Goal: Information Seeking & Learning: Learn about a topic

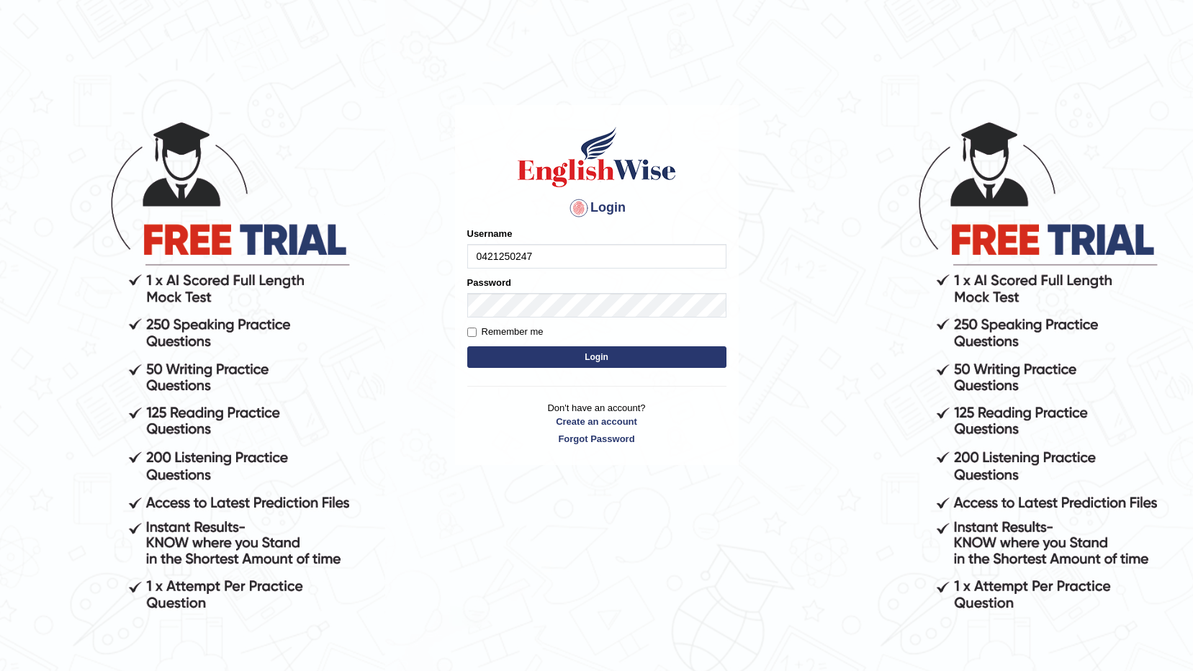
type input "0421250247"
click at [555, 350] on button "Login" at bounding box center [596, 357] width 259 height 22
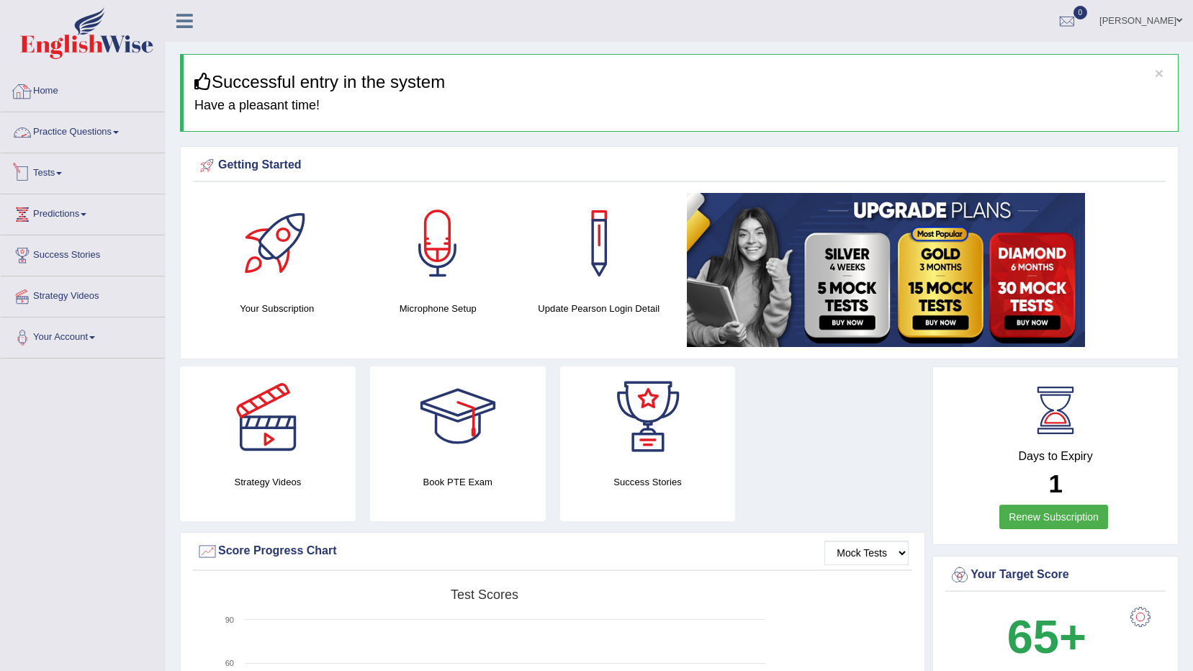
click at [89, 133] on link "Practice Questions" at bounding box center [83, 130] width 164 height 36
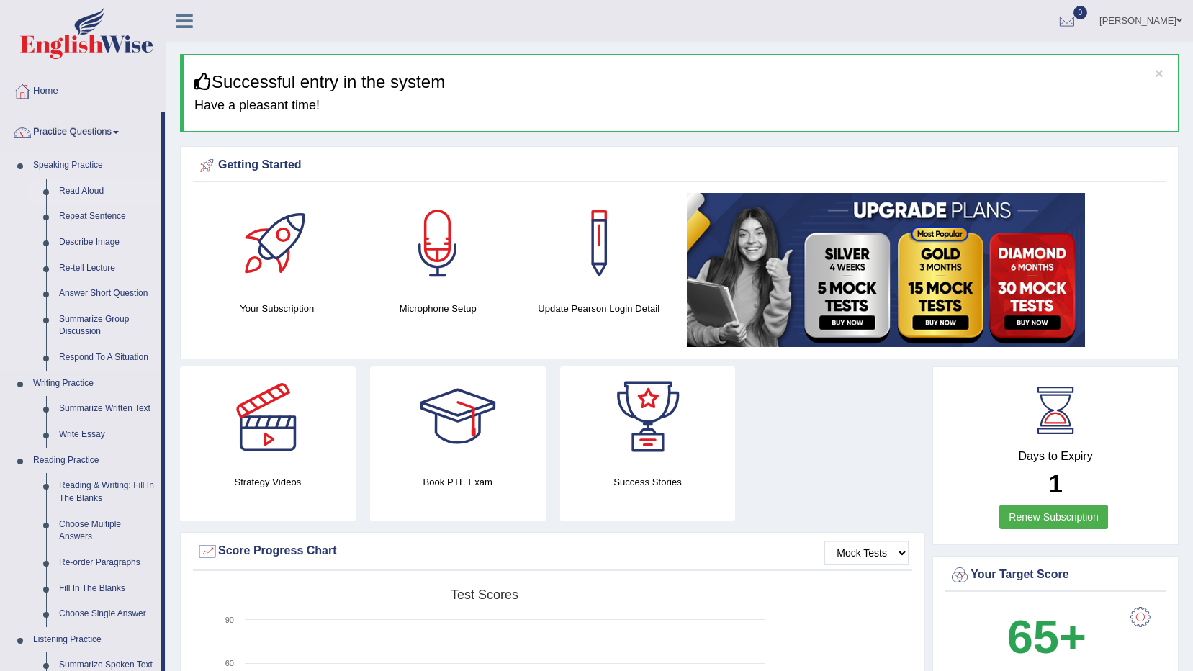
click at [79, 190] on link "Read Aloud" at bounding box center [107, 192] width 109 height 26
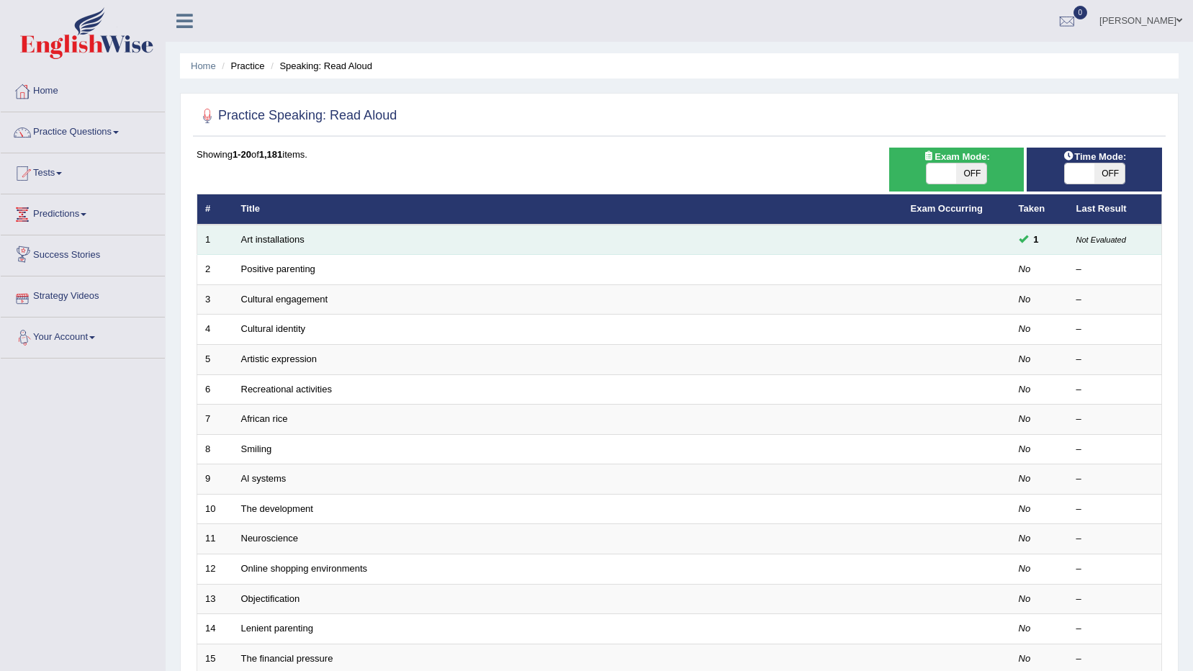
click at [281, 248] on td "Art installations" at bounding box center [568, 240] width 670 height 30
click at [279, 245] on td "Art installations" at bounding box center [568, 240] width 670 height 30
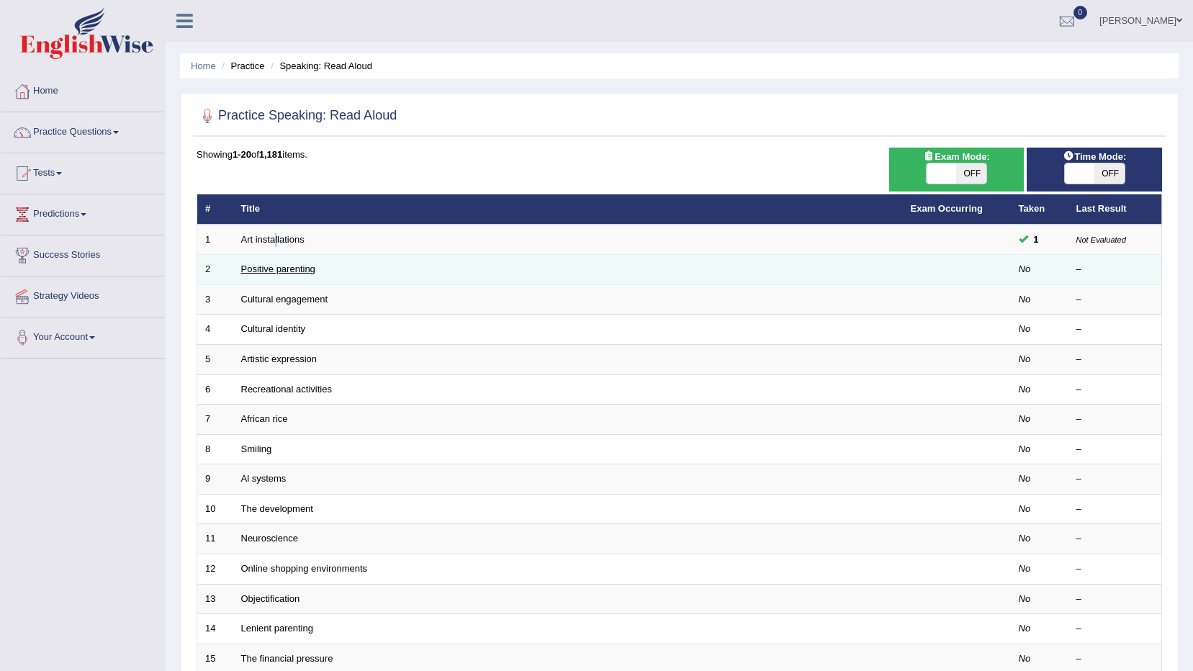
drag, startPoint x: 279, startPoint y: 245, endPoint x: 269, endPoint y: 274, distance: 30.5
click at [269, 274] on link "Positive parenting" at bounding box center [278, 269] width 74 height 11
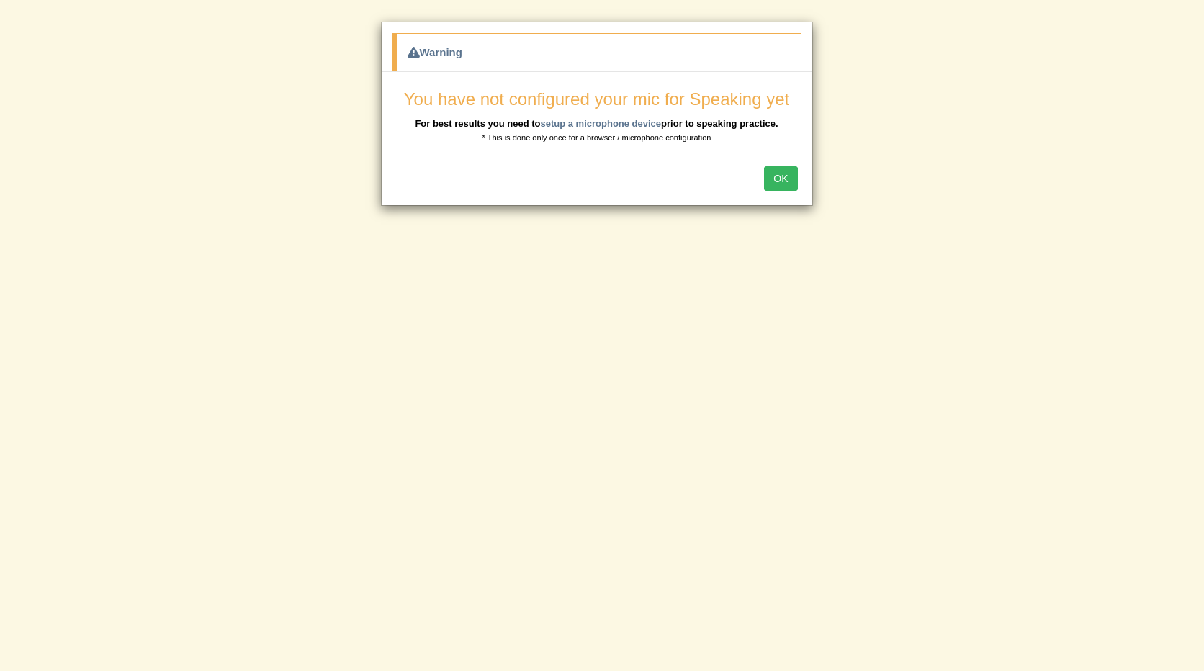
click at [791, 179] on button "OK" at bounding box center [780, 178] width 33 height 24
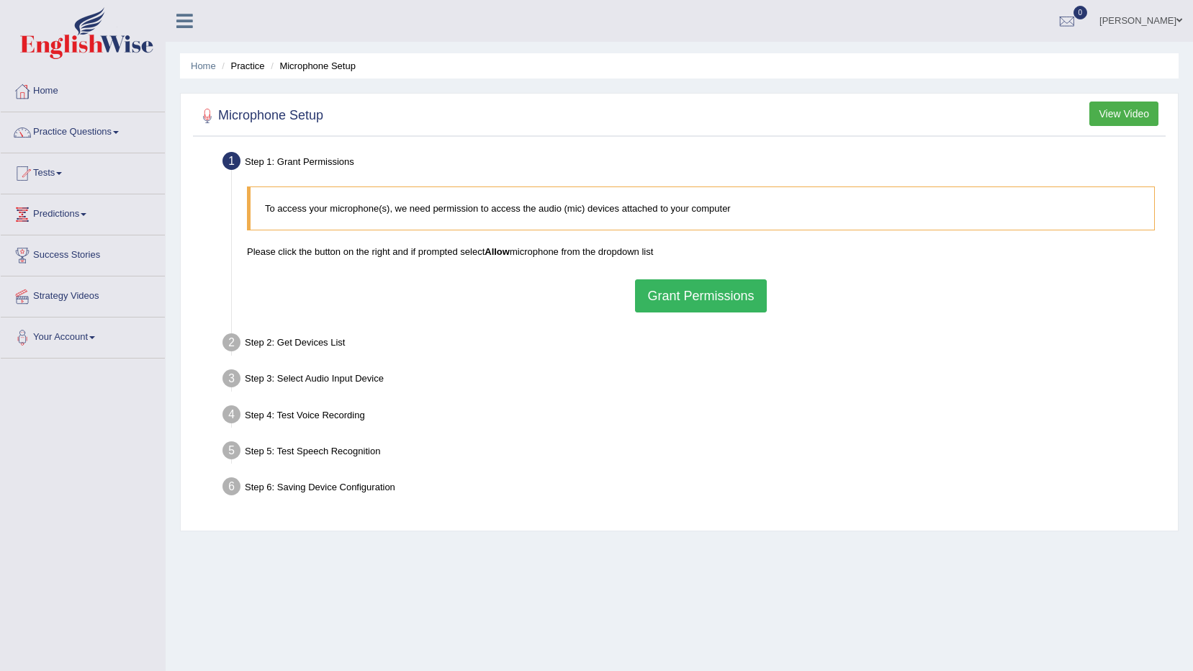
click at [743, 300] on button "Grant Permissions" at bounding box center [700, 295] width 131 height 33
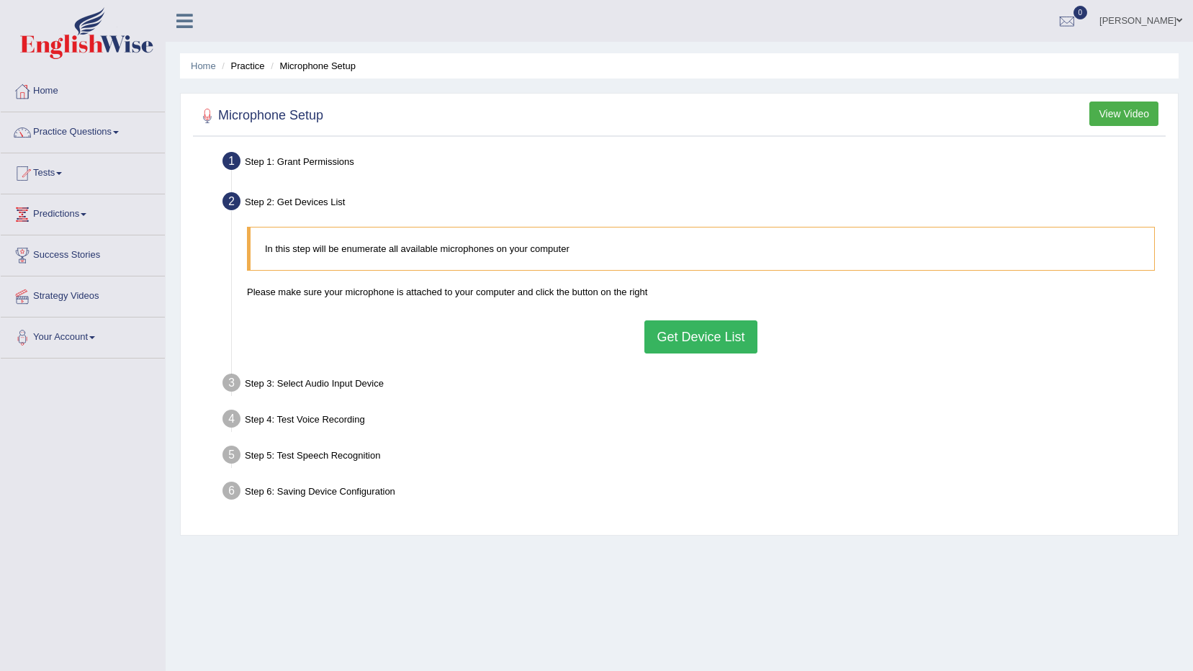
click at [719, 332] on button "Get Device List" at bounding box center [701, 336] width 112 height 33
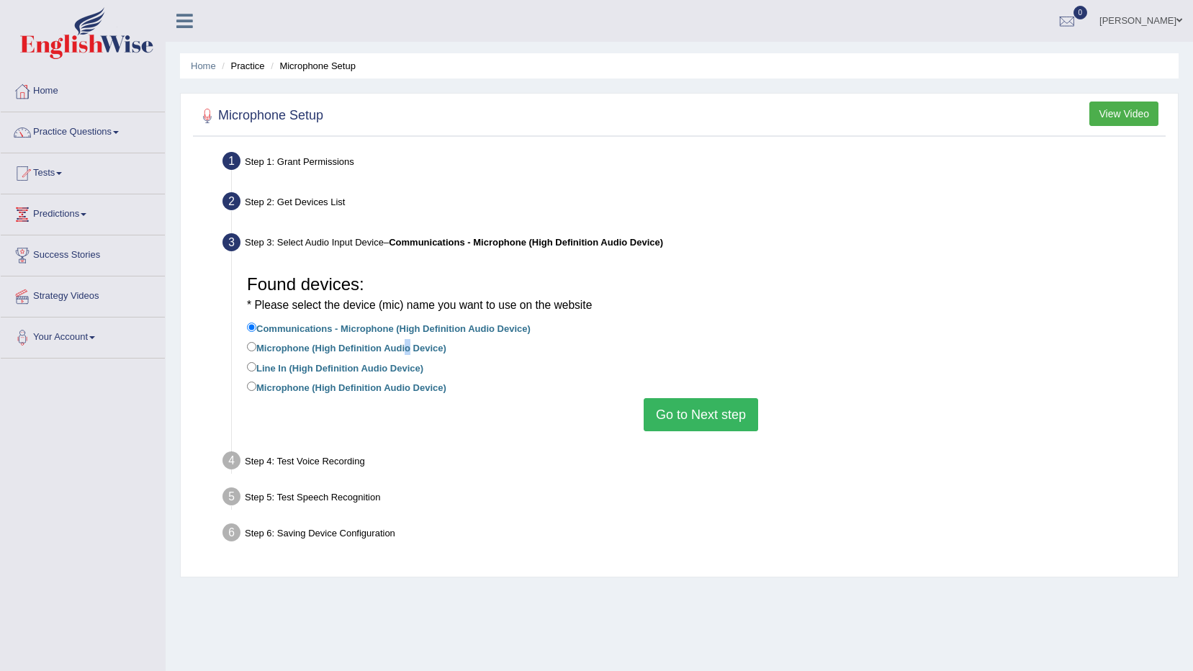
click at [398, 352] on label "Microphone (High Definition Audio Device)" at bounding box center [346, 347] width 199 height 16
click at [591, 372] on li "Line In (High Definition Audio Device)" at bounding box center [701, 368] width 908 height 19
click at [84, 143] on link "Practice Questions" at bounding box center [83, 130] width 164 height 36
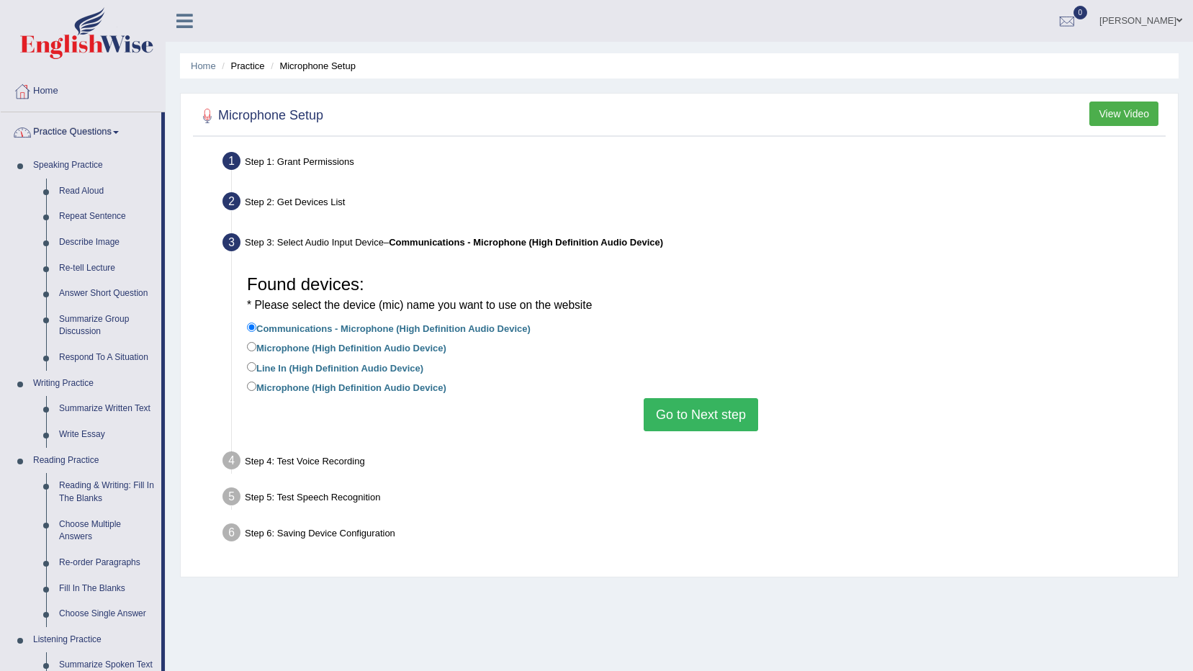
click at [86, 133] on link "Practice Questions" at bounding box center [81, 130] width 161 height 36
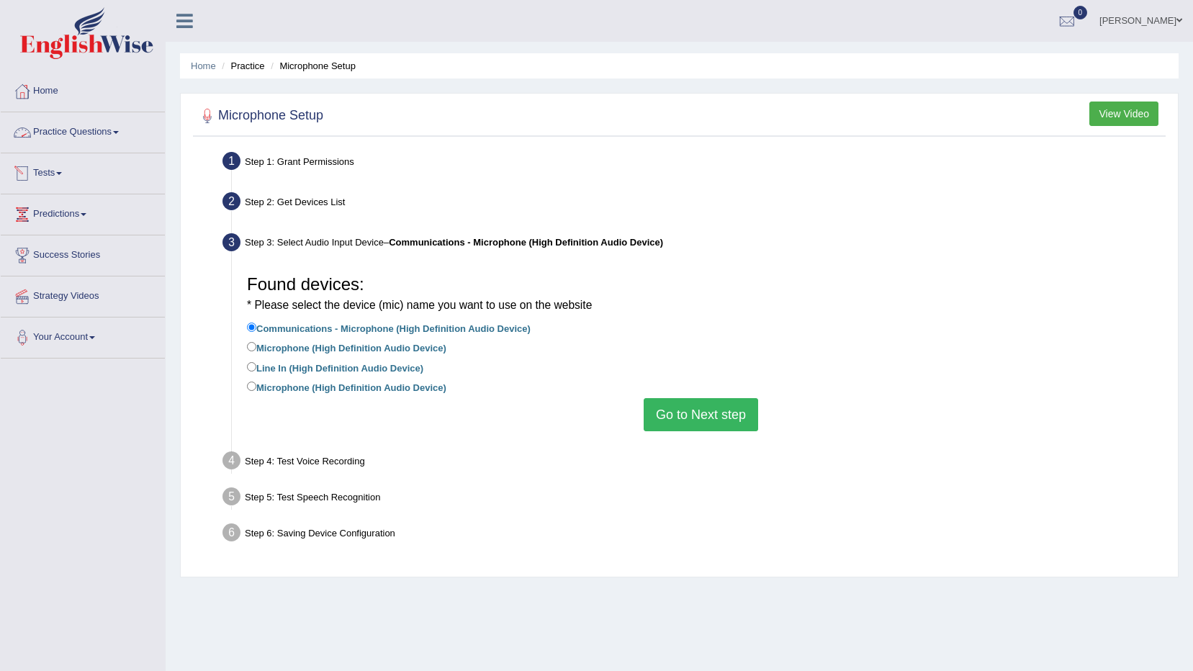
click at [99, 138] on link "Practice Questions" at bounding box center [83, 130] width 164 height 36
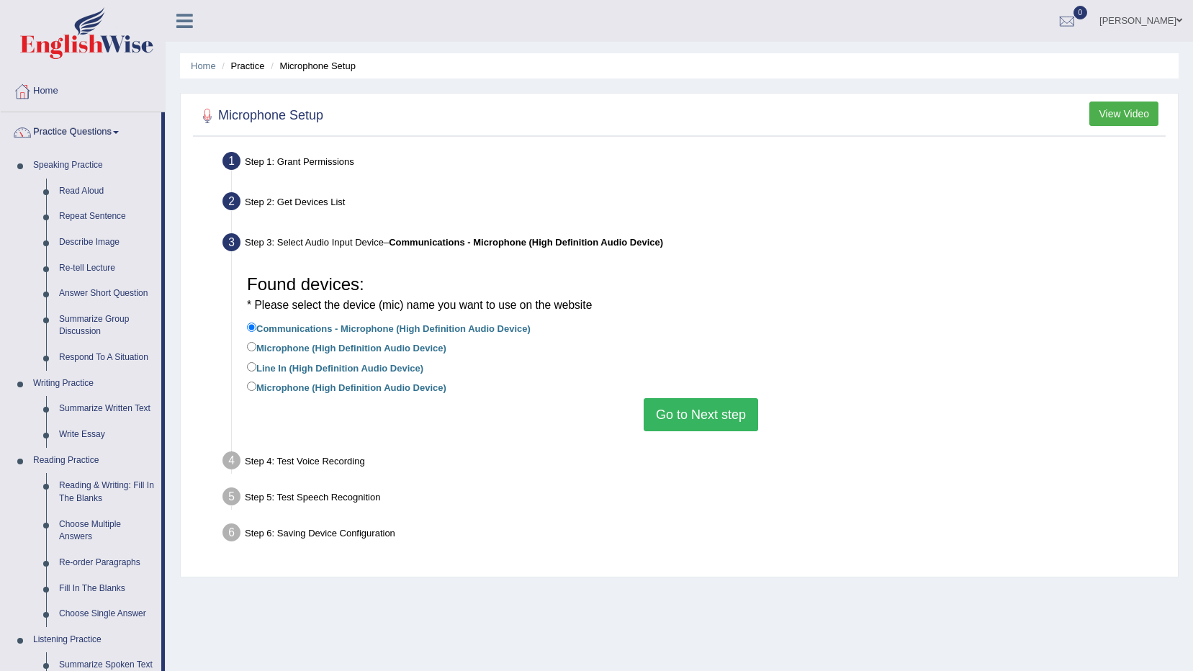
click at [582, 598] on div "Home Practice Microphone Setup You have already completed the setup earlier wit…" at bounding box center [680, 360] width 1028 height 720
click at [692, 418] on button "Go to Next step" at bounding box center [701, 414] width 115 height 33
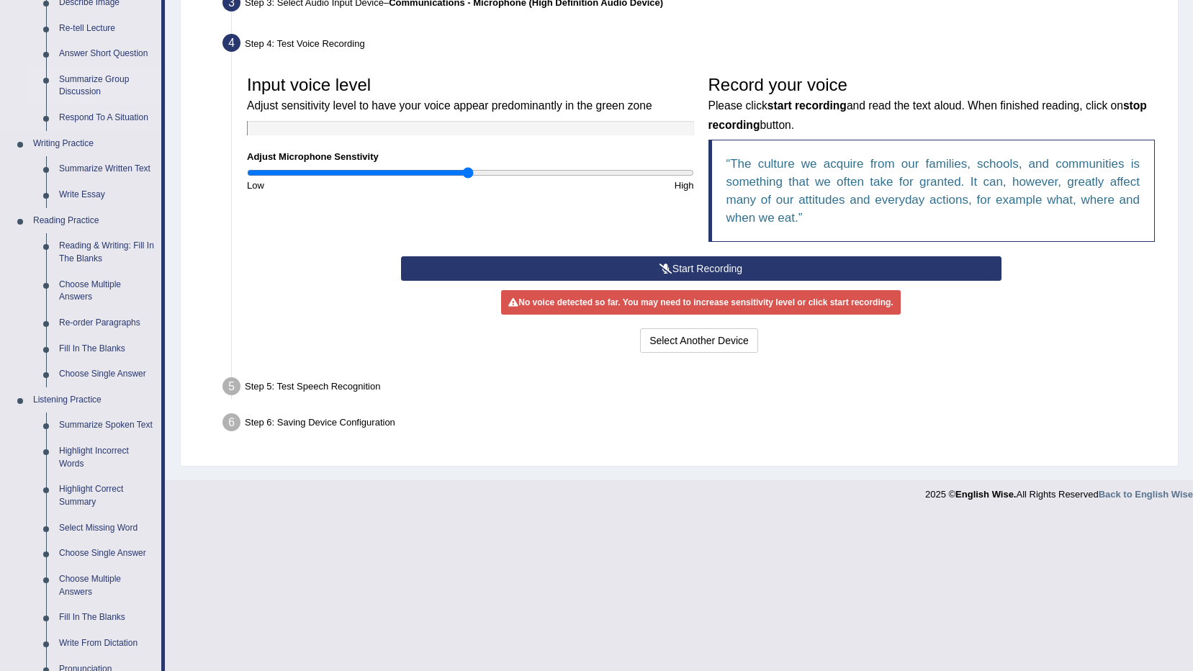
scroll to position [97, 0]
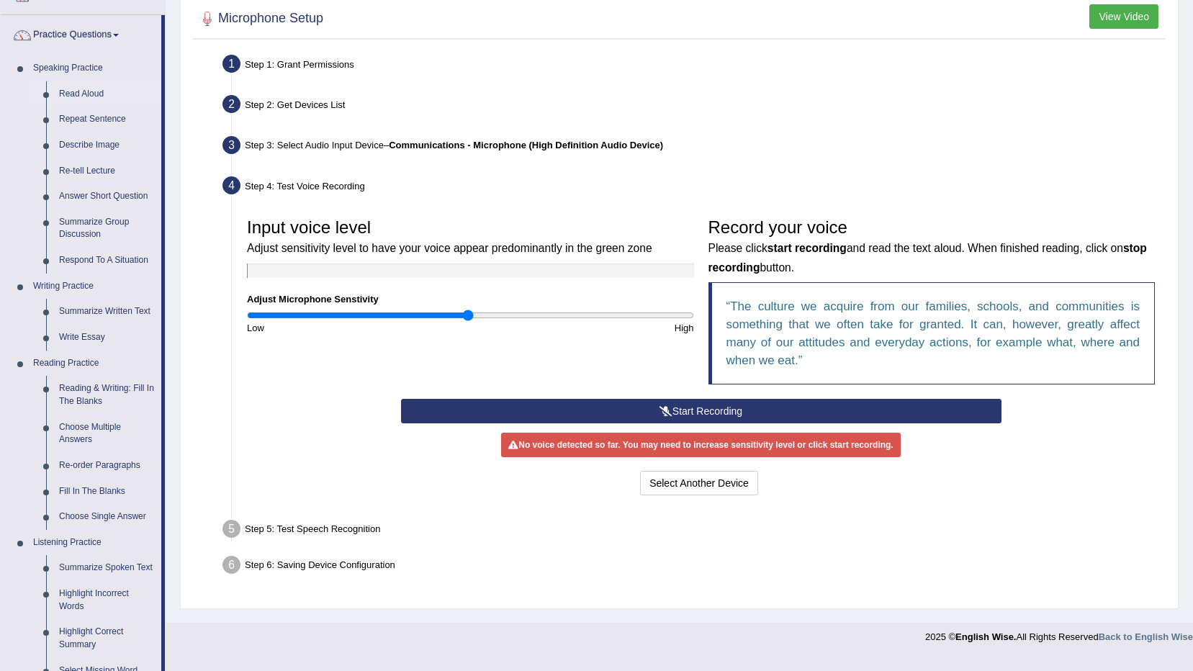
click at [82, 102] on link "Read Aloud" at bounding box center [107, 94] width 109 height 26
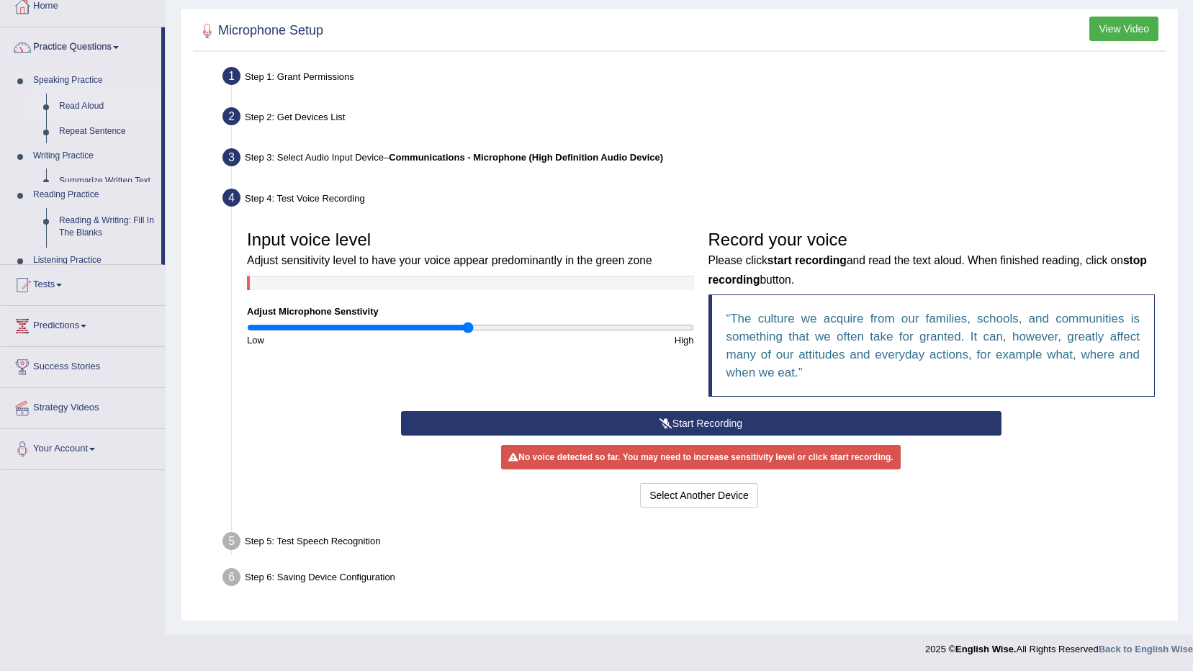
scroll to position [85, 0]
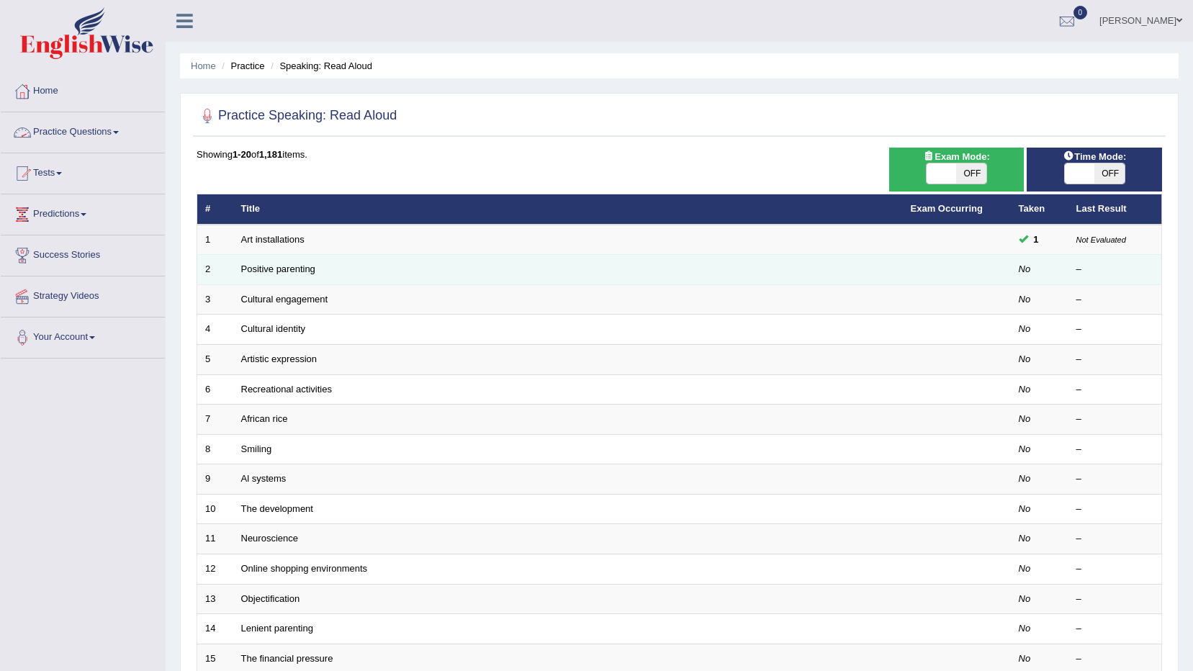
click at [317, 277] on td "Positive parenting" at bounding box center [568, 270] width 670 height 30
click at [288, 271] on link "Positive parenting" at bounding box center [278, 269] width 74 height 11
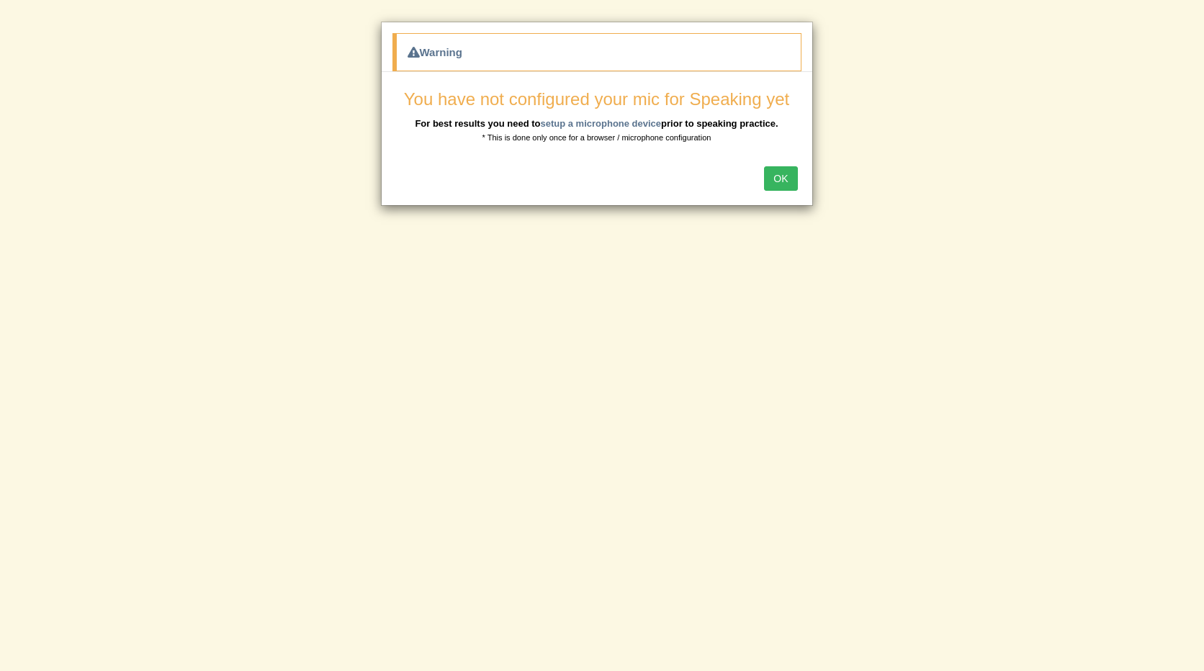
click at [779, 179] on button "OK" at bounding box center [780, 178] width 33 height 24
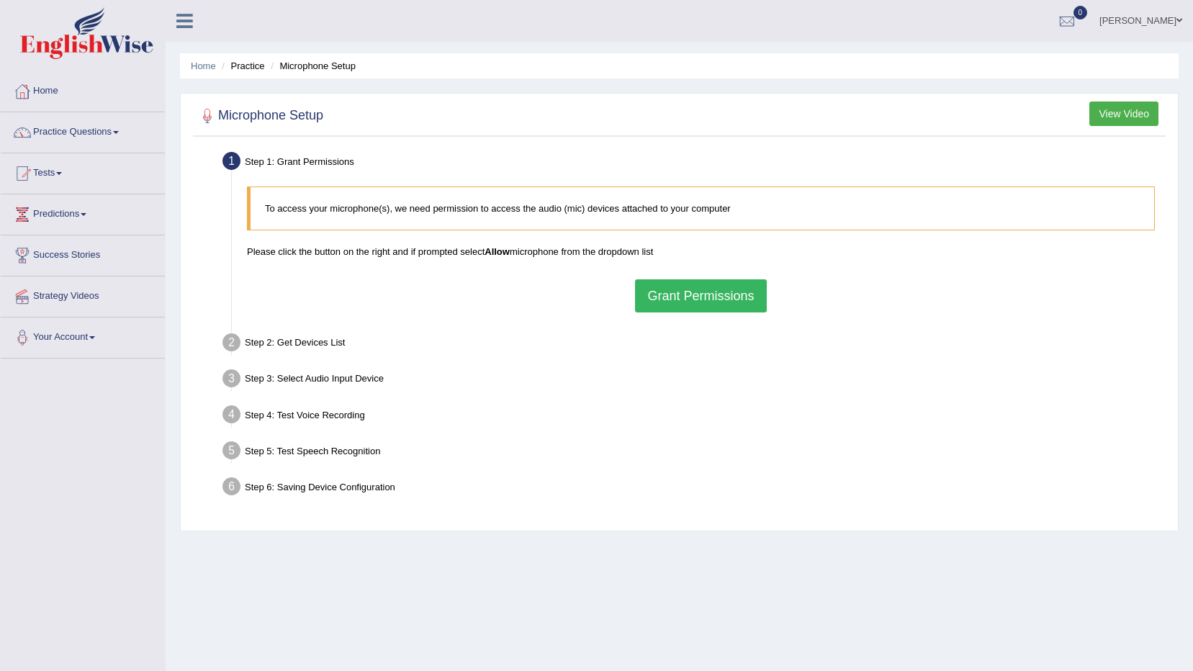
click at [738, 292] on button "Grant Permissions" at bounding box center [700, 295] width 131 height 33
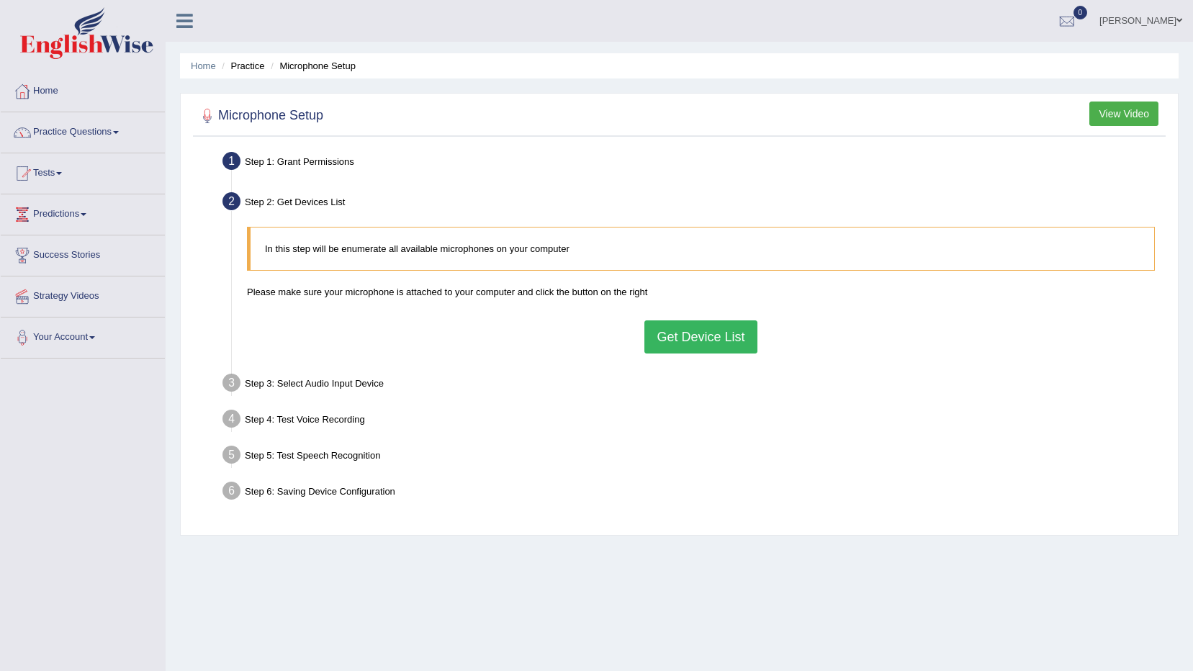
click at [720, 324] on button "Get Device List" at bounding box center [701, 336] width 112 height 33
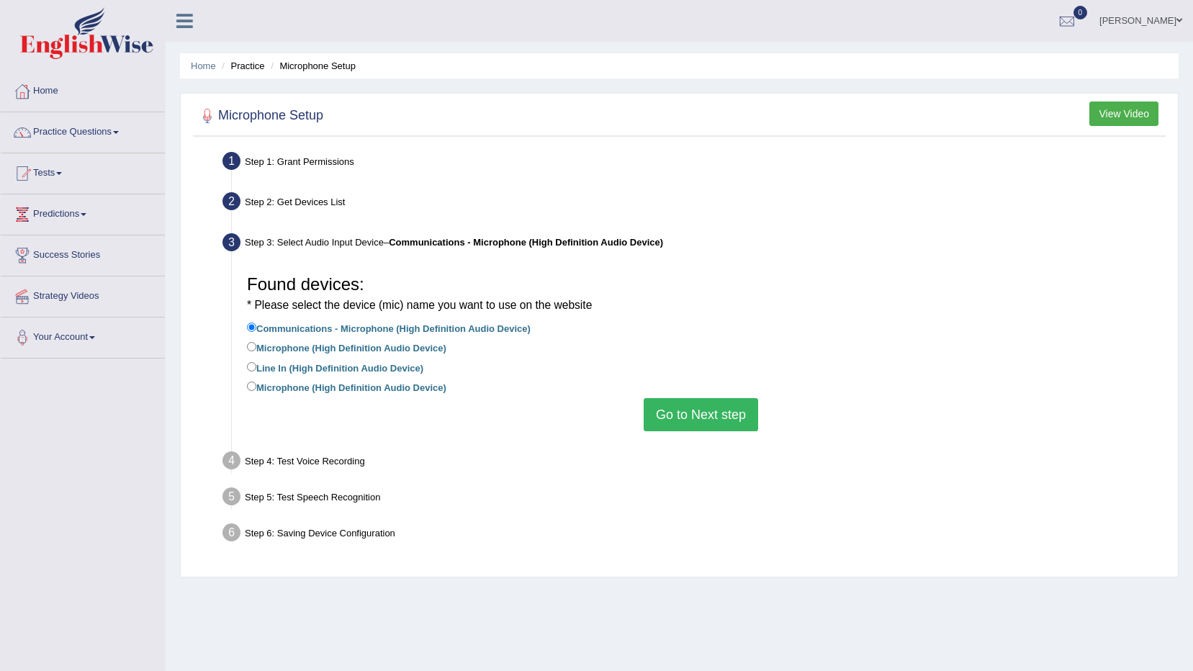
drag, startPoint x: 724, startPoint y: 421, endPoint x: 716, endPoint y: 416, distance: 9.4
click at [722, 421] on button "Go to Next step" at bounding box center [701, 414] width 115 height 33
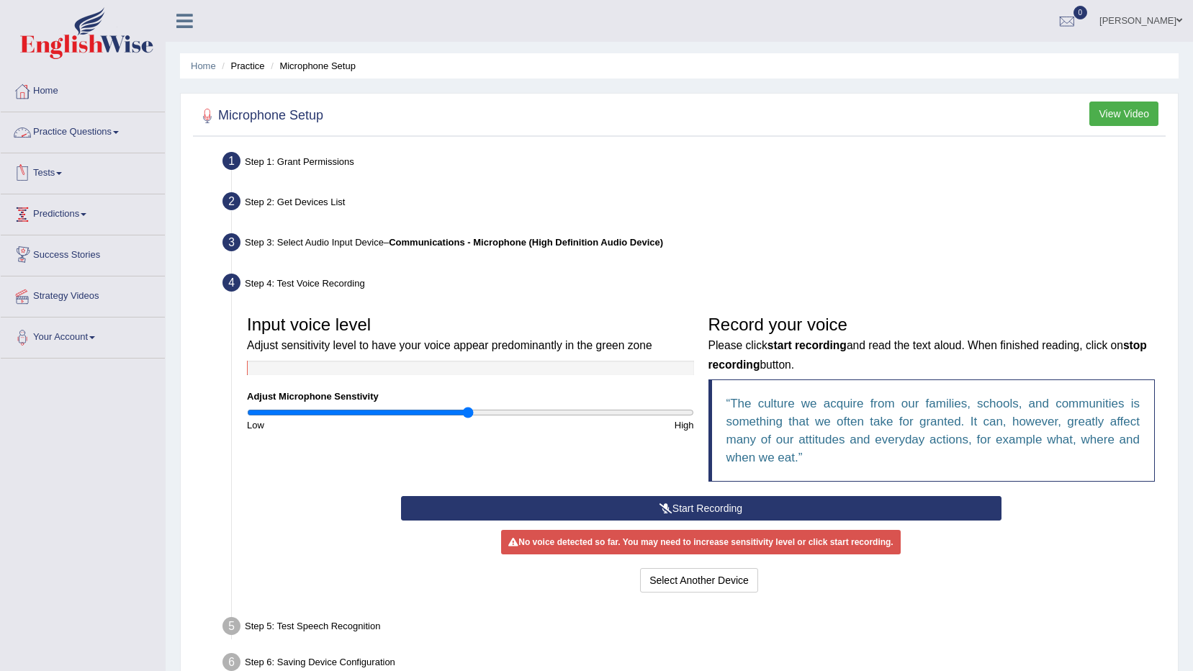
click at [86, 224] on link "Predictions" at bounding box center [83, 212] width 164 height 36
click at [87, 250] on link "Latest Predictions" at bounding box center [94, 248] width 135 height 26
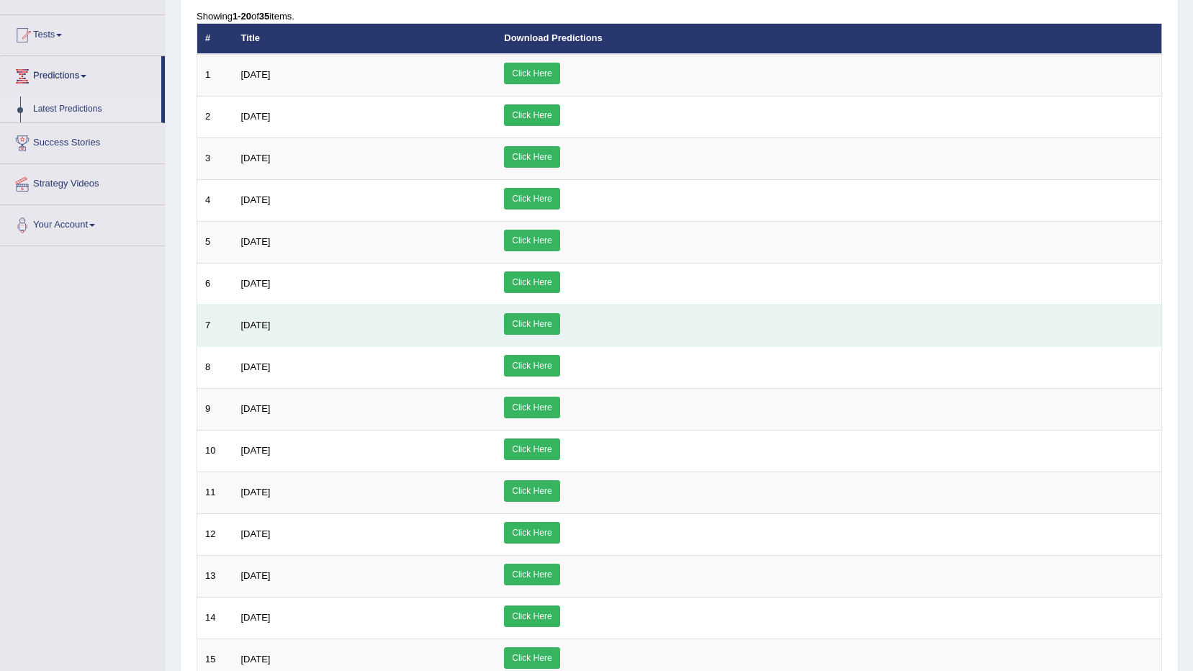
scroll to position [144, 0]
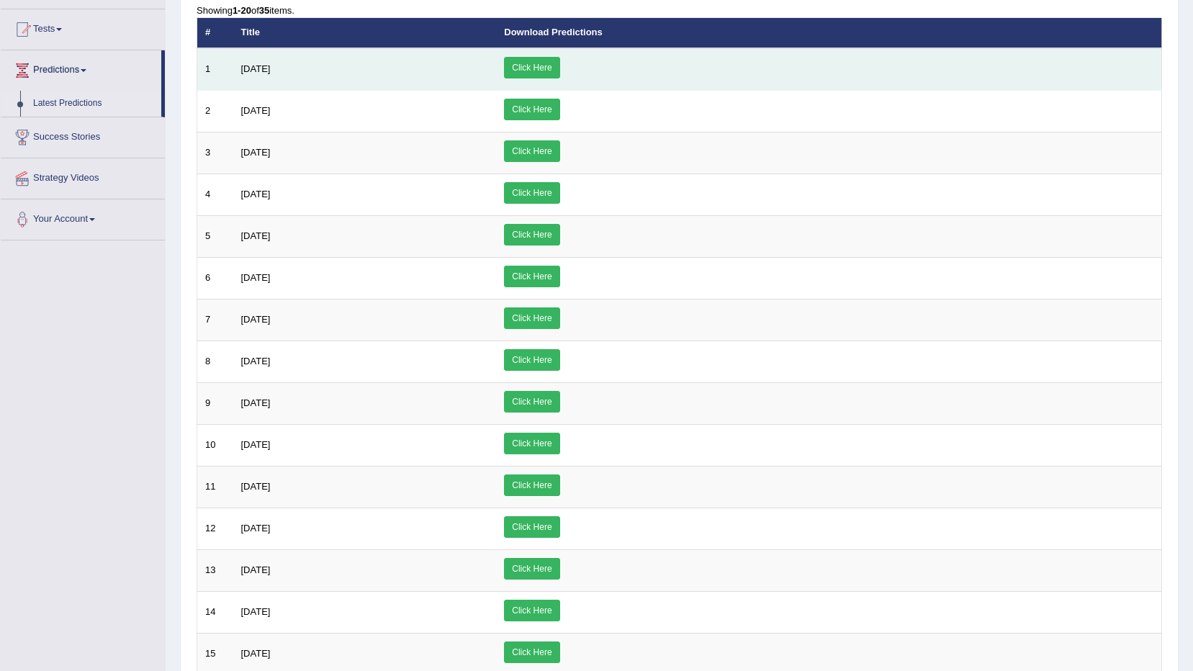
click at [560, 73] on link "Click Here" at bounding box center [531, 68] width 55 height 22
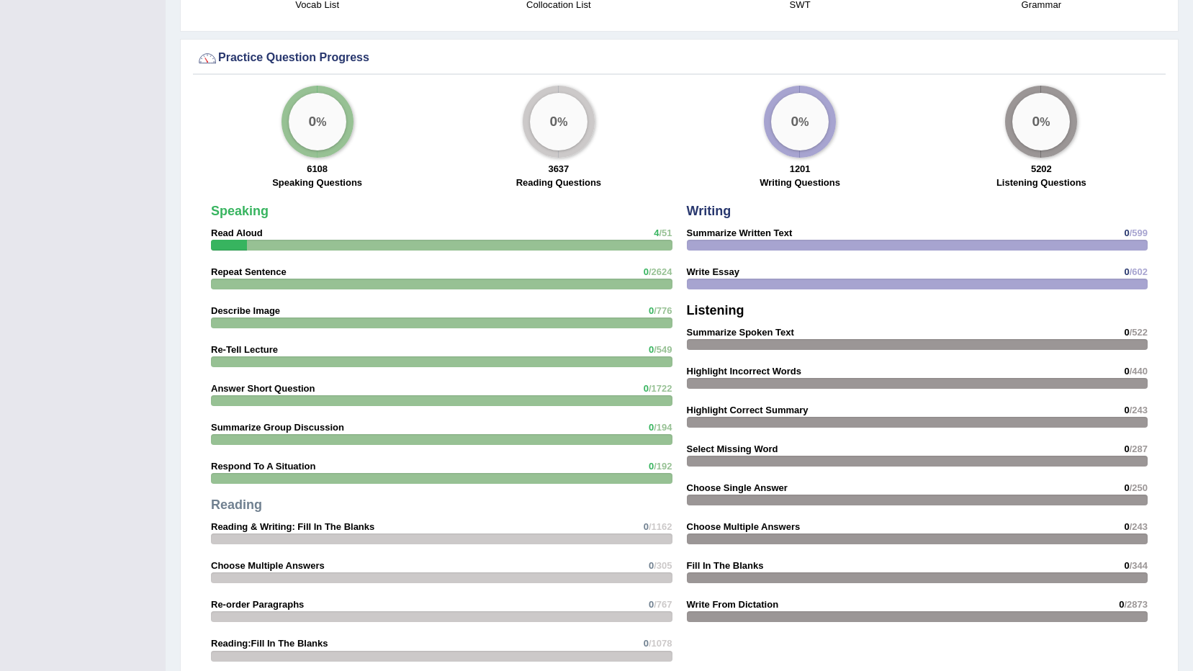
scroll to position [1021, 0]
click at [251, 210] on strong "Speaking" at bounding box center [240, 212] width 58 height 14
click at [251, 205] on strong "Speaking" at bounding box center [240, 212] width 58 height 14
click at [241, 242] on div at bounding box center [229, 246] width 36 height 11
click at [240, 228] on strong "Read Aloud" at bounding box center [237, 233] width 52 height 11
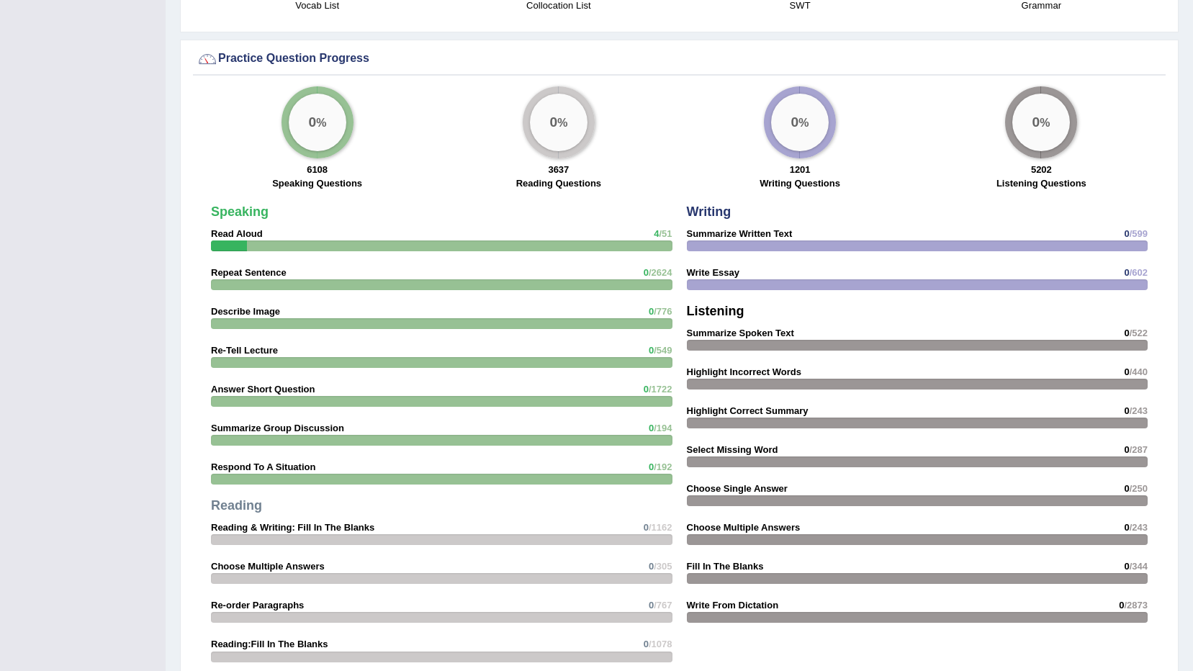
click at [243, 208] on strong "Speaking" at bounding box center [240, 212] width 58 height 14
click at [320, 152] on div "0 %" at bounding box center [318, 122] width 72 height 72
click at [321, 152] on div "0 %" at bounding box center [318, 122] width 72 height 72
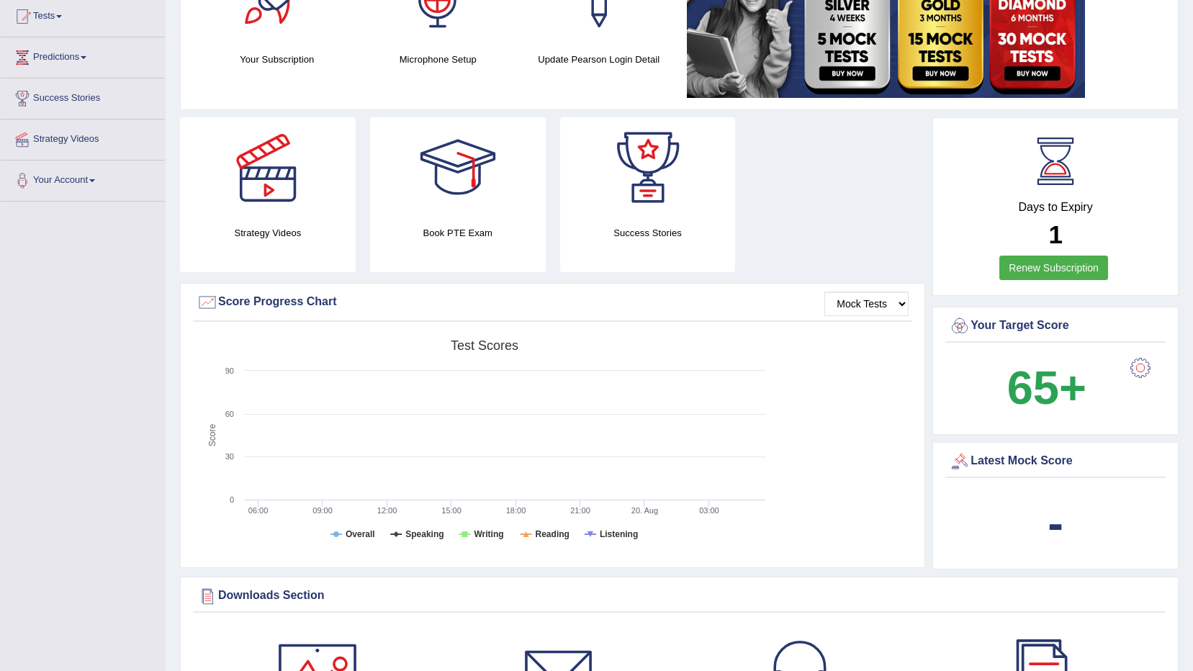
scroll to position [0, 0]
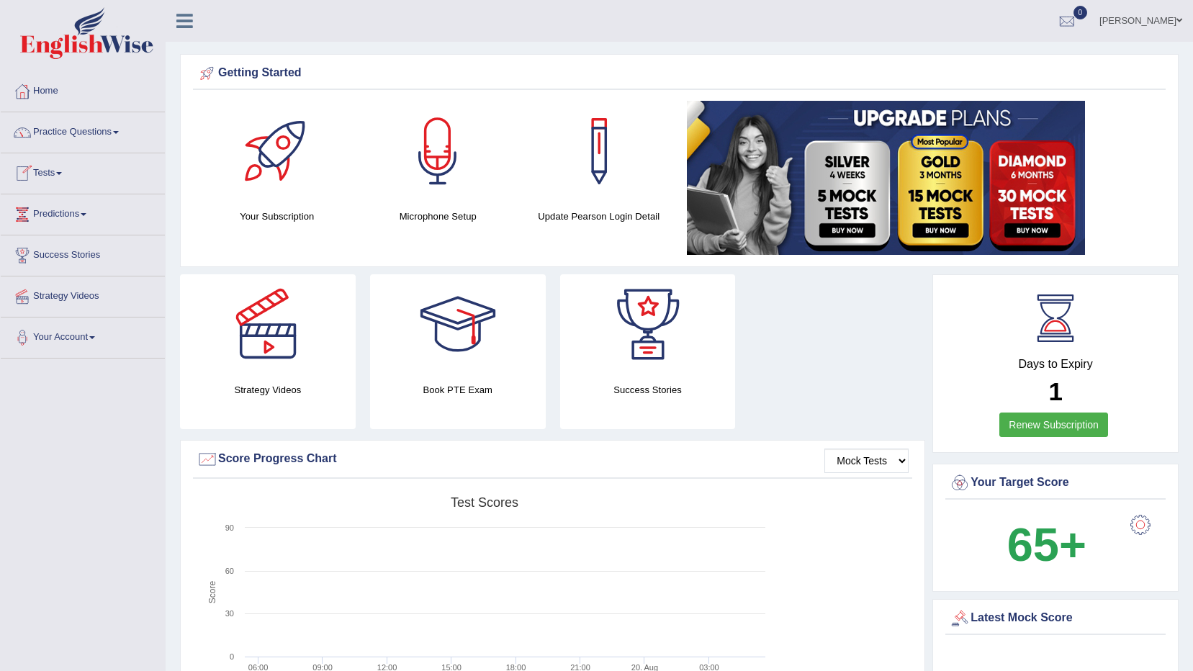
click at [104, 95] on link "Home" at bounding box center [83, 89] width 164 height 36
click at [437, 159] on div at bounding box center [437, 151] width 101 height 101
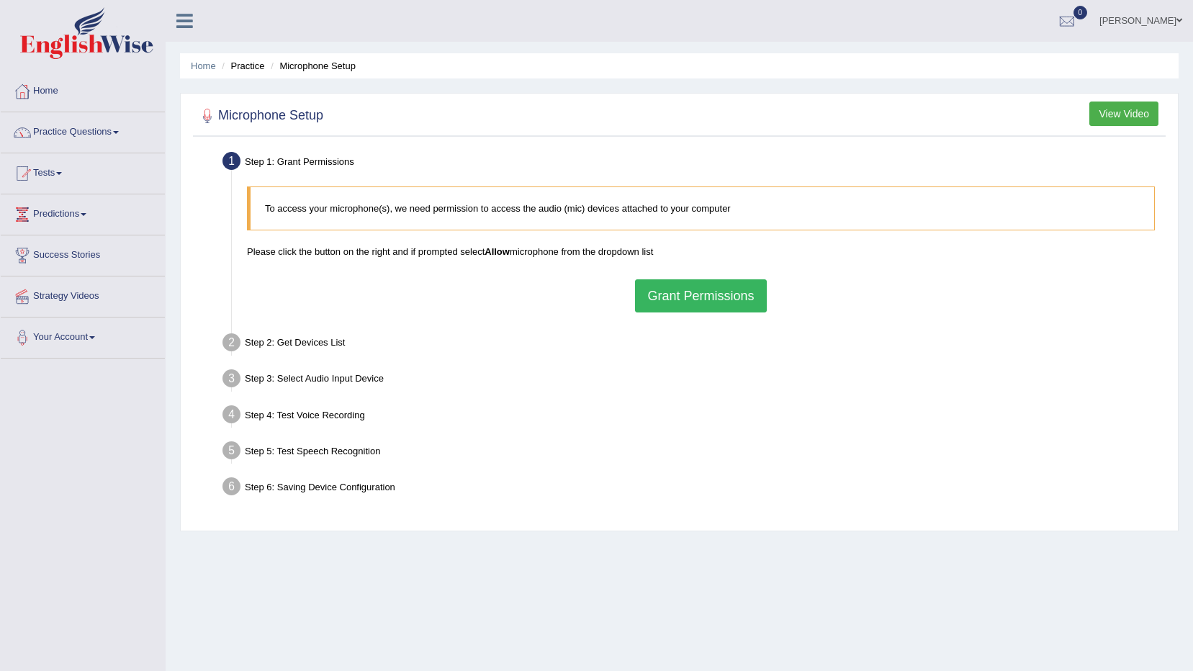
click at [692, 302] on button "Grant Permissions" at bounding box center [700, 295] width 131 height 33
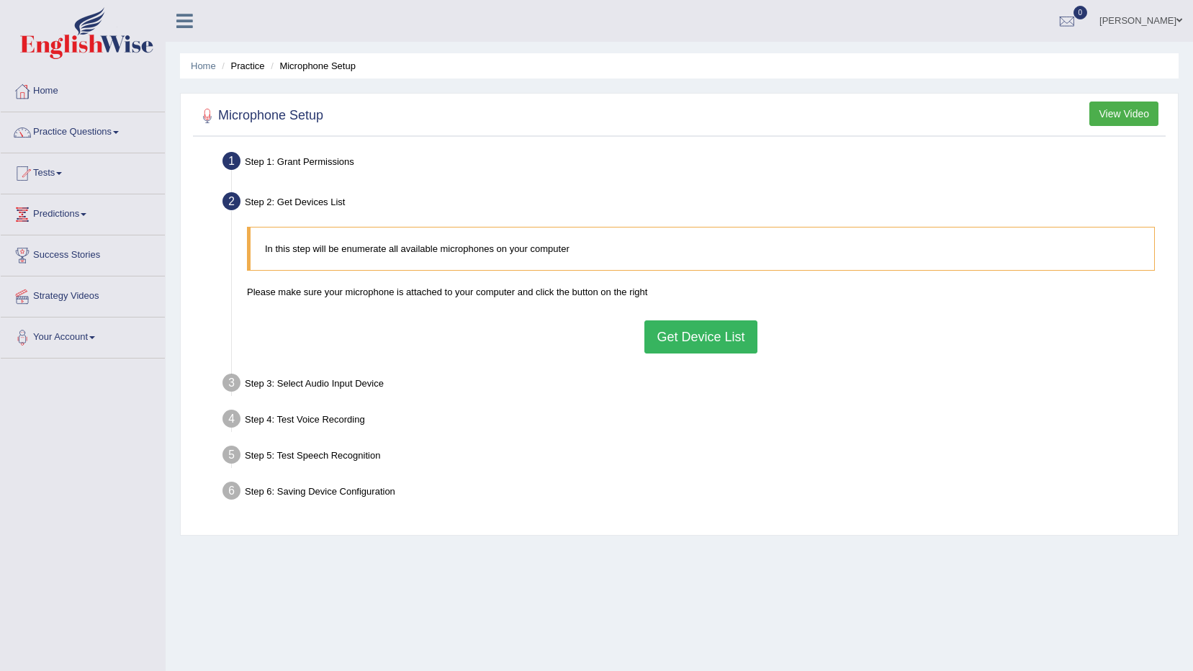
click at [676, 327] on button "Get Device List" at bounding box center [701, 336] width 112 height 33
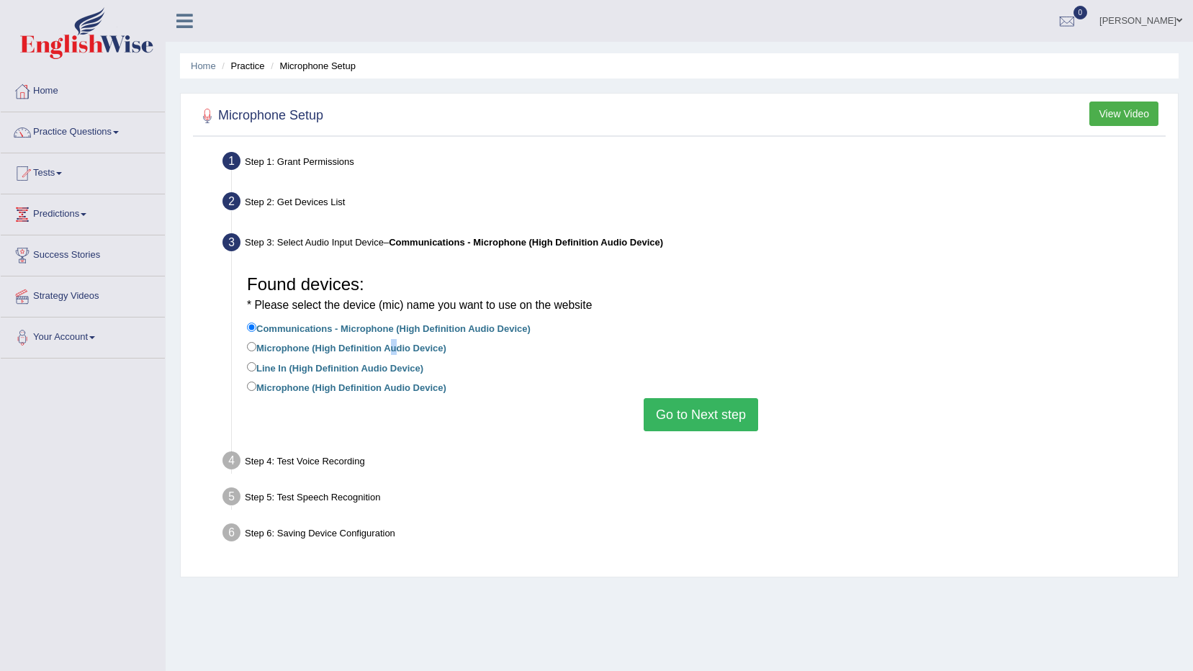
click at [383, 352] on label "Microphone (High Definition Audio Device)" at bounding box center [346, 347] width 199 height 16
click at [253, 348] on input "Microphone (High Definition Audio Device)" at bounding box center [251, 346] width 9 height 9
radio input "true"
click at [256, 369] on input "Line In (High Definition Audio Device)" at bounding box center [251, 366] width 9 height 9
radio input "true"
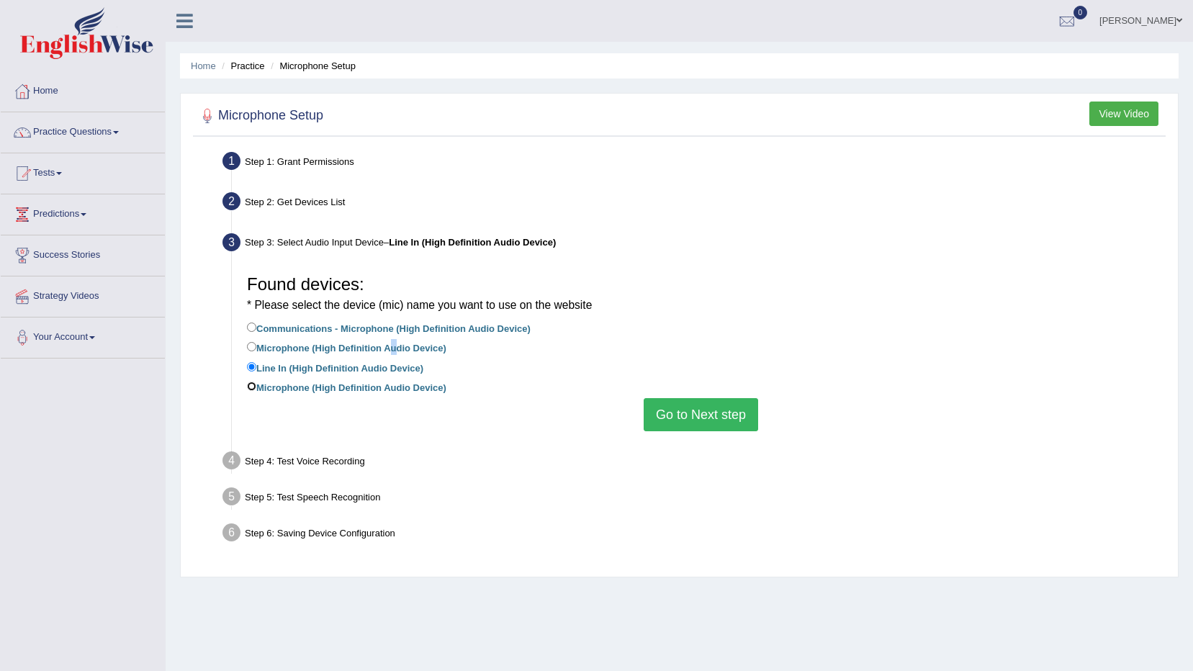
click at [251, 386] on input "Microphone (High Definition Audio Device)" at bounding box center [251, 386] width 9 height 9
radio input "true"
click at [259, 323] on label "Communications - Microphone (High Definition Audio Device)" at bounding box center [389, 328] width 284 height 16
click at [256, 323] on input "Communications - Microphone (High Definition Audio Device)" at bounding box center [251, 327] width 9 height 9
radio input "true"
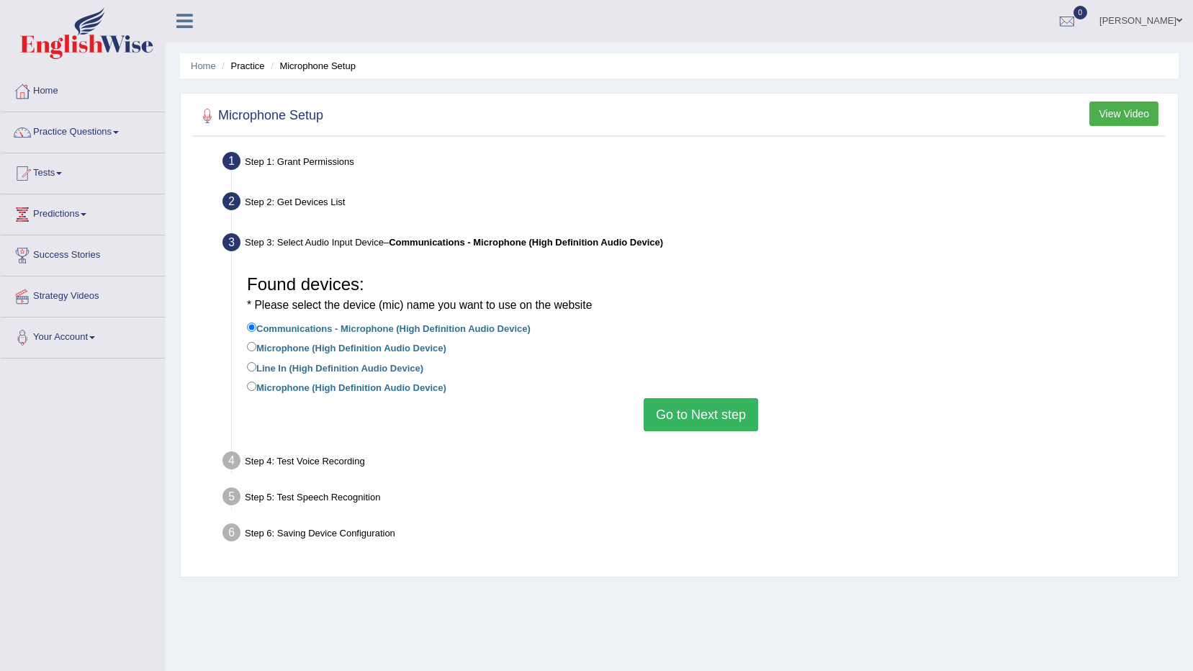
click at [709, 417] on button "Go to Next step" at bounding box center [701, 414] width 115 height 33
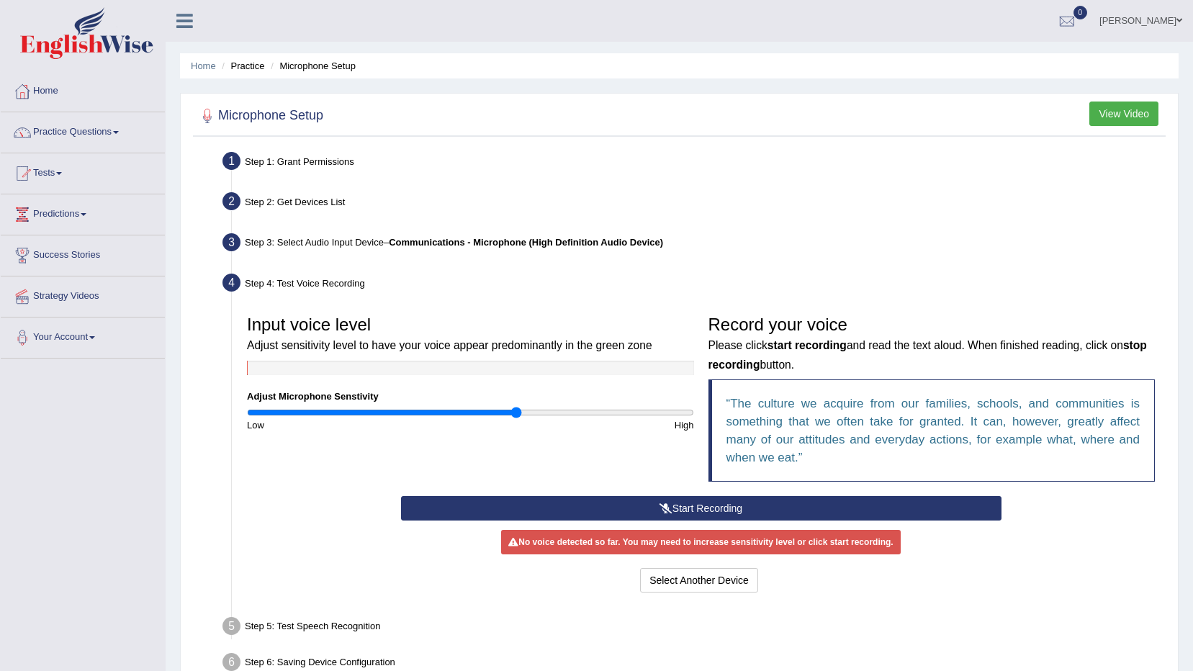
drag, startPoint x: 470, startPoint y: 413, endPoint x: 516, endPoint y: 413, distance: 46.1
type input "1.22"
click at [516, 413] on input "range" at bounding box center [470, 413] width 447 height 12
click at [678, 503] on button "Start Recording" at bounding box center [701, 508] width 601 height 24
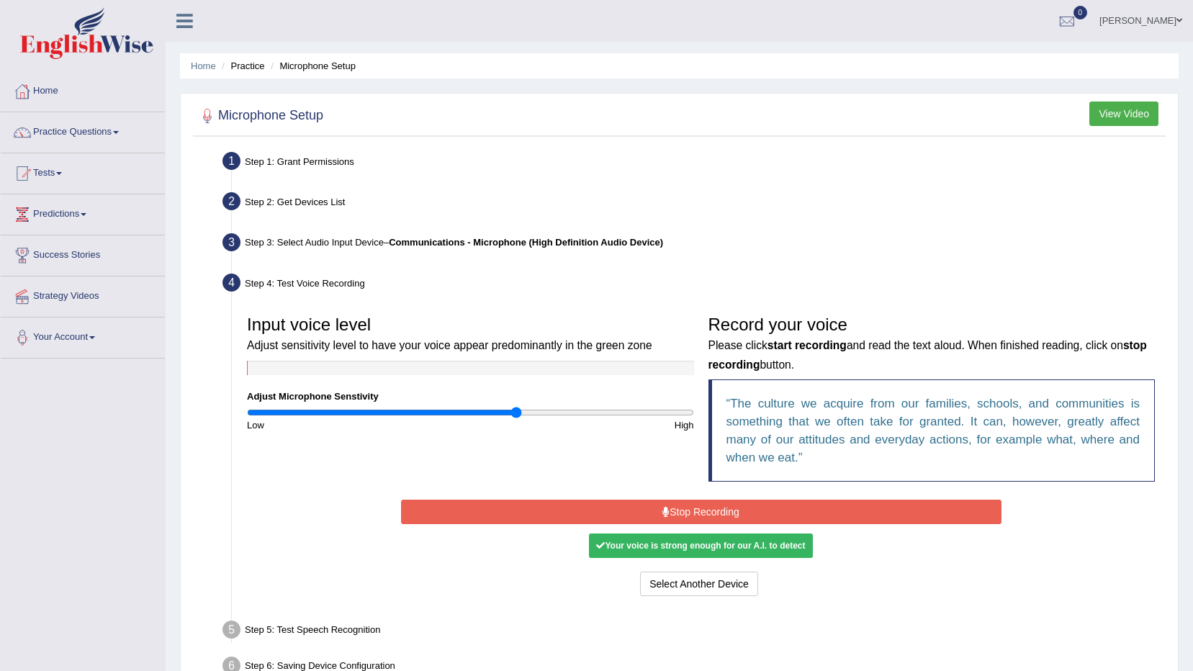
click at [753, 554] on div "Your voice is strong enough for our A.I. to detect" at bounding box center [700, 546] width 223 height 24
click at [680, 591] on button "Select Another Device" at bounding box center [699, 584] width 118 height 24
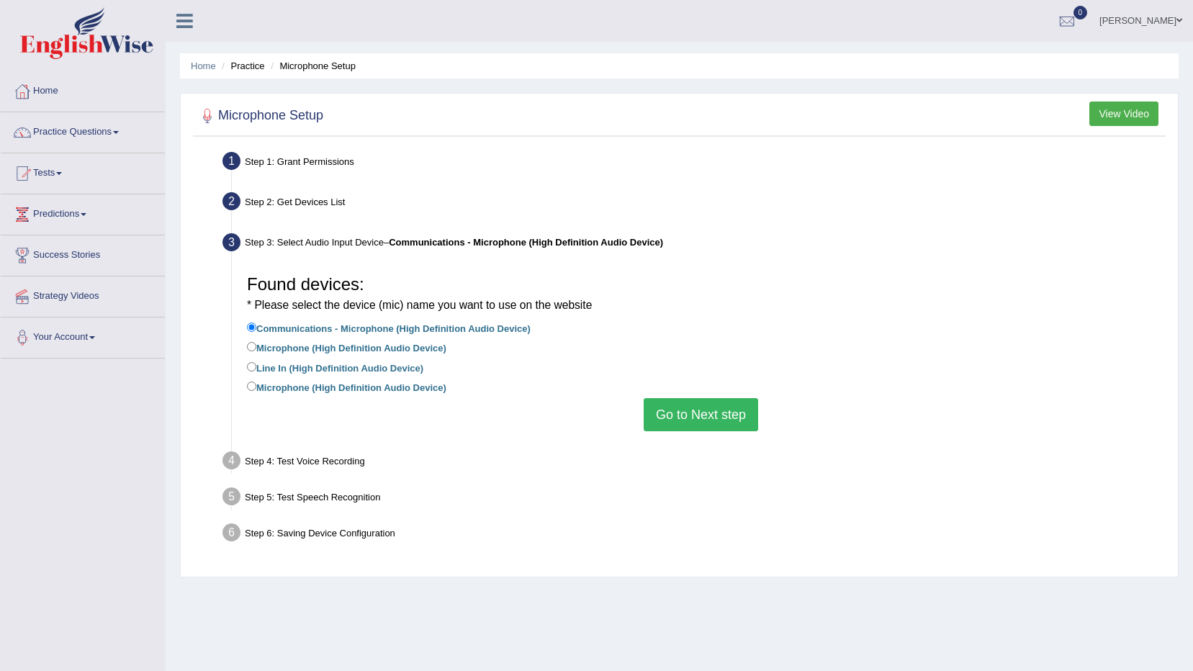
click at [671, 425] on button "Go to Next step" at bounding box center [701, 414] width 115 height 33
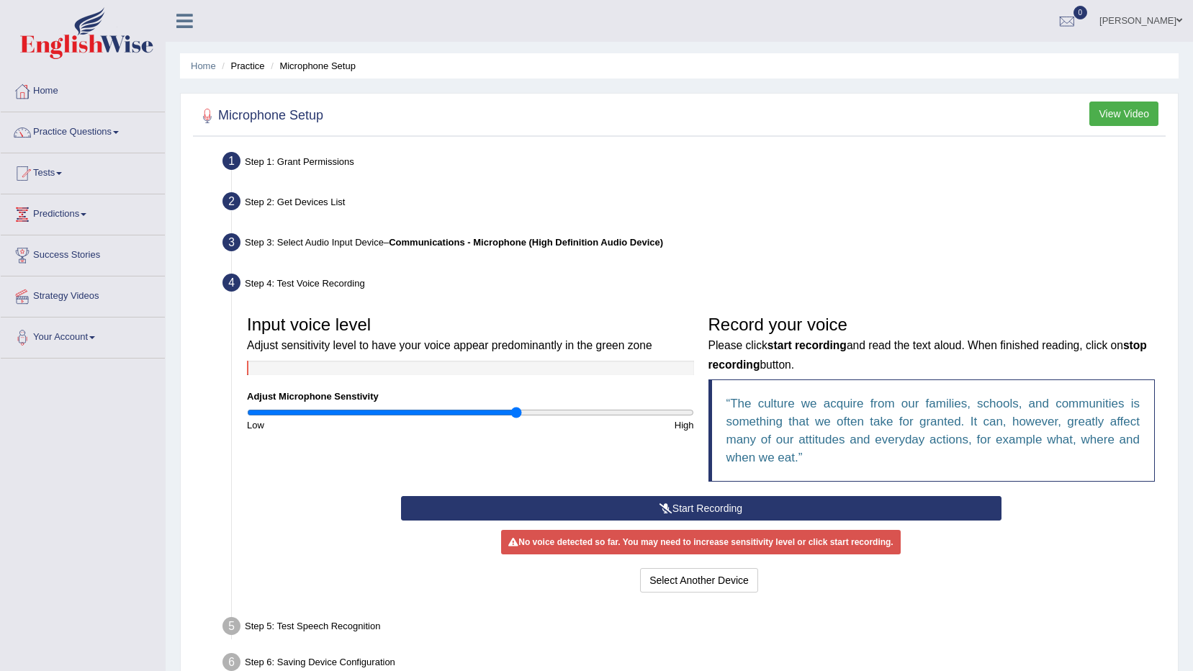
click at [676, 498] on button "Start Recording" at bounding box center [701, 508] width 601 height 24
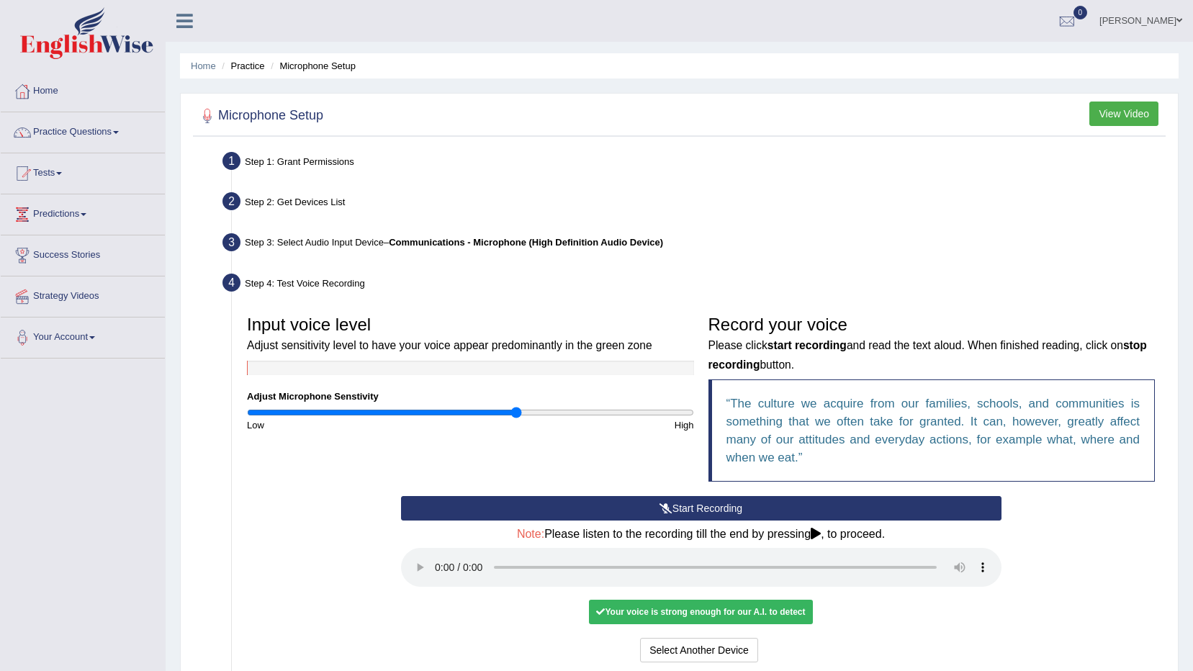
click at [653, 619] on div "Your voice is strong enough for our A.I. to detect" at bounding box center [700, 612] width 223 height 24
click at [820, 533] on icon at bounding box center [816, 534] width 10 height 12
click at [816, 541] on div "Note: Please listen to the recording till the end by pressing , to proceed." at bounding box center [701, 559] width 601 height 63
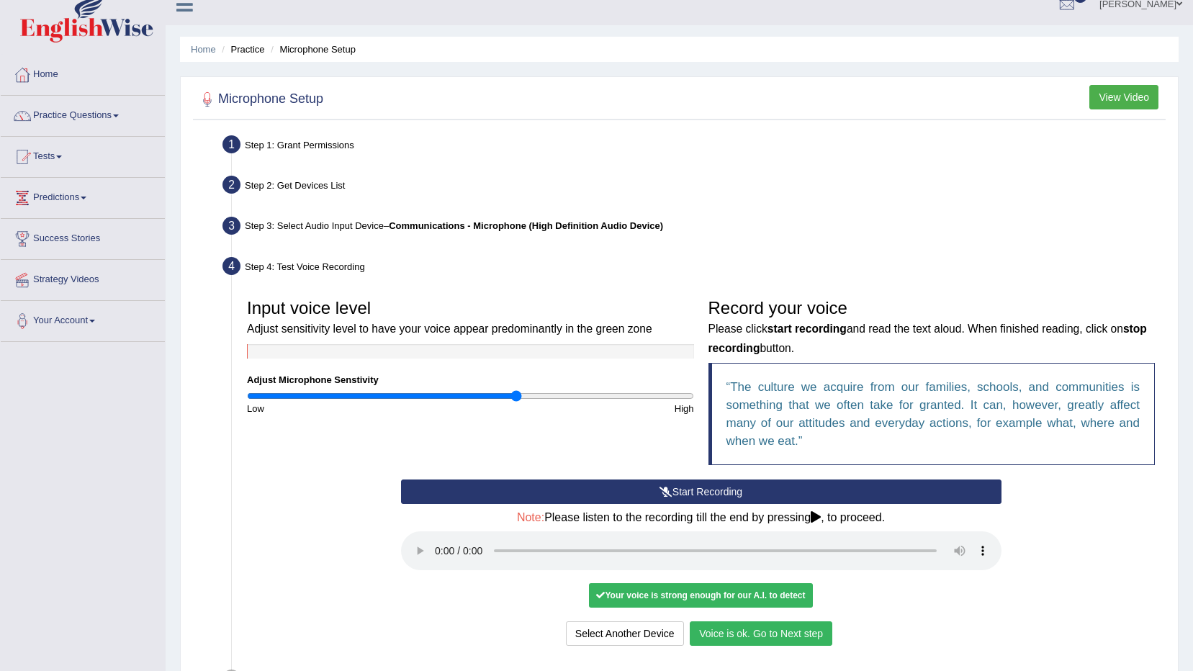
scroll to position [72, 0]
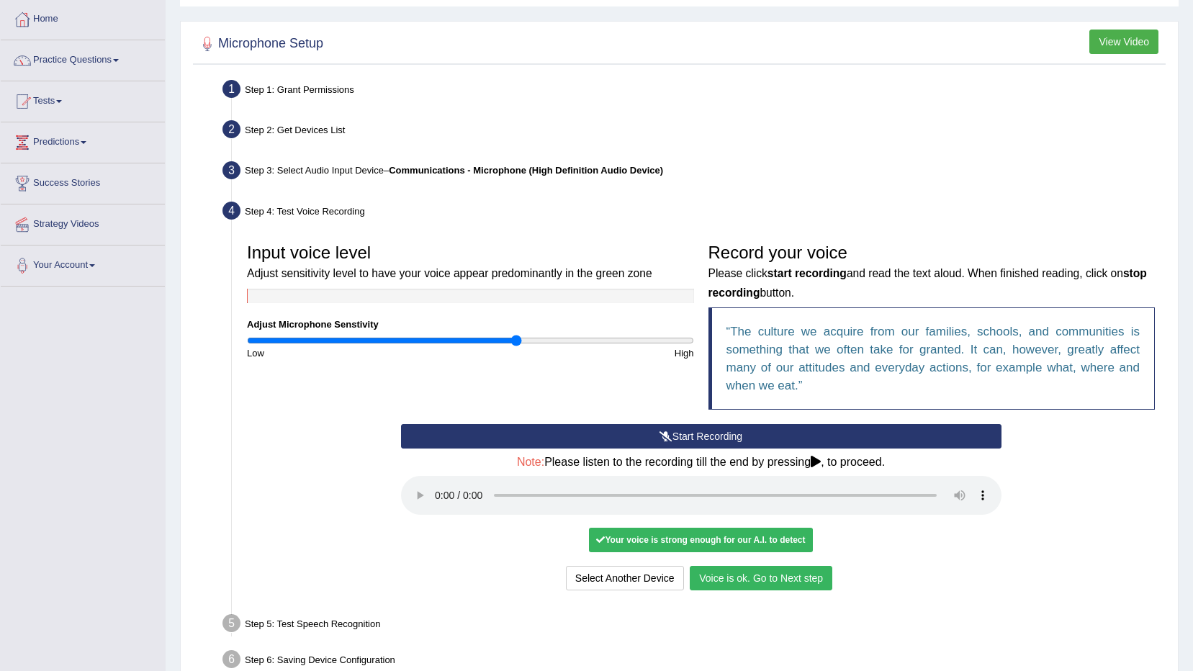
click at [794, 580] on button "Voice is ok. Go to Next step" at bounding box center [761, 578] width 143 height 24
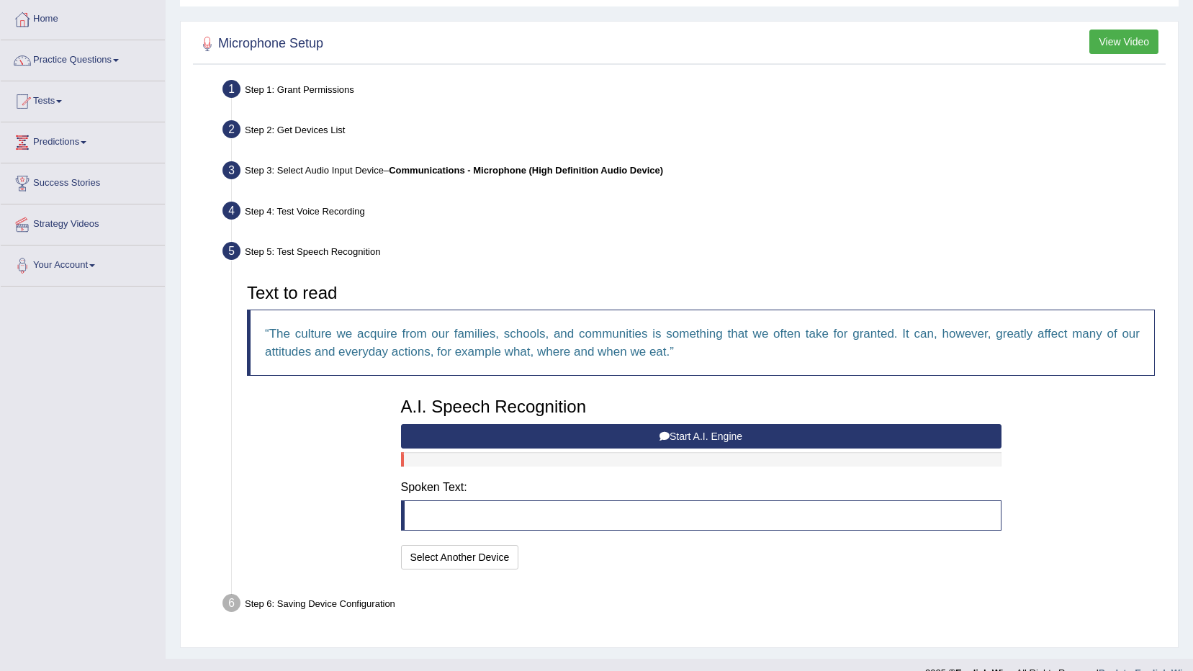
click at [733, 434] on button "Start A.I. Engine" at bounding box center [701, 436] width 601 height 24
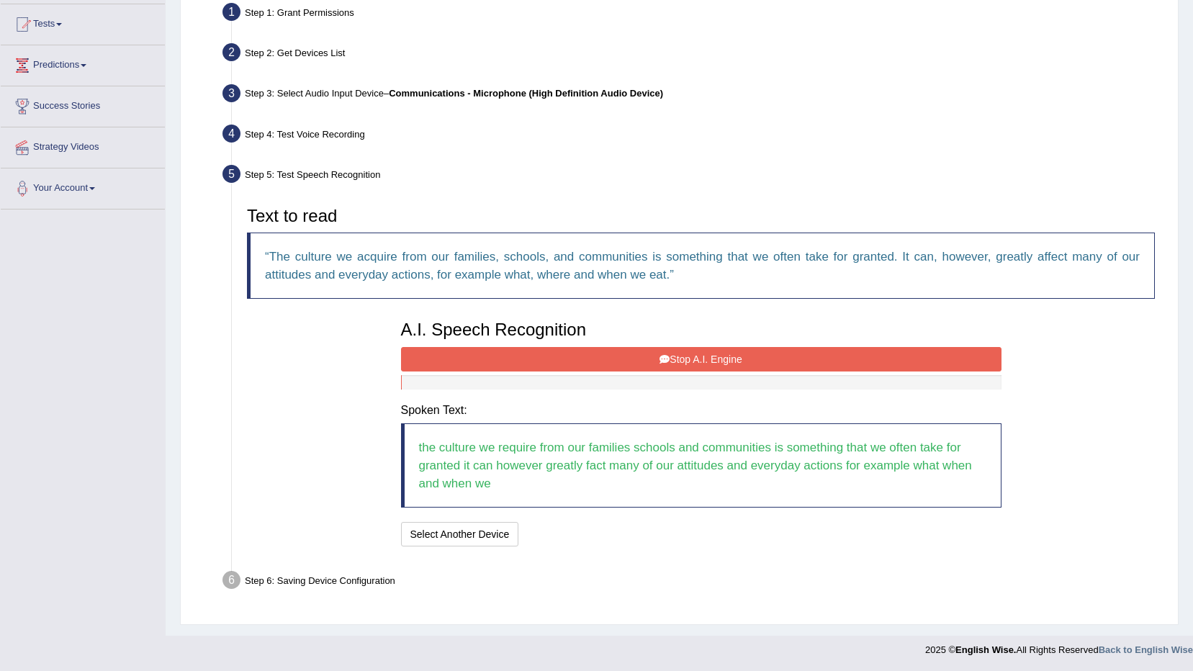
scroll to position [150, 0]
click at [712, 351] on button "Stop A.I. Engine" at bounding box center [701, 358] width 601 height 24
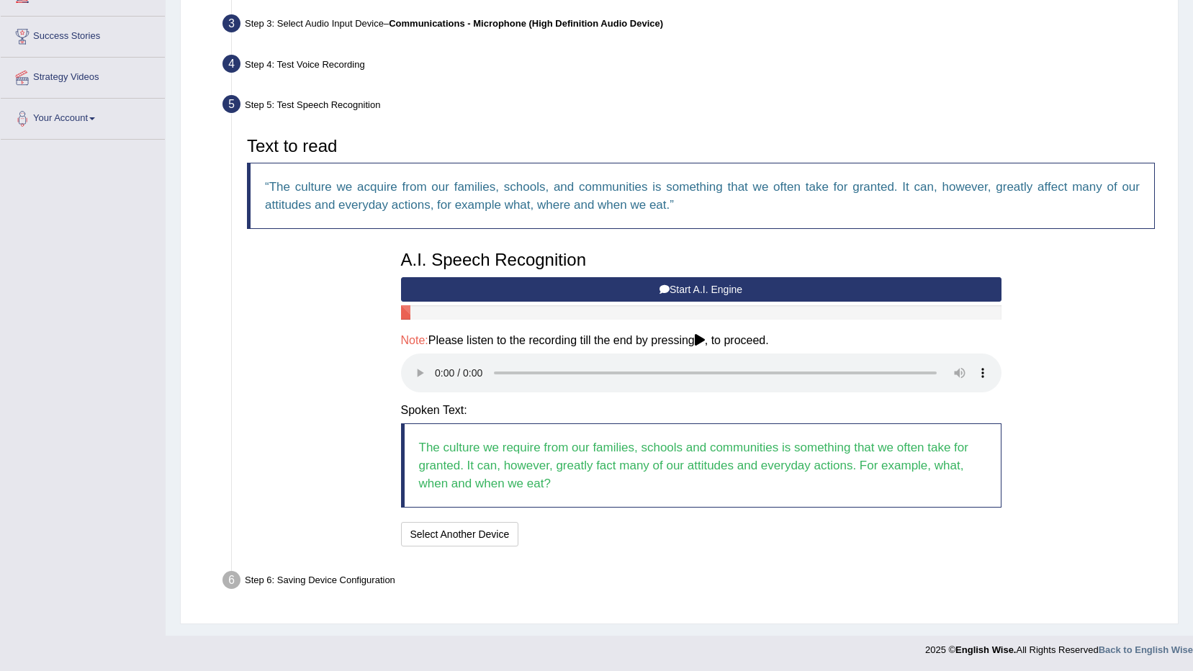
scroll to position [220, 0]
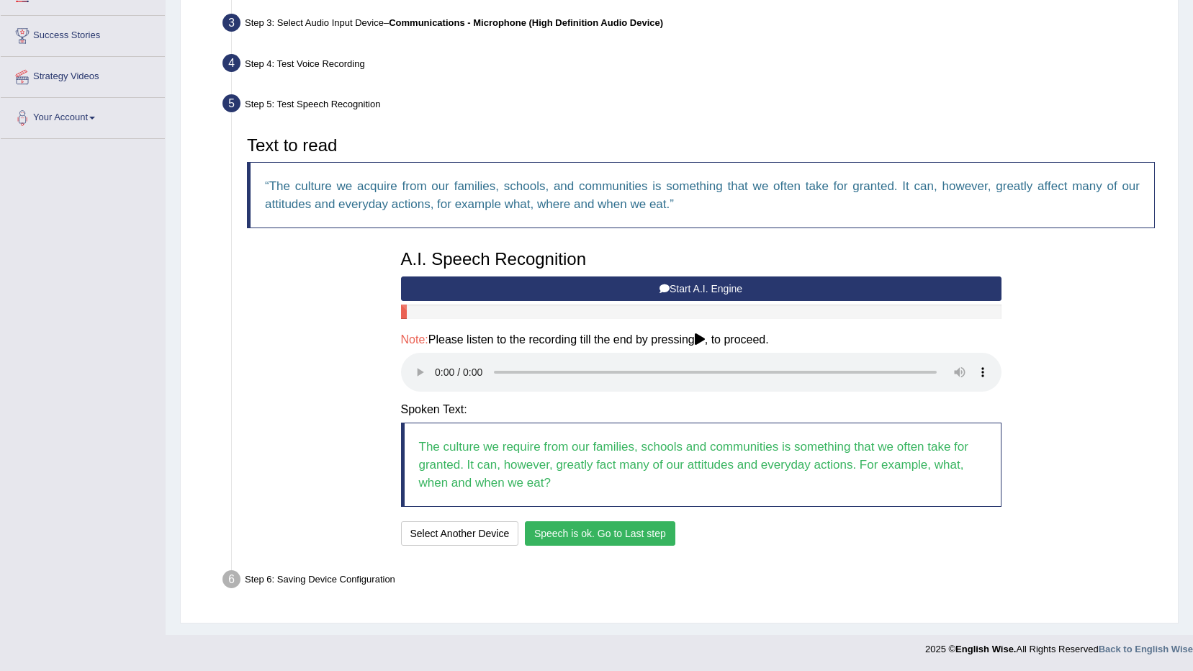
click at [583, 541] on button "Speech is ok. Go to Last step" at bounding box center [600, 533] width 151 height 24
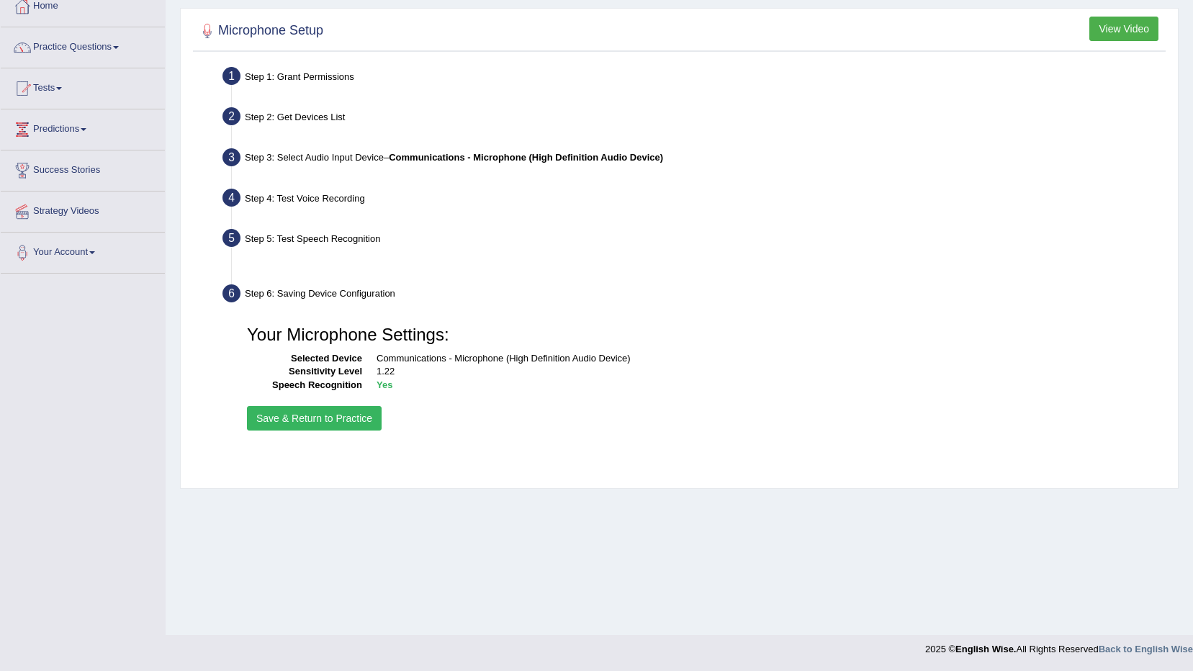
scroll to position [85, 0]
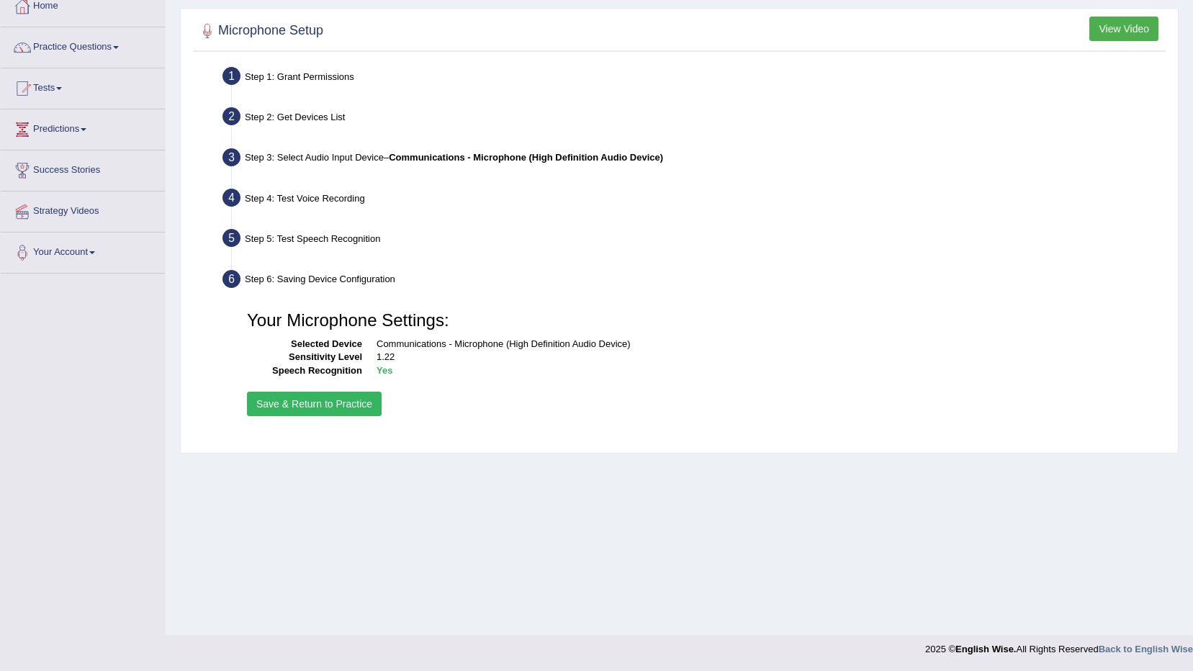
click at [323, 408] on button "Save & Return to Practice" at bounding box center [314, 404] width 135 height 24
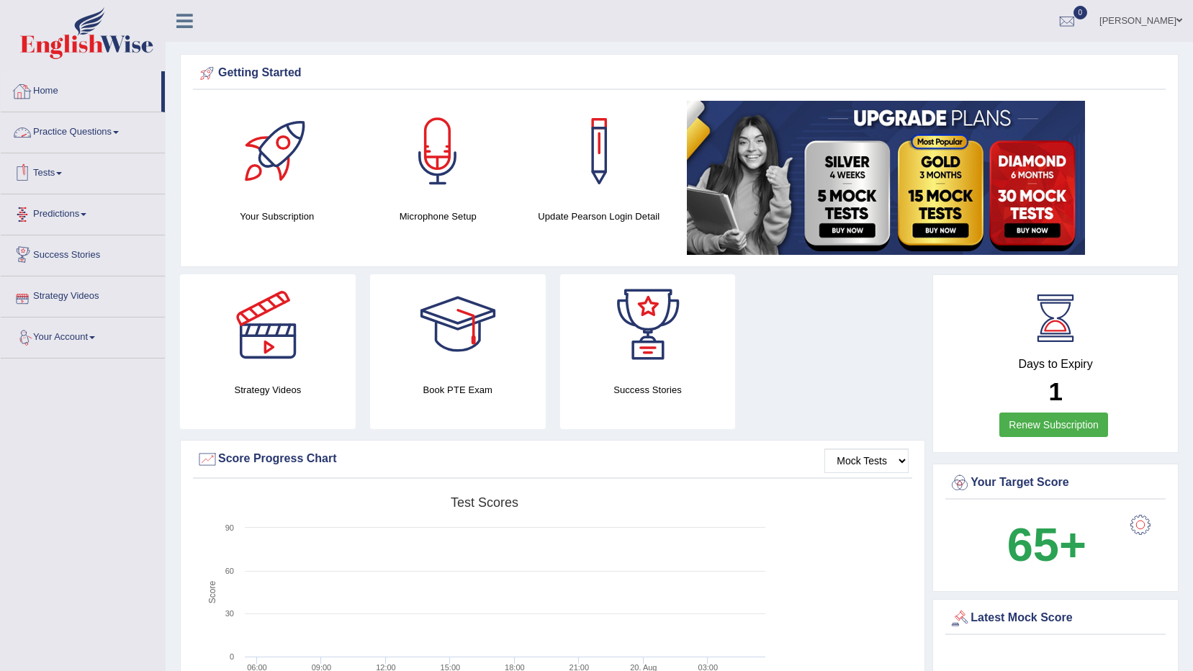
click at [46, 89] on link "Home" at bounding box center [81, 89] width 161 height 36
click at [117, 133] on span at bounding box center [116, 132] width 6 height 3
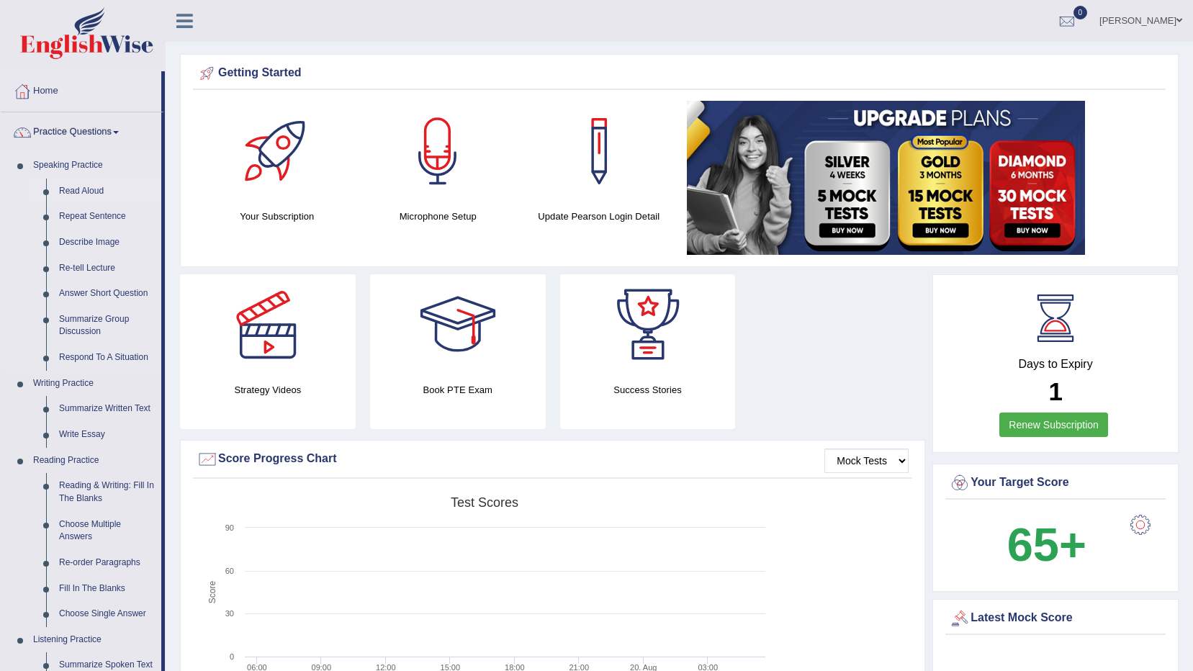
click at [96, 186] on link "Read Aloud" at bounding box center [107, 192] width 109 height 26
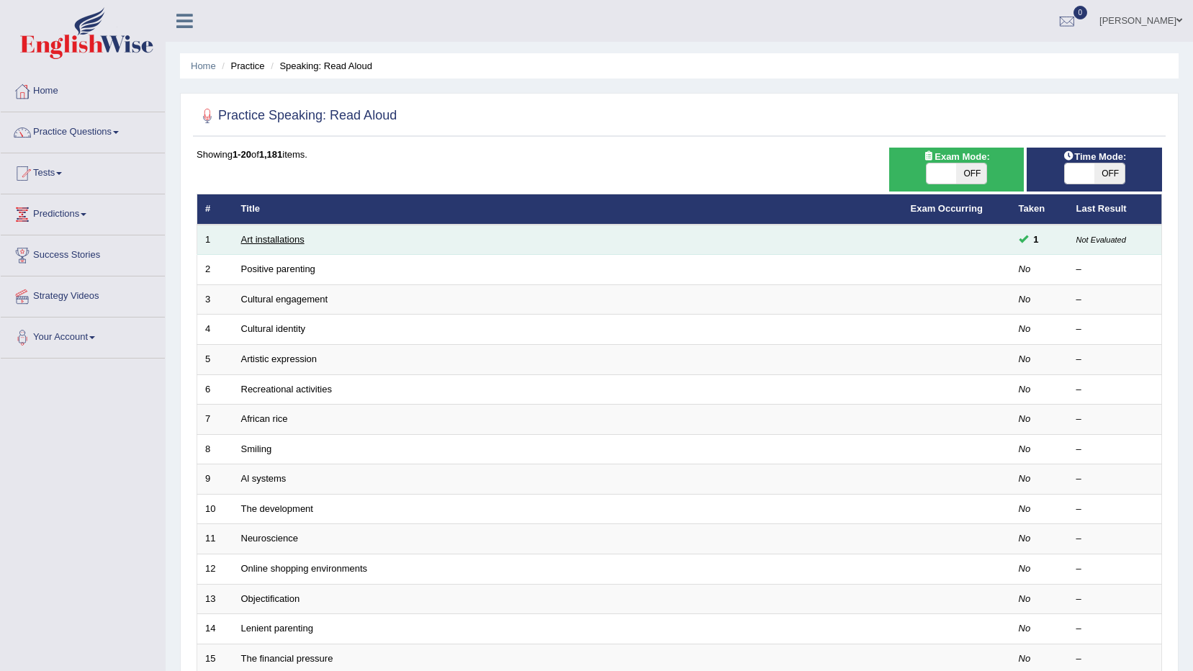
click at [256, 238] on link "Art installations" at bounding box center [272, 239] width 63 height 11
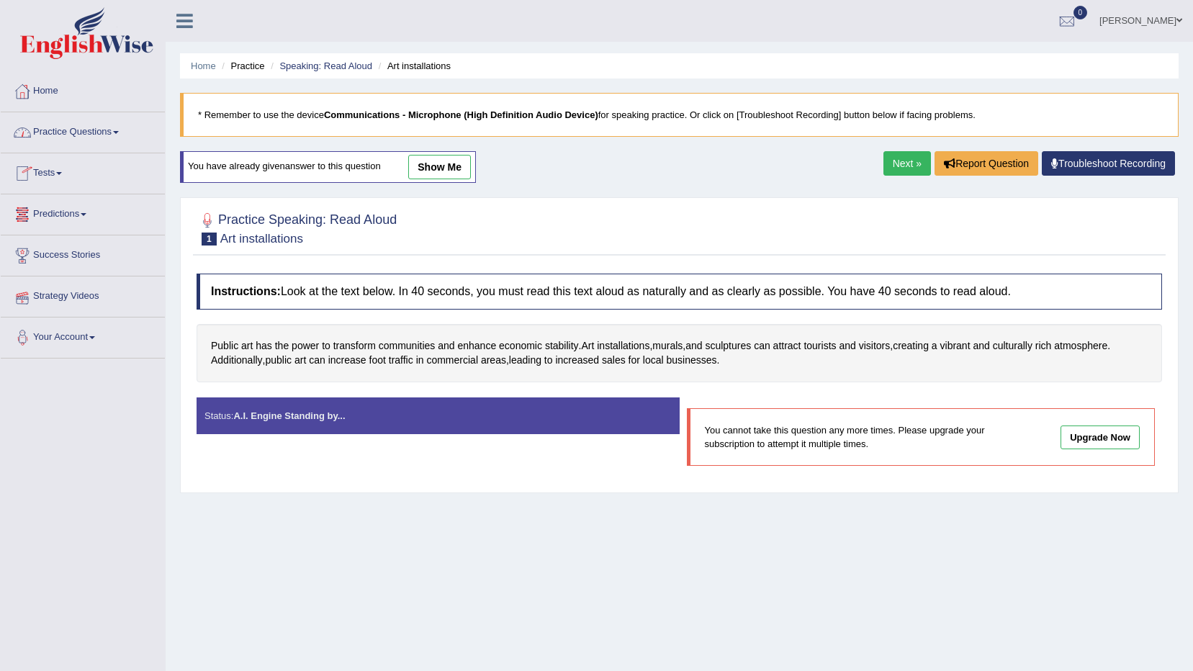
click at [125, 132] on link "Practice Questions" at bounding box center [83, 130] width 164 height 36
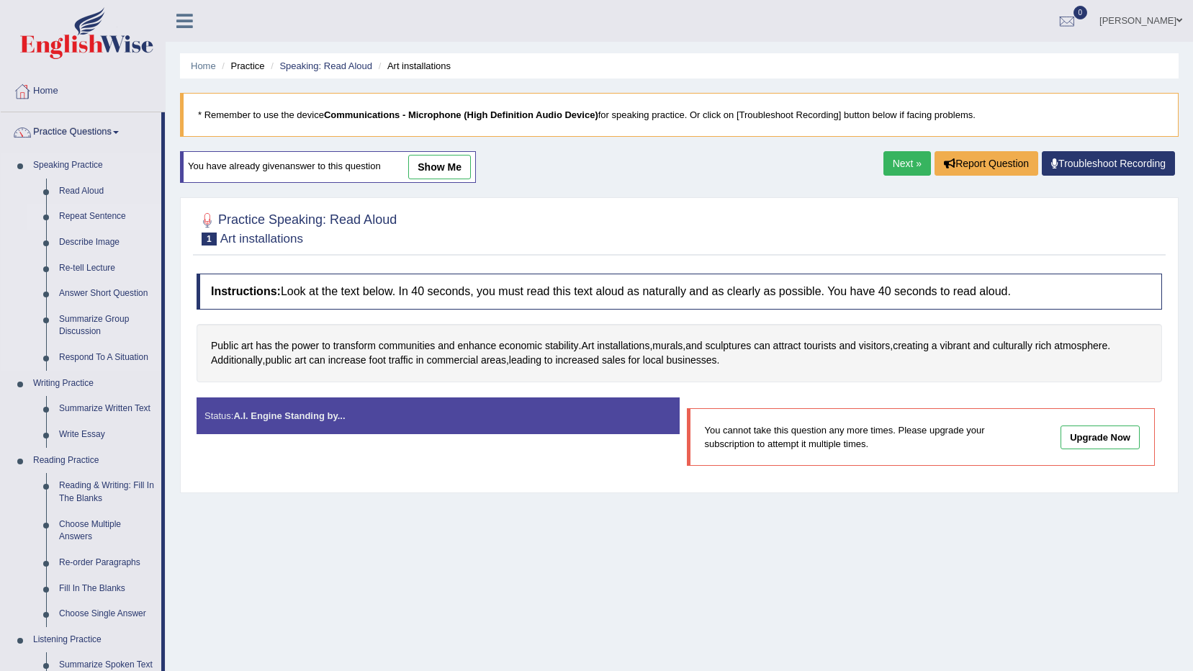
click at [89, 219] on link "Repeat Sentence" at bounding box center [107, 217] width 109 height 26
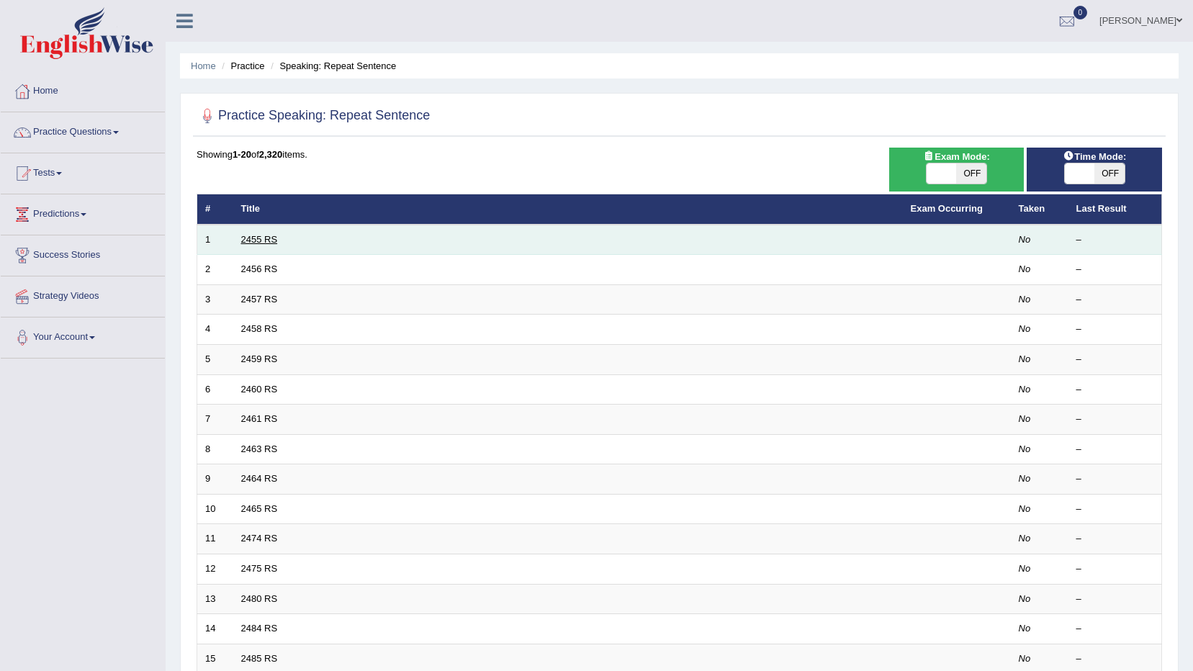
click at [248, 238] on link "2455 RS" at bounding box center [259, 239] width 37 height 11
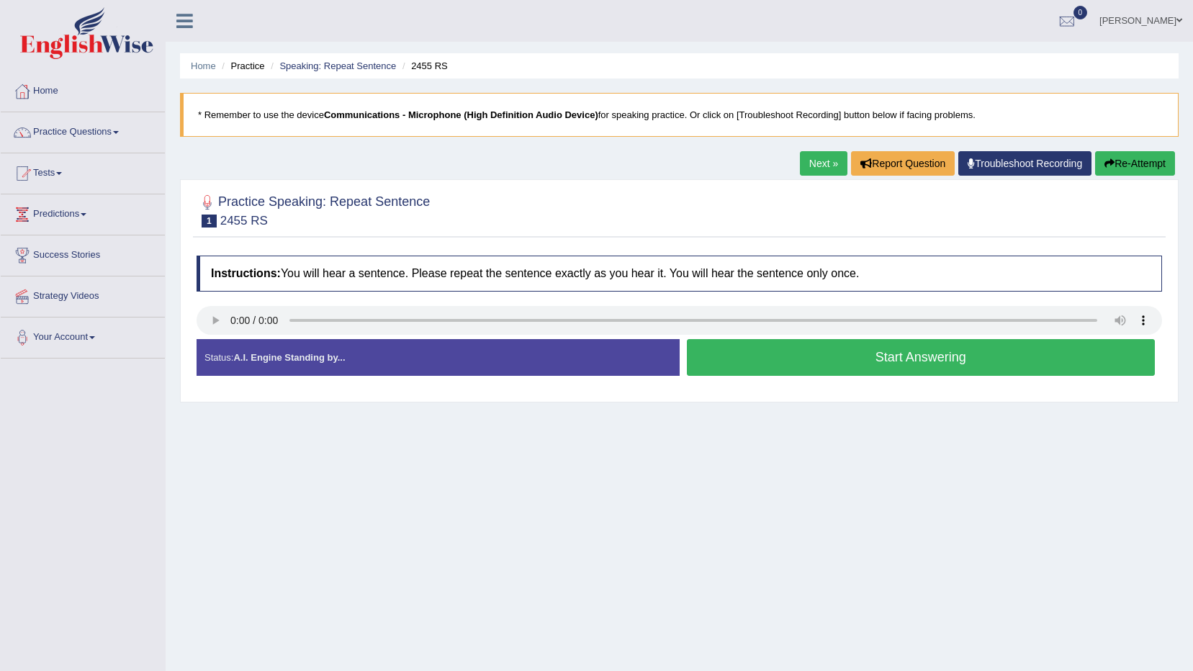
click at [1015, 362] on button "Start Answering" at bounding box center [921, 357] width 469 height 37
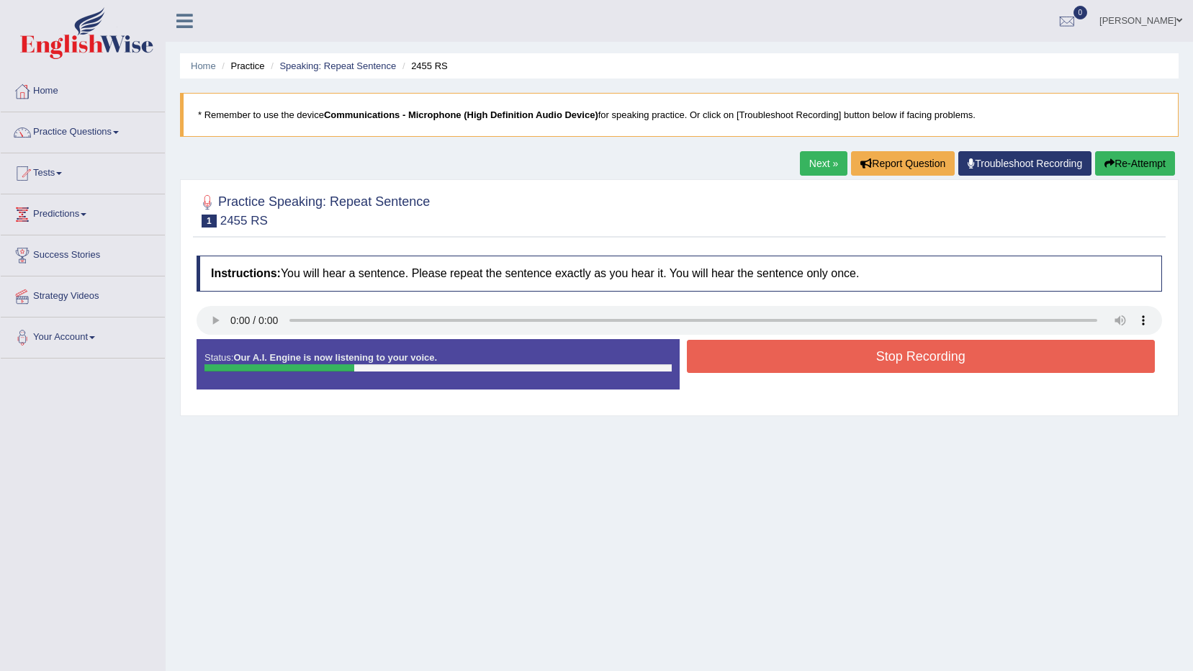
click at [1019, 362] on button "Stop Recording" at bounding box center [921, 356] width 469 height 33
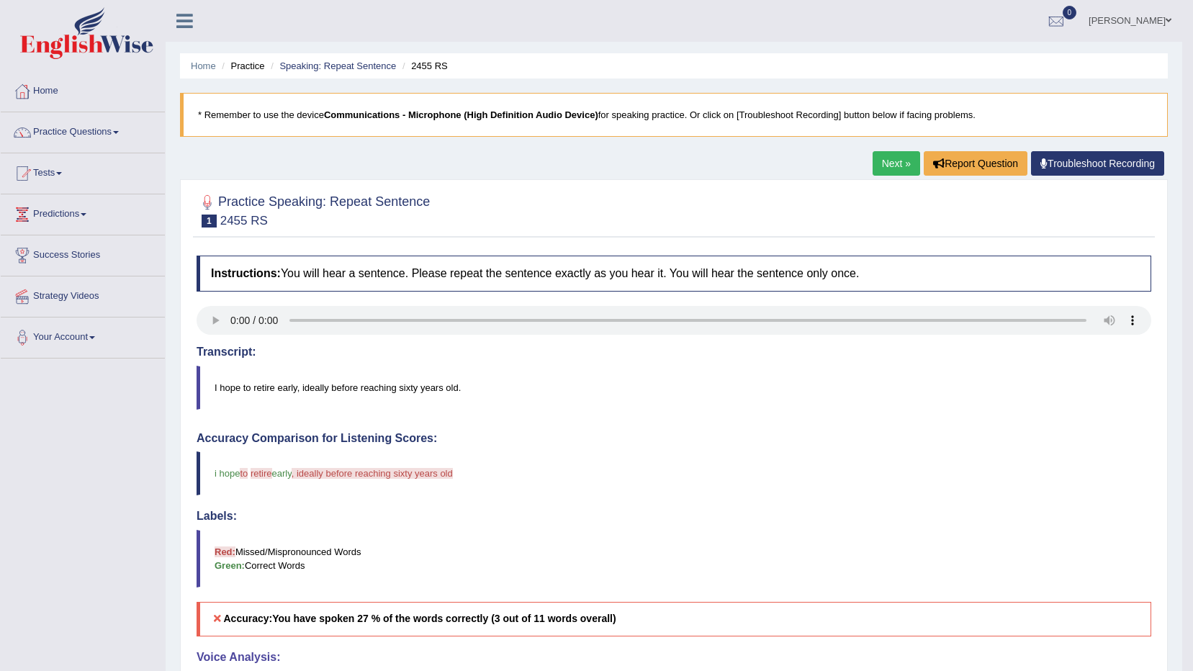
click at [882, 161] on link "Next »" at bounding box center [897, 163] width 48 height 24
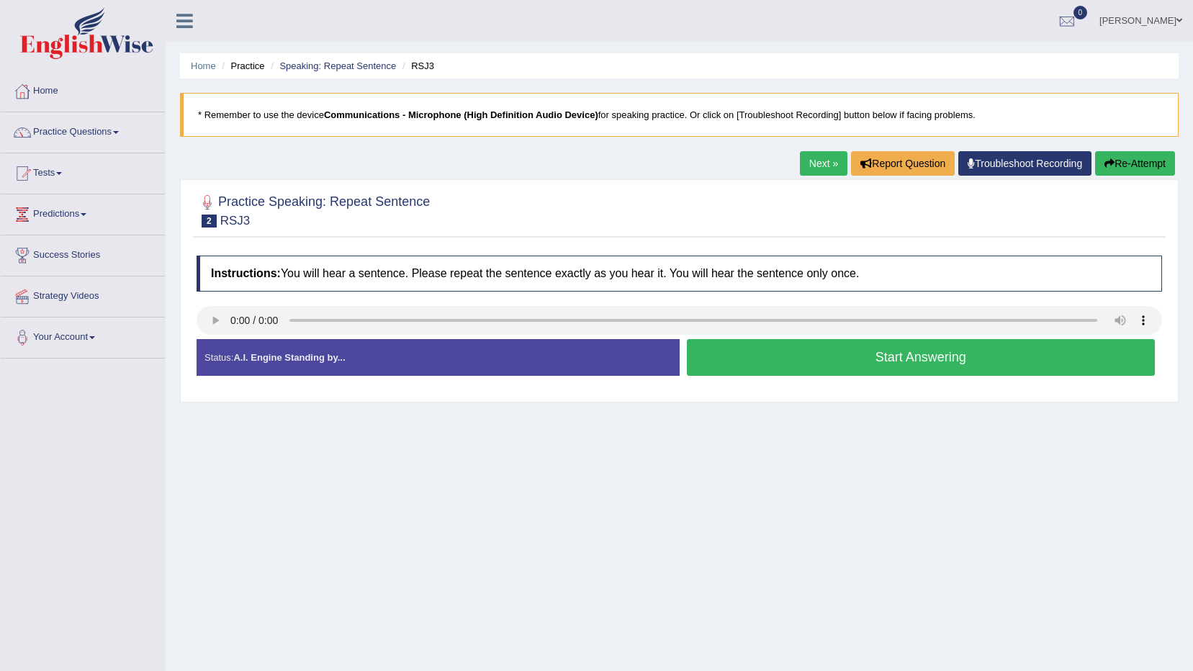
click at [968, 349] on button "Start Answering" at bounding box center [921, 357] width 469 height 37
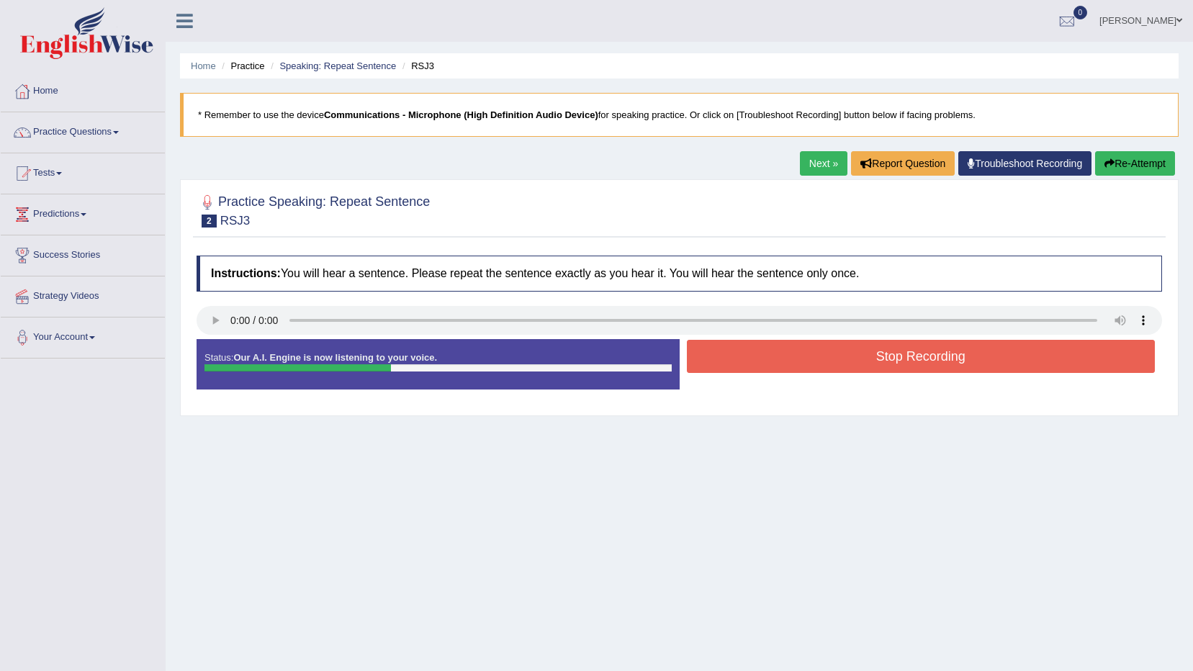
click at [964, 358] on button "Stop Recording" at bounding box center [921, 356] width 469 height 33
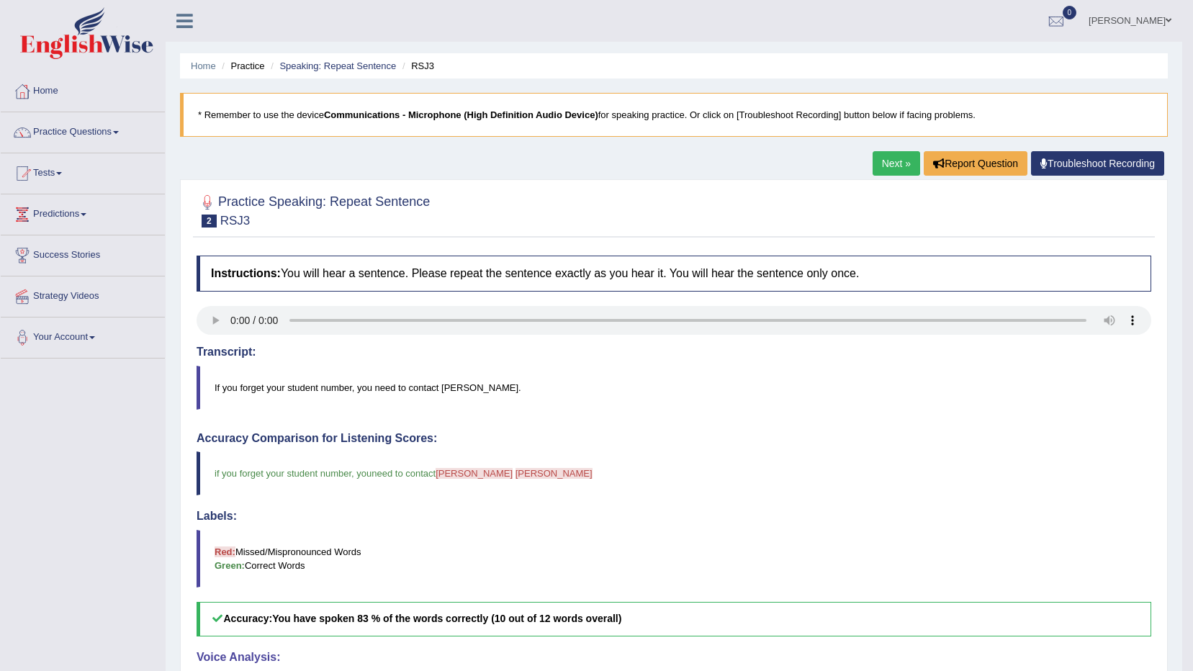
click link "Next »"
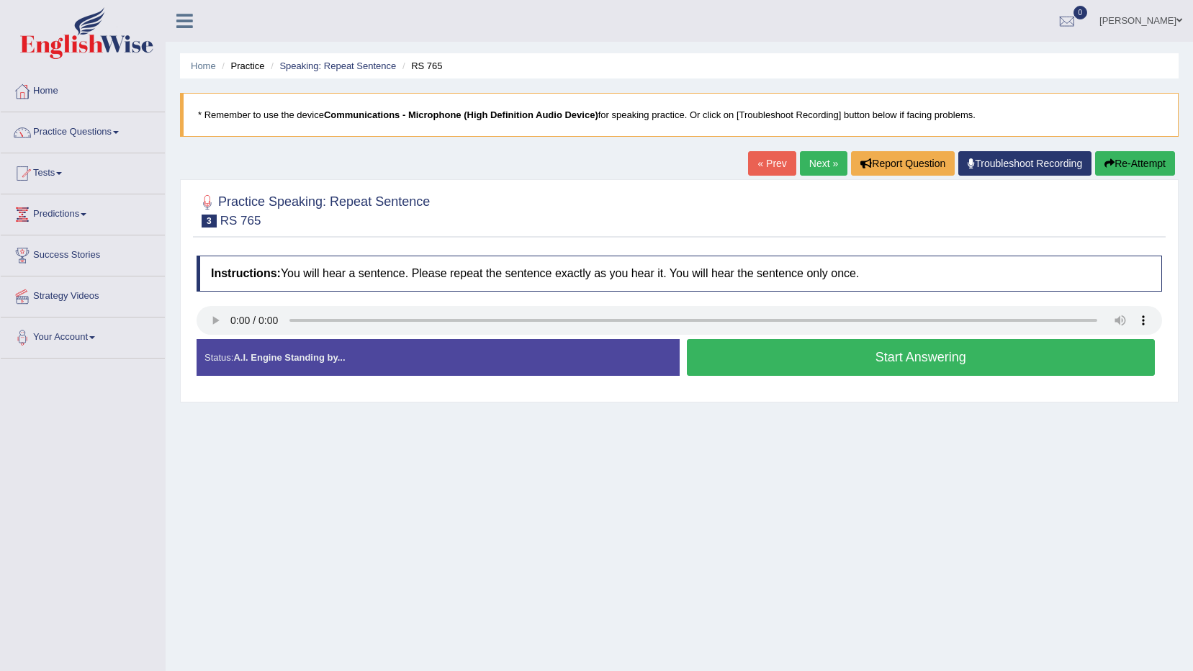
click at [1012, 377] on div "Start Answering" at bounding box center [921, 359] width 483 height 40
click at [953, 354] on button "Start Answering" at bounding box center [921, 357] width 469 height 37
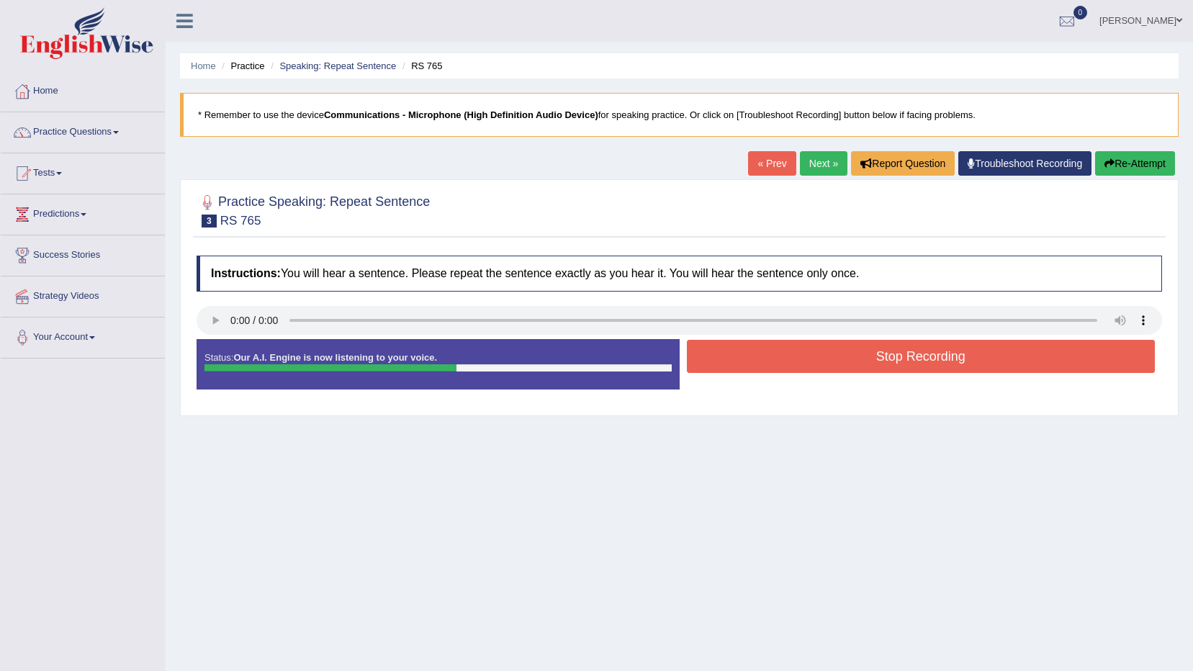
click at [958, 356] on button "Stop Recording" at bounding box center [921, 356] width 469 height 33
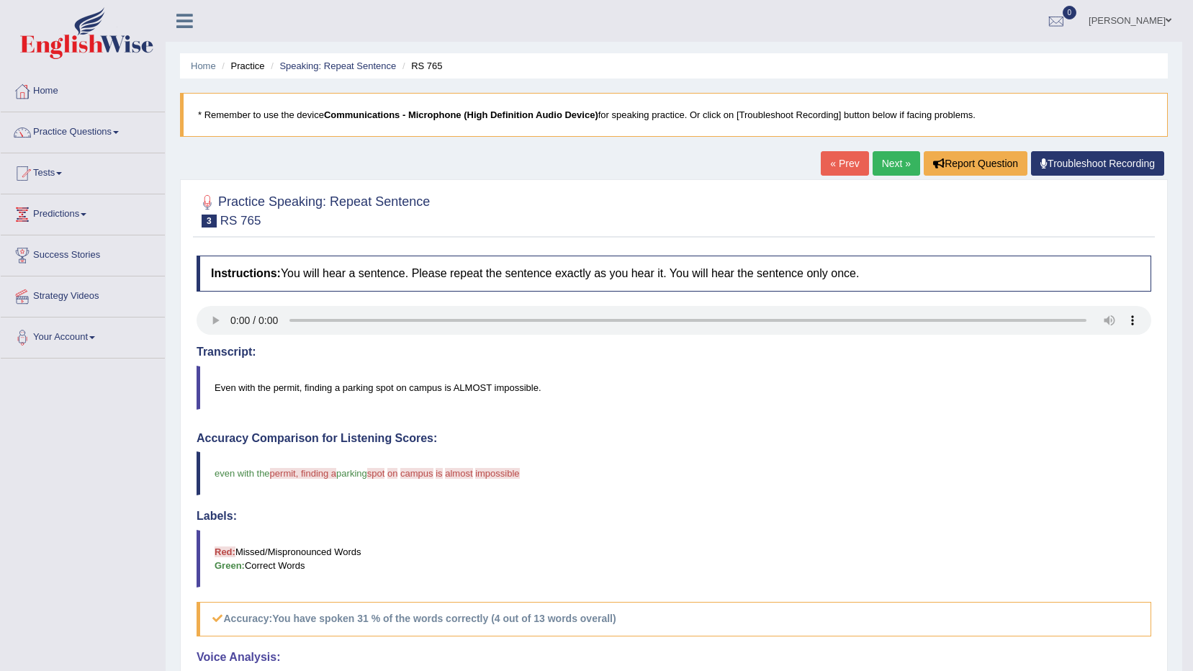
click at [888, 164] on link "Next »" at bounding box center [897, 163] width 48 height 24
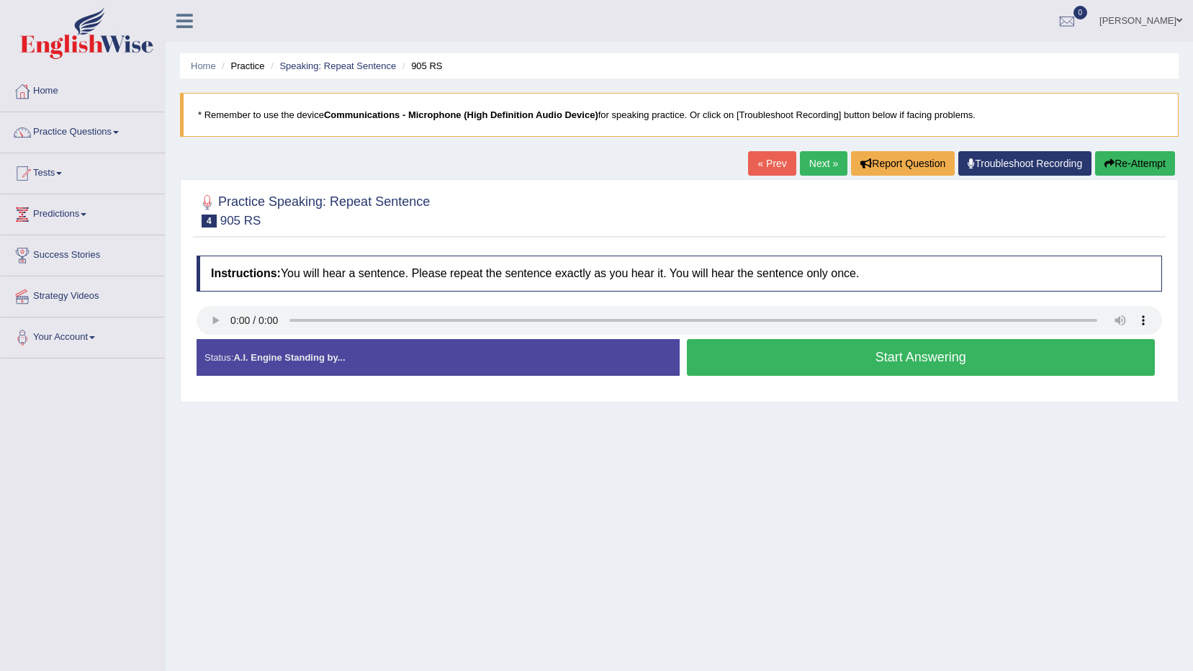
drag, startPoint x: 887, startPoint y: 362, endPoint x: 895, endPoint y: 363, distance: 8.0
click at [895, 363] on button "Start Answering" at bounding box center [921, 357] width 469 height 37
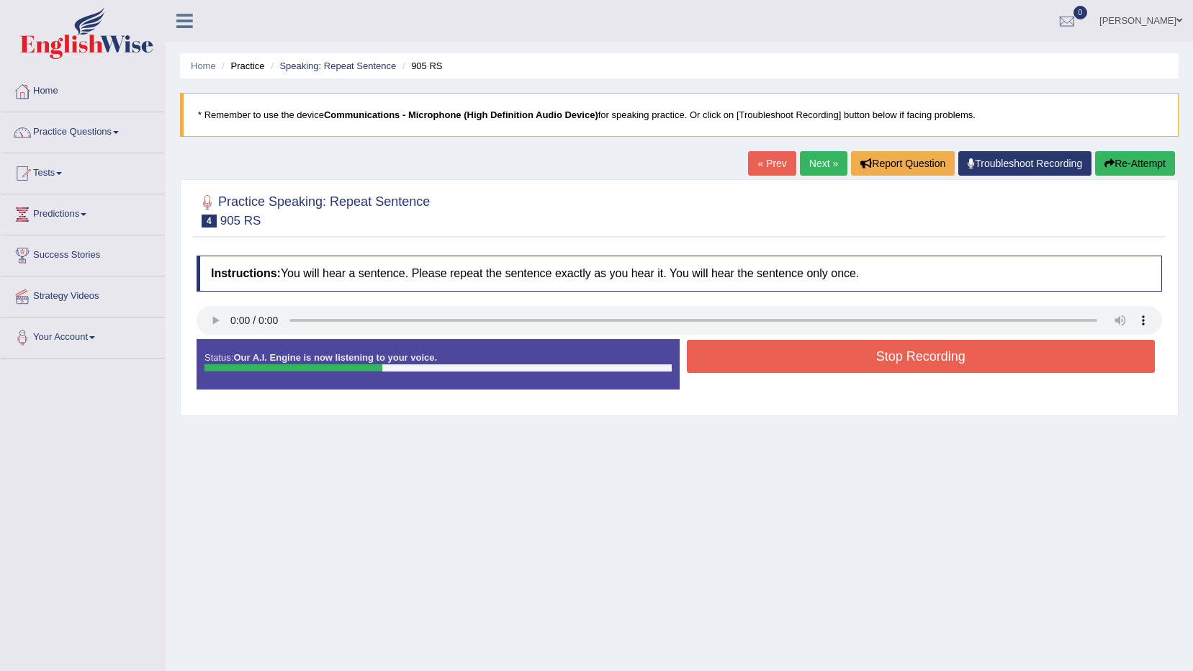
click at [892, 363] on button "Stop Recording" at bounding box center [921, 356] width 469 height 33
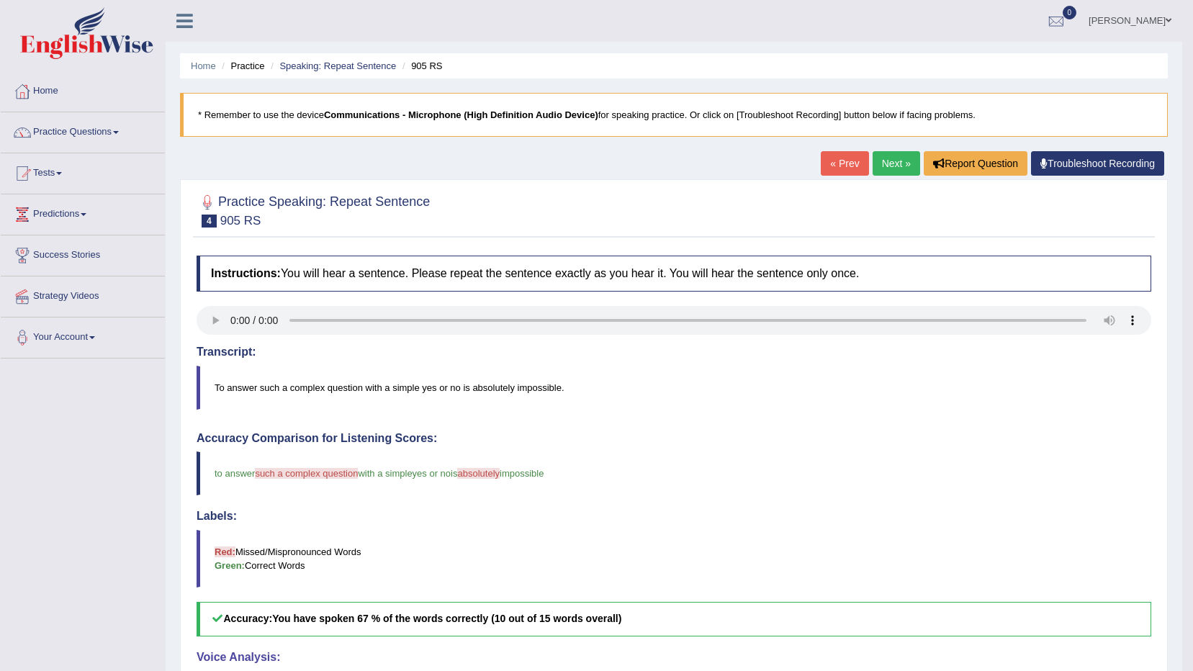
click at [894, 169] on link "Next »" at bounding box center [897, 163] width 48 height 24
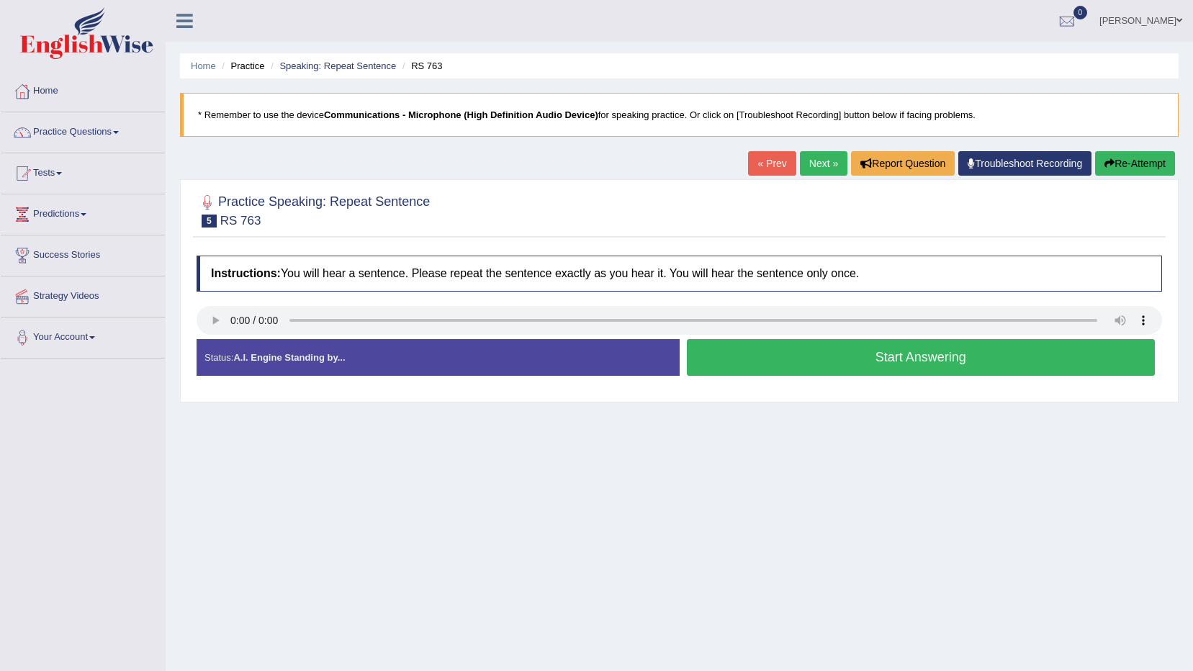
click at [848, 378] on div "Start Answering" at bounding box center [921, 359] width 483 height 40
click at [846, 356] on button "Start Answering" at bounding box center [921, 357] width 469 height 37
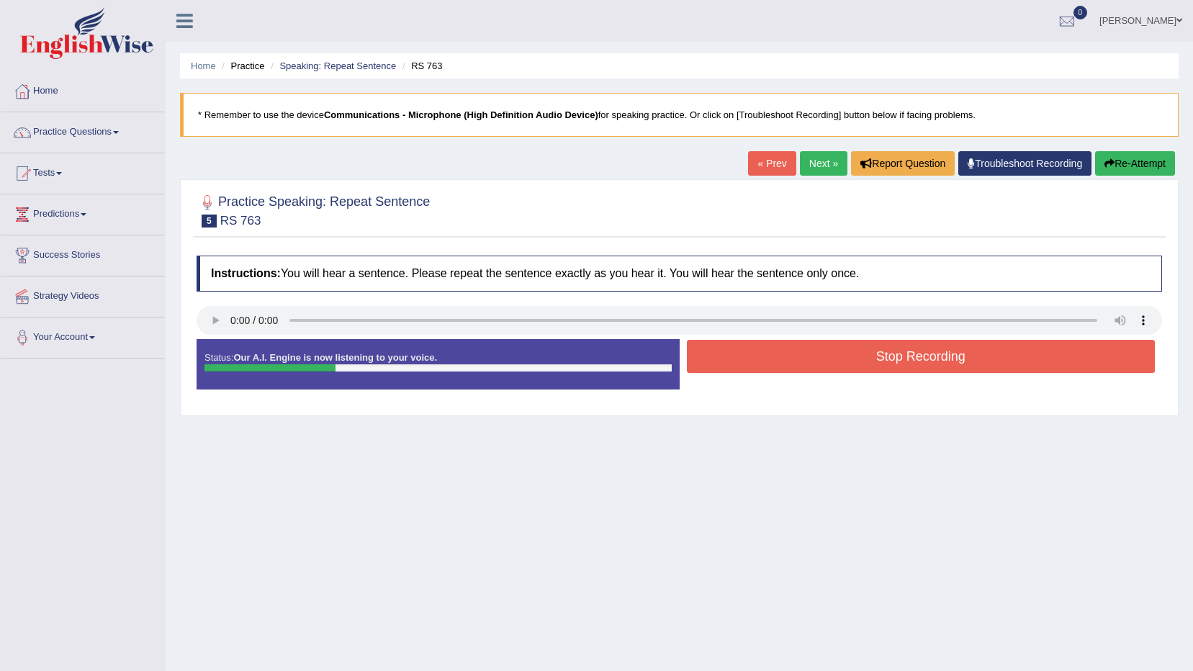
click at [841, 355] on button "Stop Recording" at bounding box center [921, 356] width 469 height 33
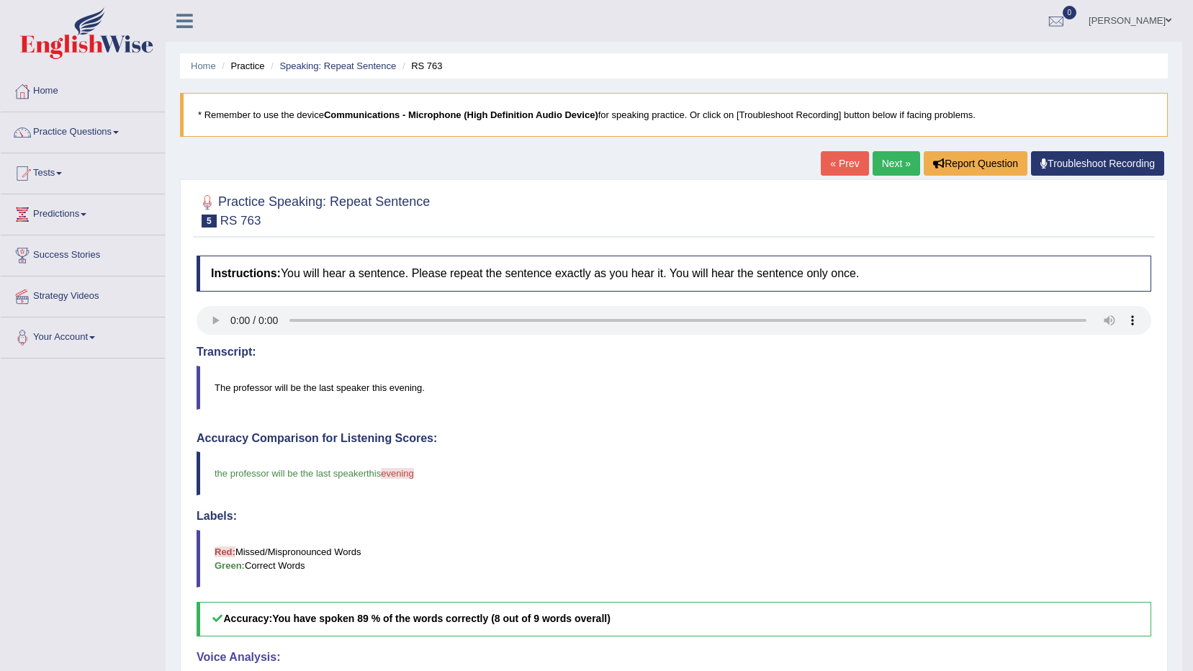
click at [889, 162] on link "Next »" at bounding box center [897, 163] width 48 height 24
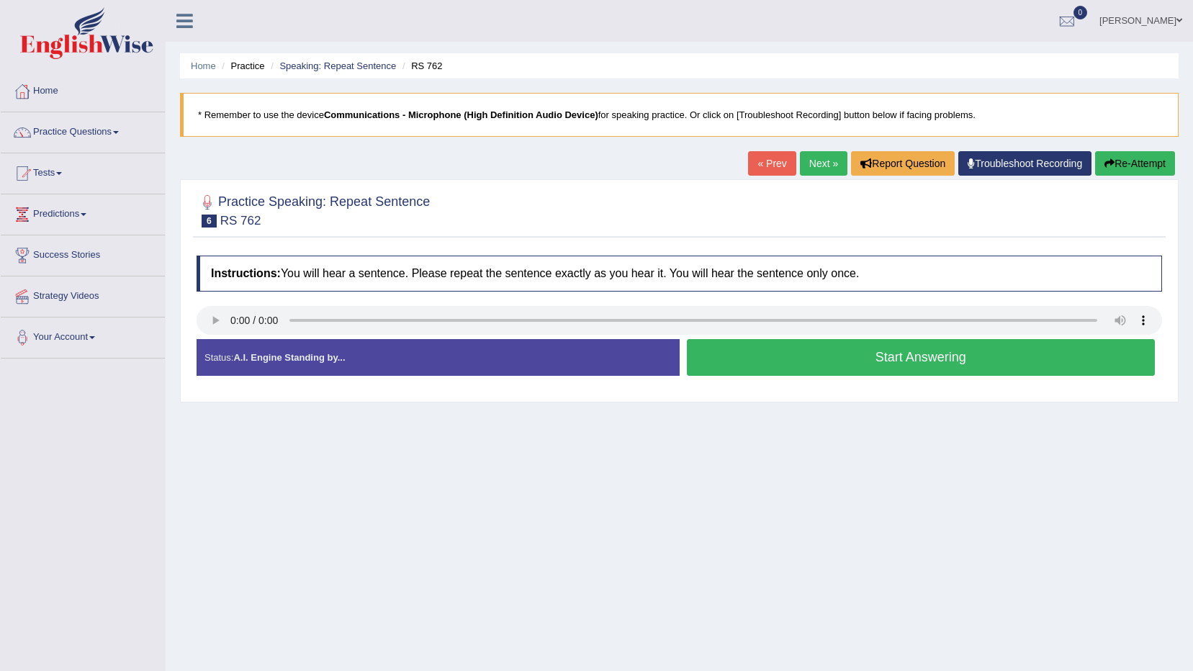
click at [829, 348] on button "Start Answering" at bounding box center [921, 357] width 469 height 37
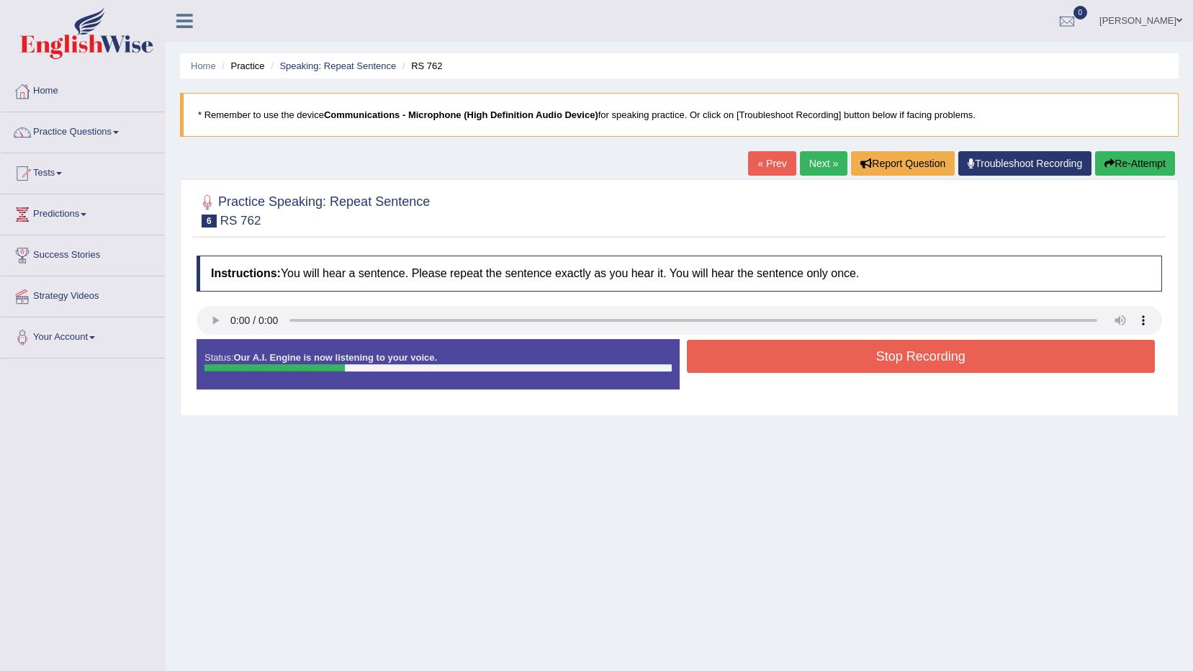
click at [815, 368] on button "Stop Recording" at bounding box center [921, 356] width 469 height 33
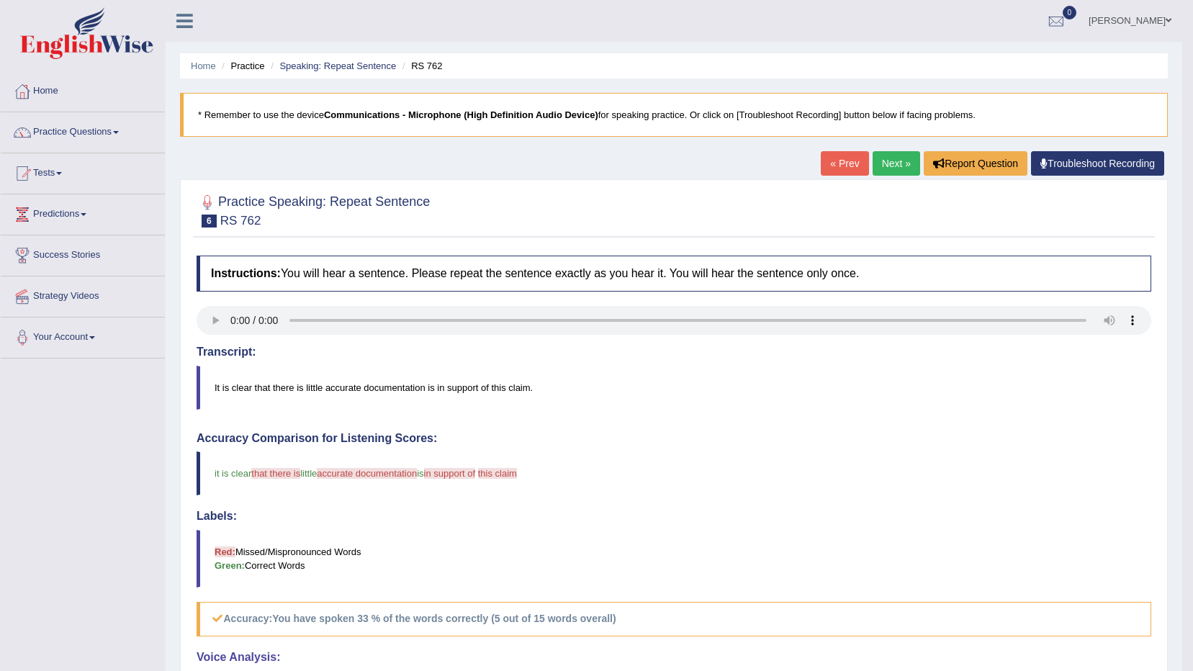
click at [907, 163] on link "Next »" at bounding box center [897, 163] width 48 height 24
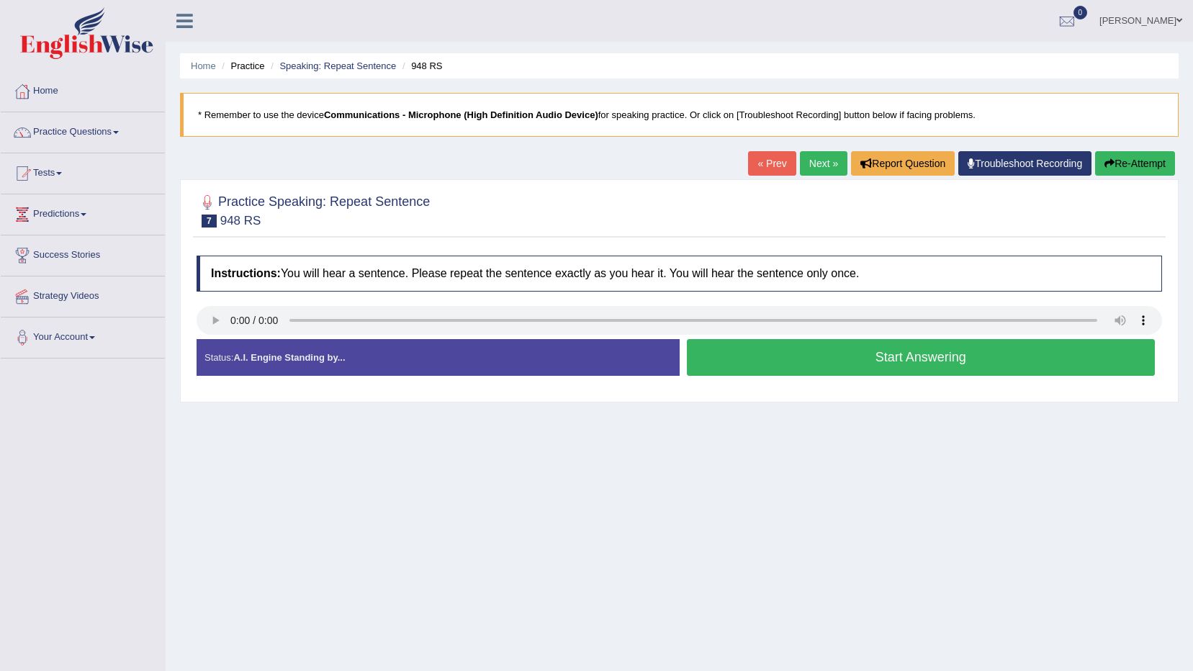
click at [833, 373] on button "Start Answering" at bounding box center [921, 357] width 469 height 37
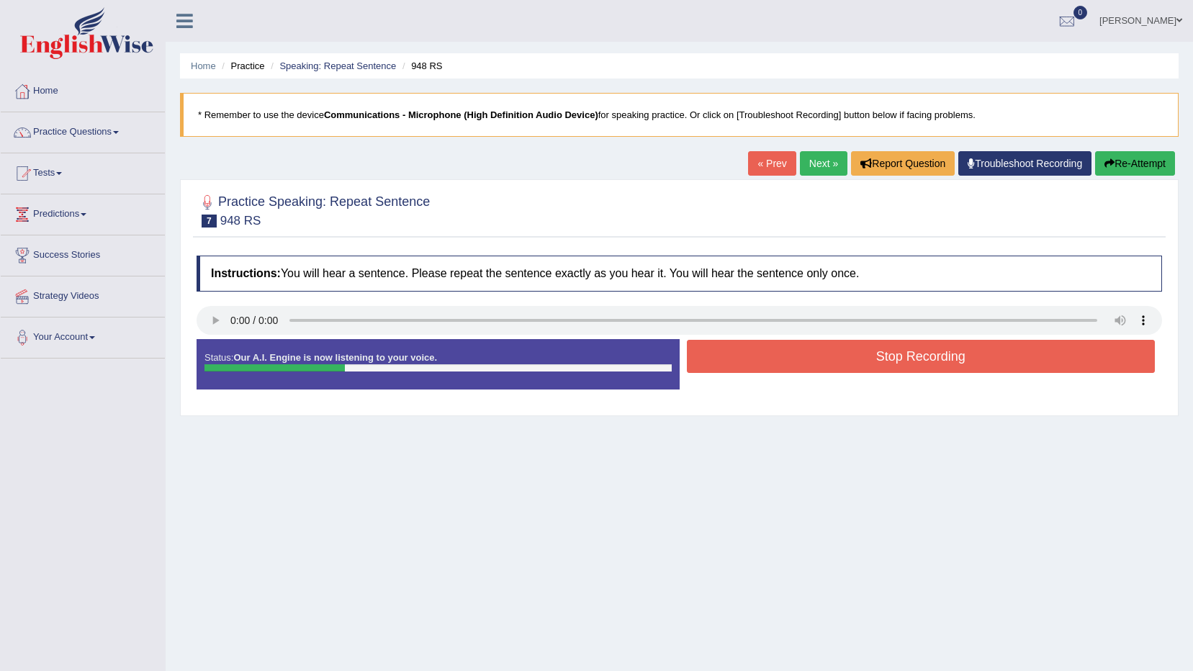
click at [820, 359] on button "Stop Recording" at bounding box center [921, 356] width 469 height 33
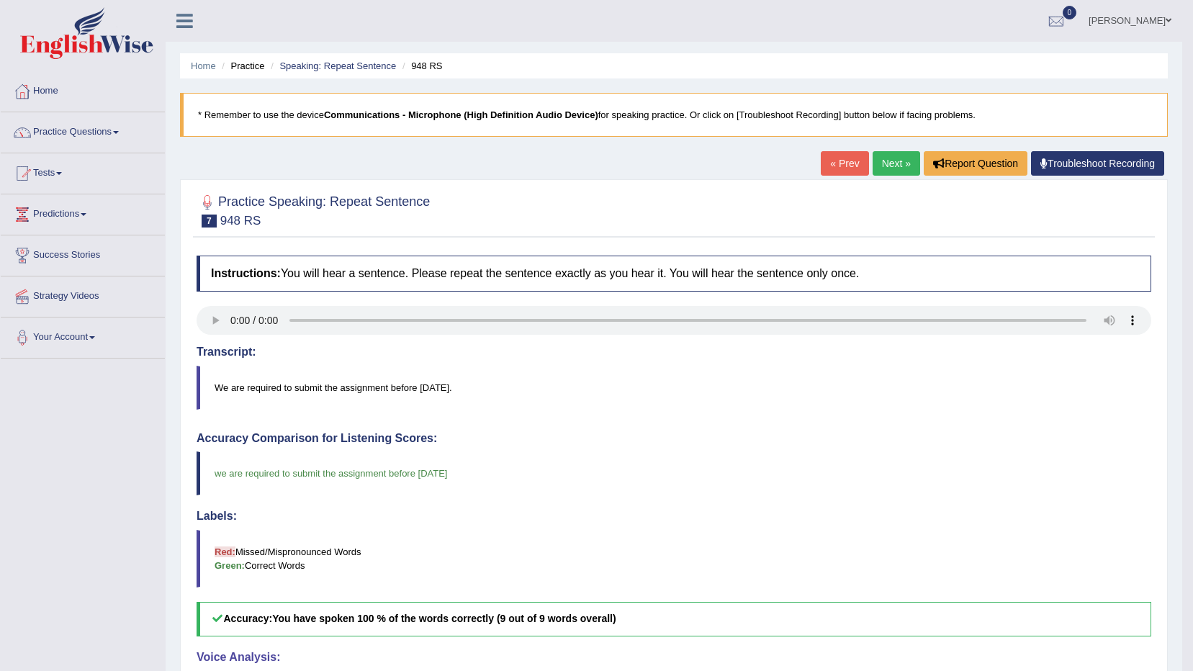
click at [889, 153] on link "Next »" at bounding box center [897, 163] width 48 height 24
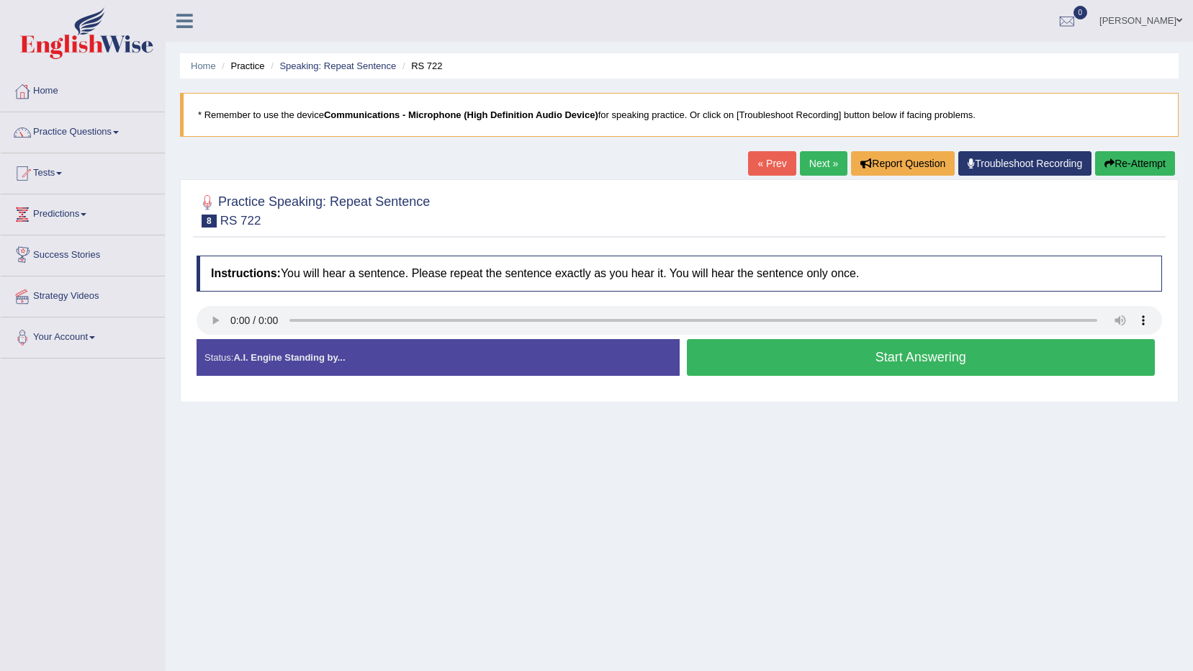
click at [809, 369] on button "Start Answering" at bounding box center [921, 357] width 469 height 37
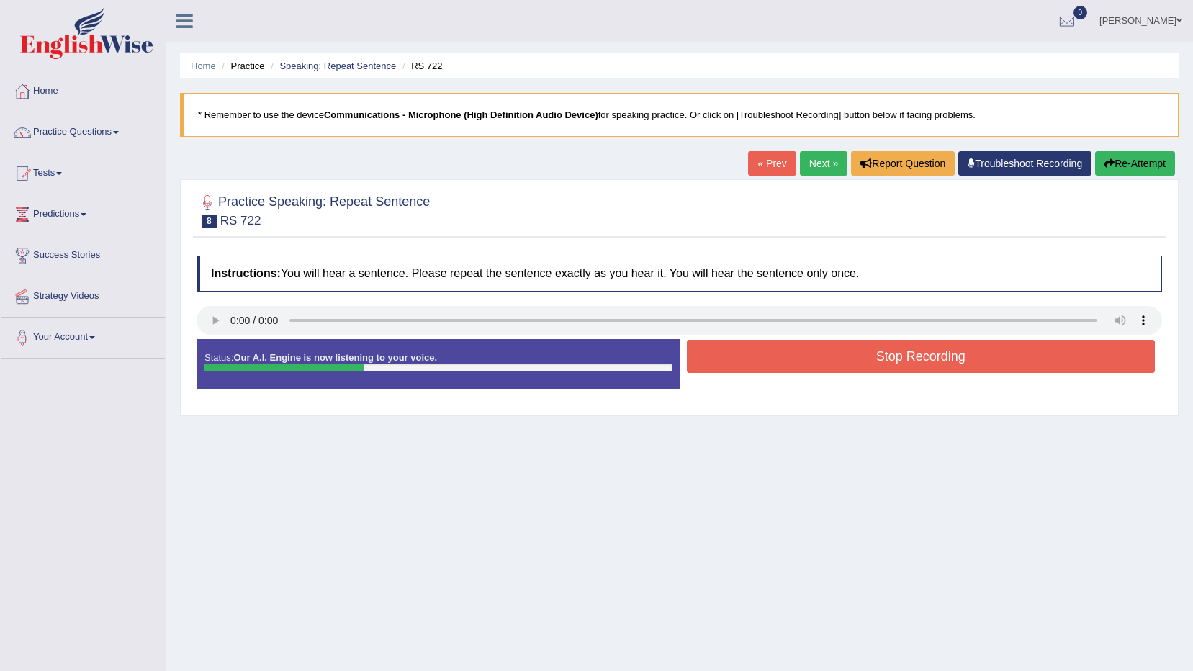
click at [799, 360] on button "Stop Recording" at bounding box center [921, 356] width 469 height 33
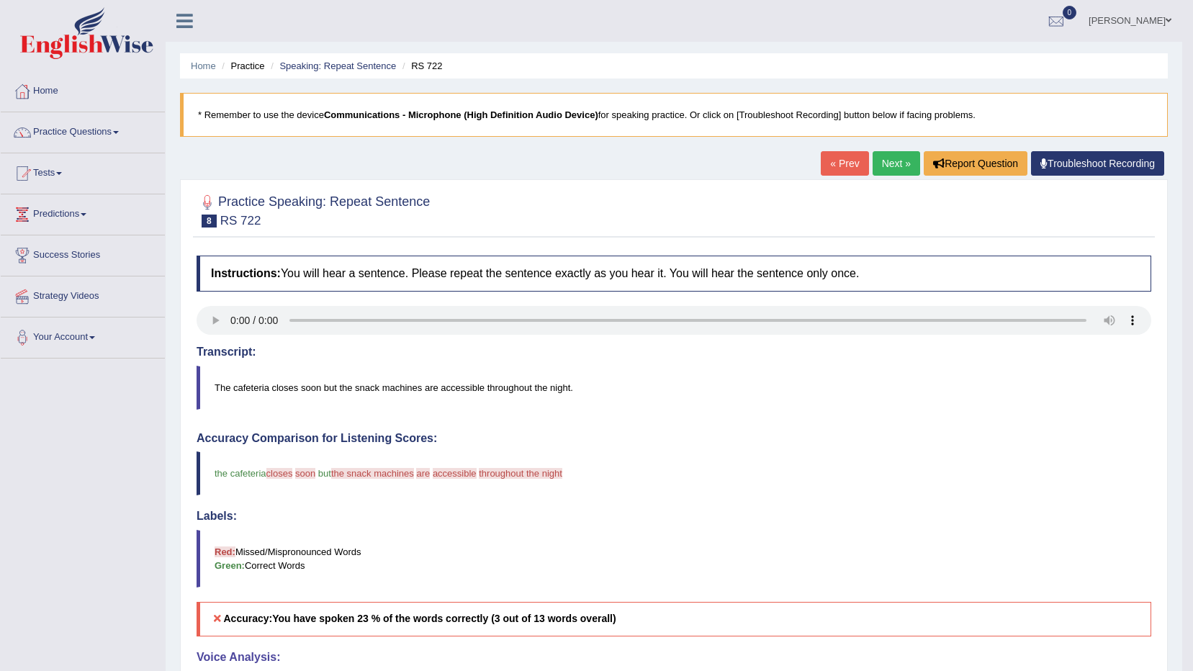
click at [841, 158] on link "« Prev" at bounding box center [845, 163] width 48 height 24
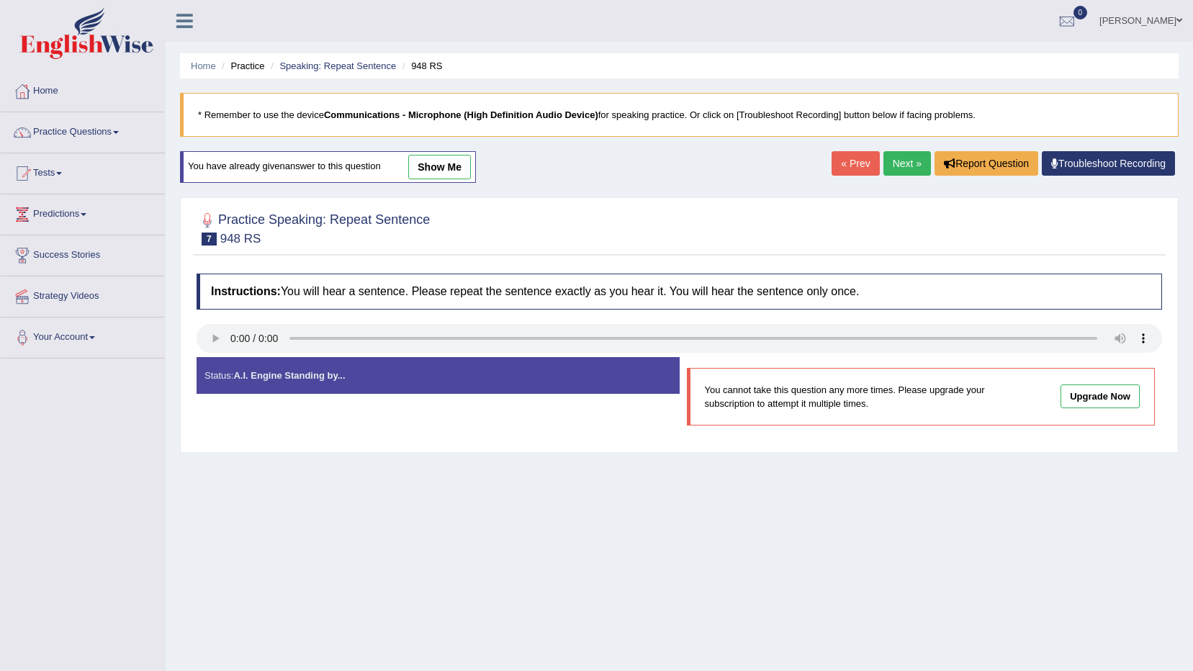
click at [895, 148] on div "Home Practice Speaking: Repeat Sentence 948 RS * Remember to use the device Com…" at bounding box center [680, 360] width 1028 height 720
click at [905, 156] on link "Next »" at bounding box center [908, 163] width 48 height 24
click at [1079, 401] on link "Upgrade Now" at bounding box center [1100, 397] width 79 height 24
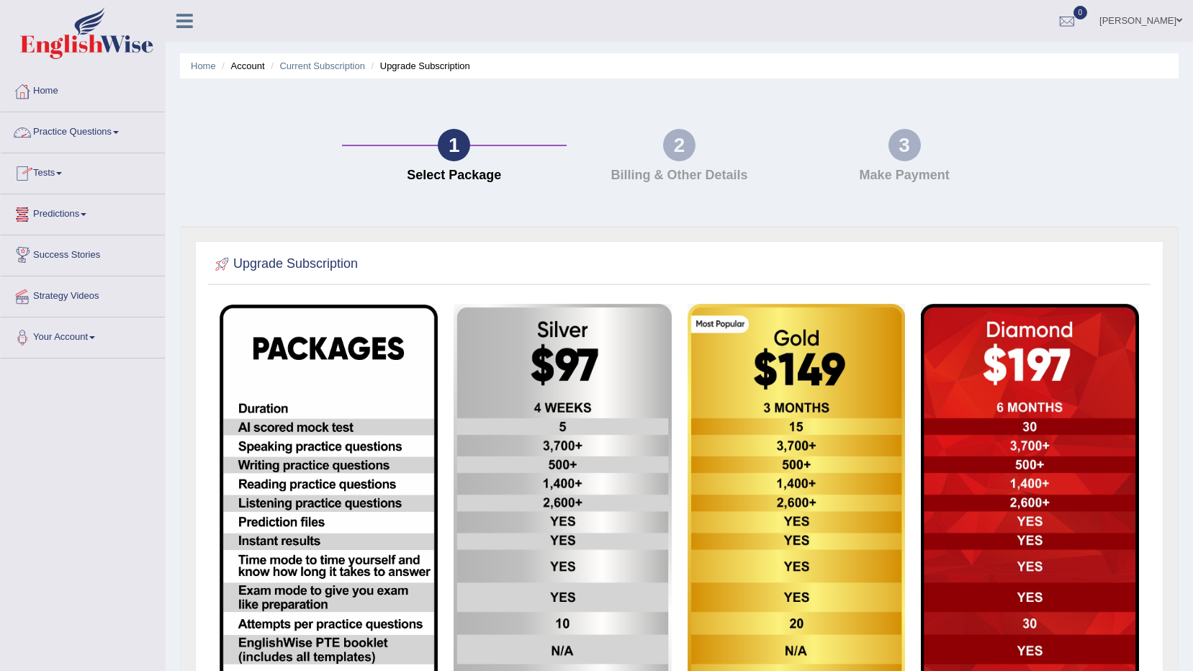
click at [135, 134] on link "Practice Questions" at bounding box center [83, 130] width 164 height 36
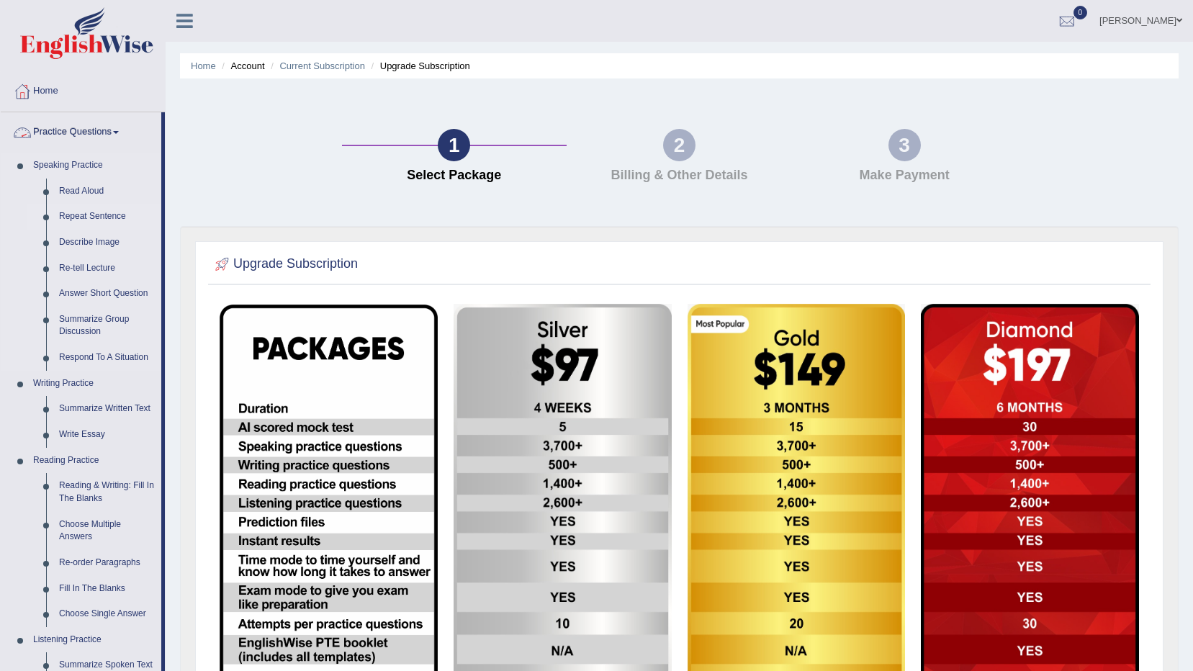
click at [109, 212] on link "Repeat Sentence" at bounding box center [107, 217] width 109 height 26
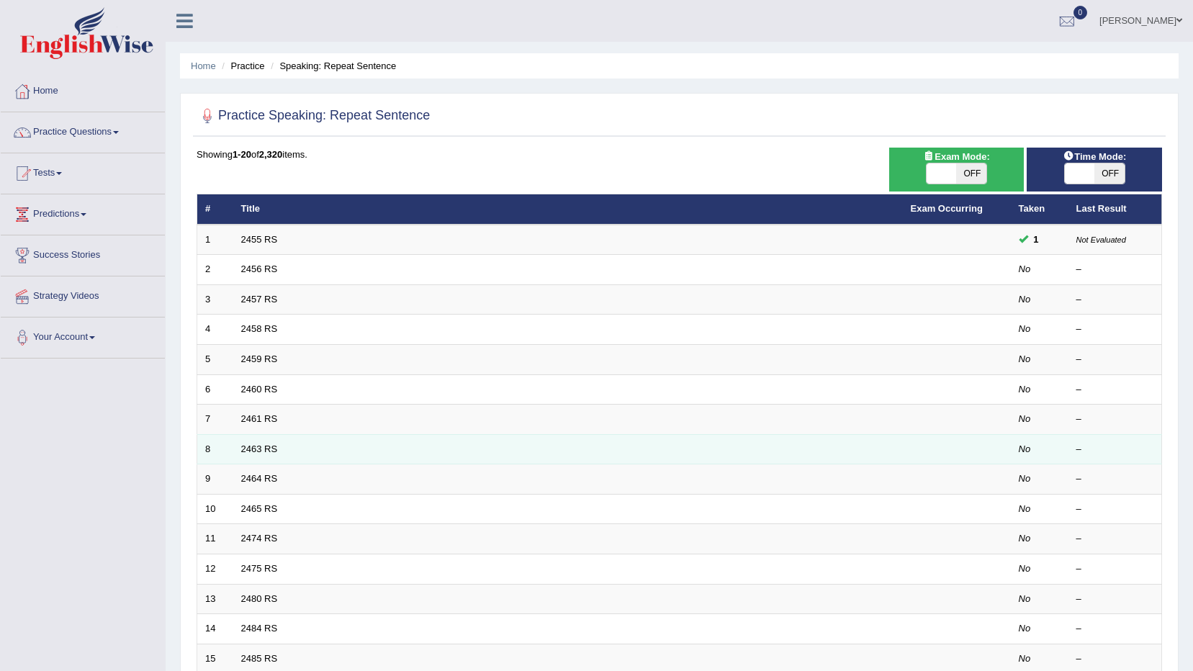
click at [375, 457] on td "2463 RS" at bounding box center [568, 449] width 670 height 30
click at [292, 449] on td "2463 RS" at bounding box center [568, 449] width 670 height 30
click at [260, 449] on link "2463 RS" at bounding box center [259, 449] width 37 height 11
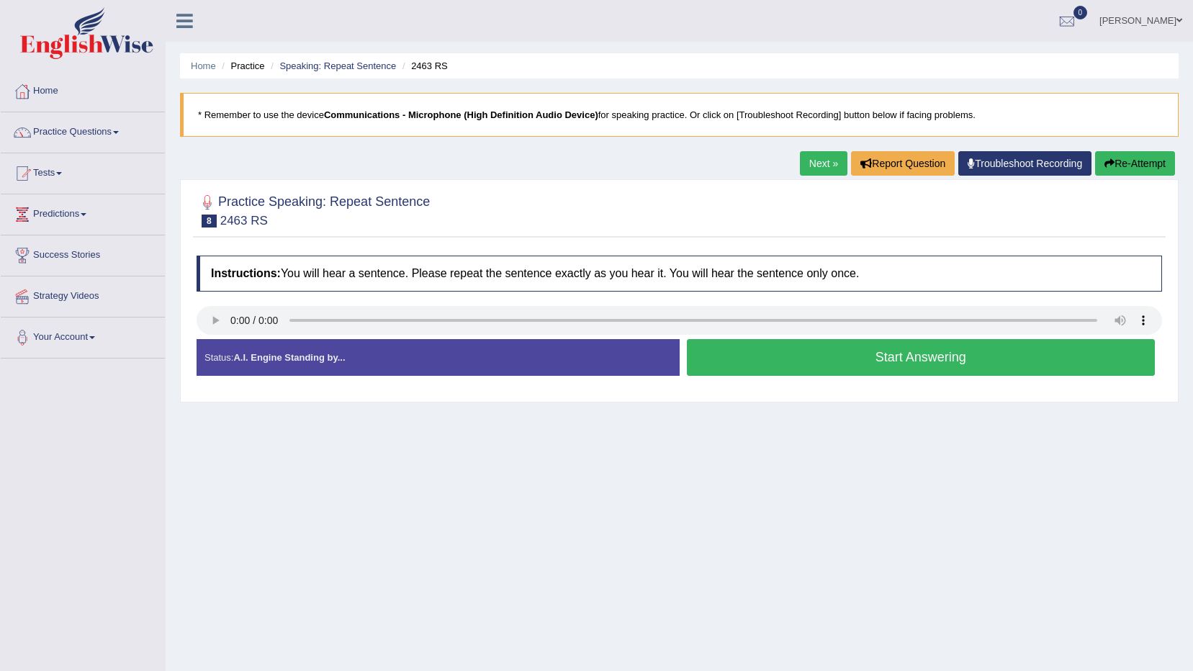
click at [984, 358] on button "Start Answering" at bounding box center [921, 357] width 469 height 37
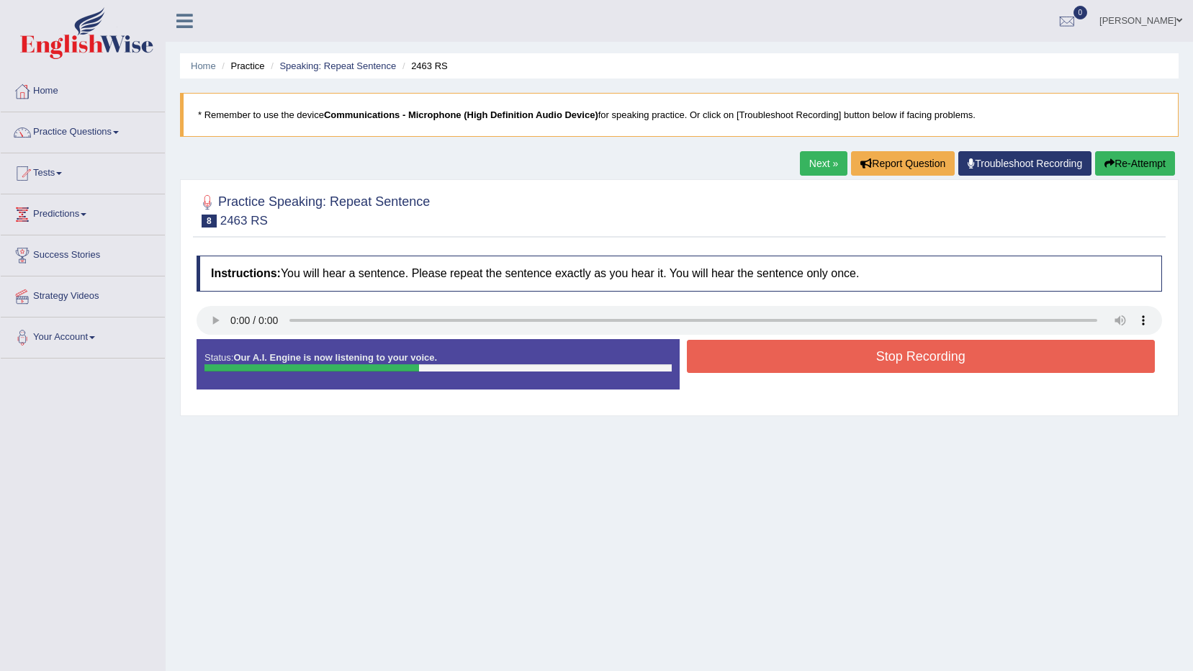
click at [1117, 155] on button "Re-Attempt" at bounding box center [1135, 163] width 80 height 24
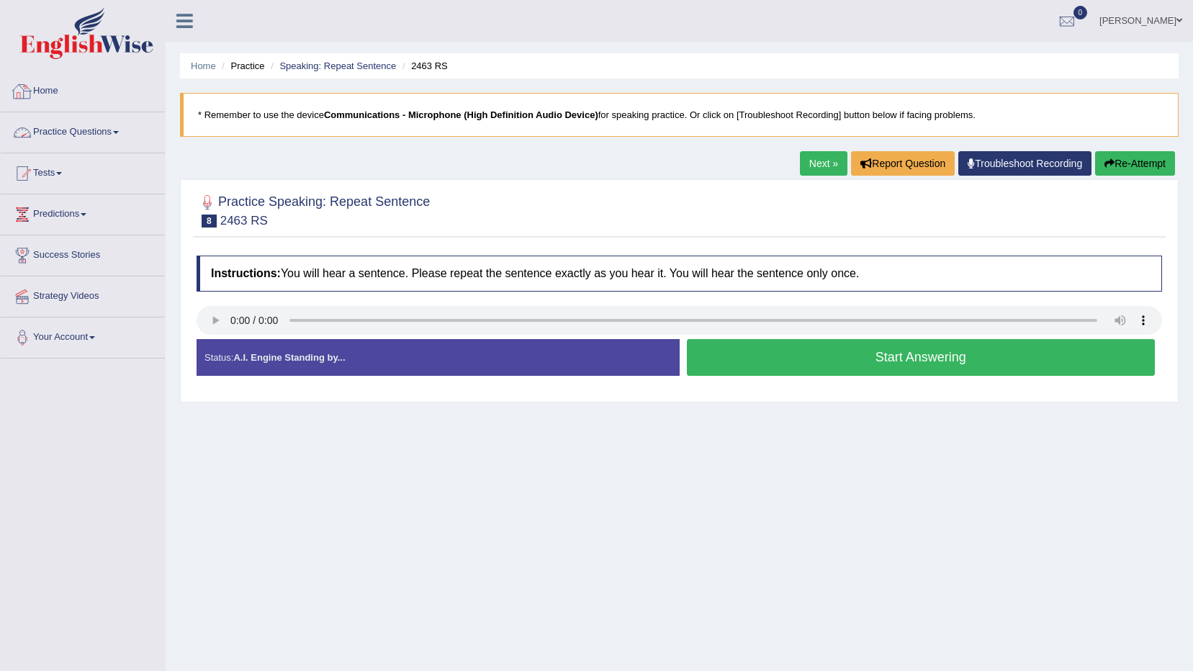
click at [83, 129] on link "Practice Questions" at bounding box center [83, 130] width 164 height 36
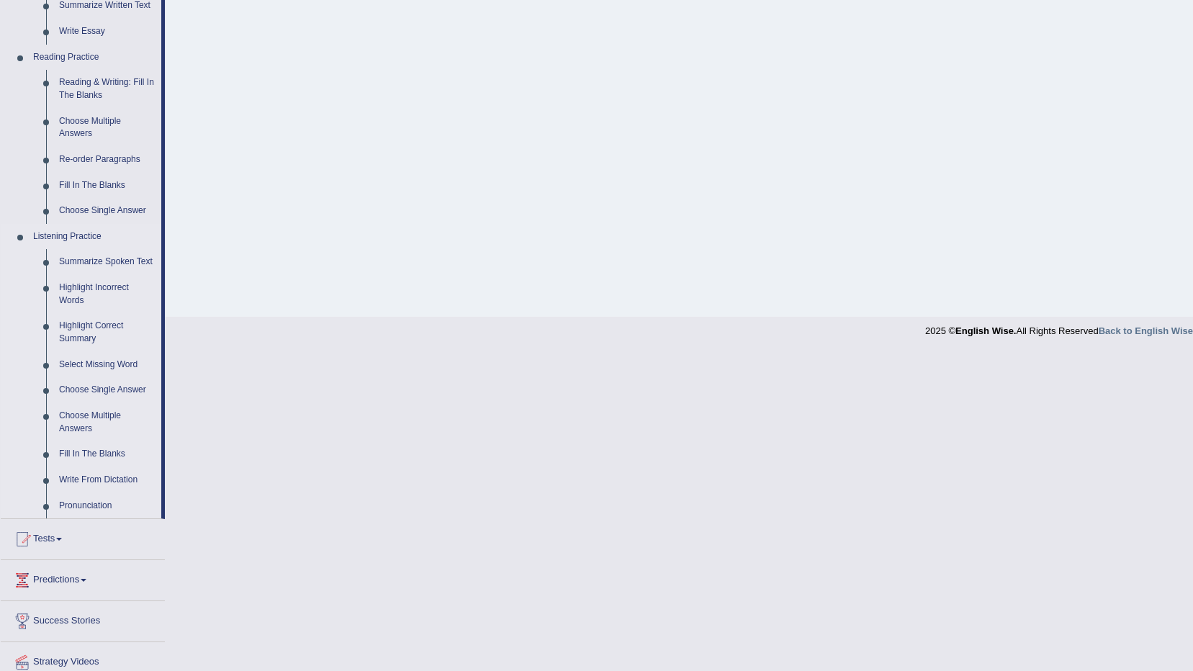
scroll to position [313, 0]
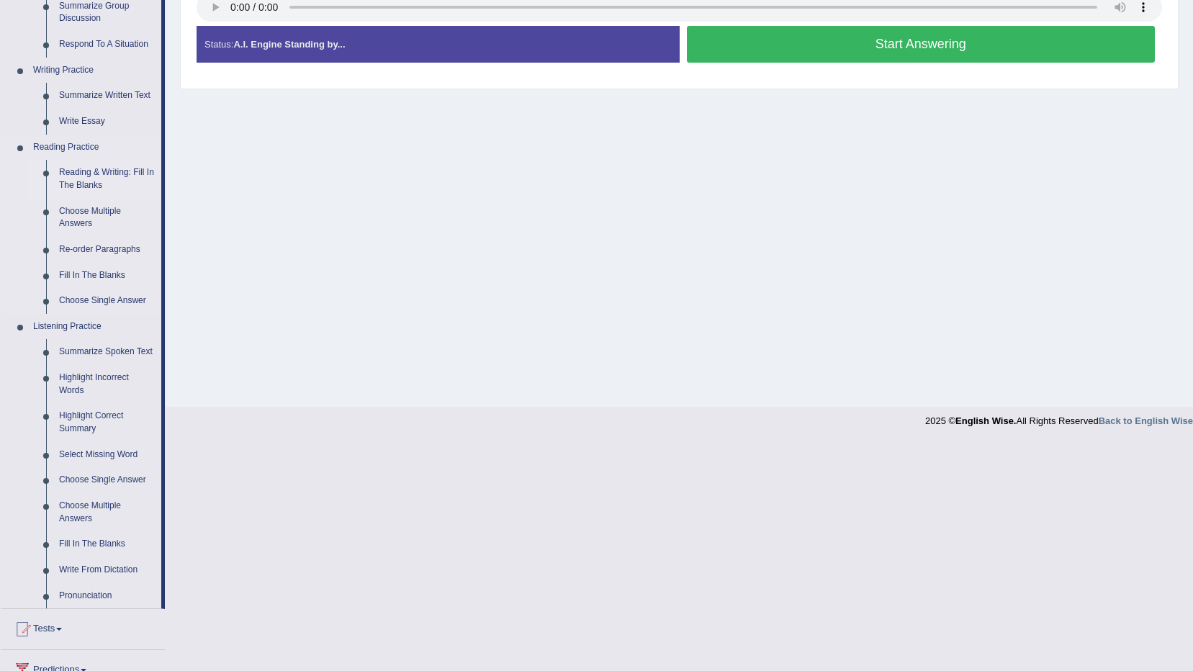
click at [81, 183] on link "Reading & Writing: Fill In The Blanks" at bounding box center [107, 179] width 109 height 38
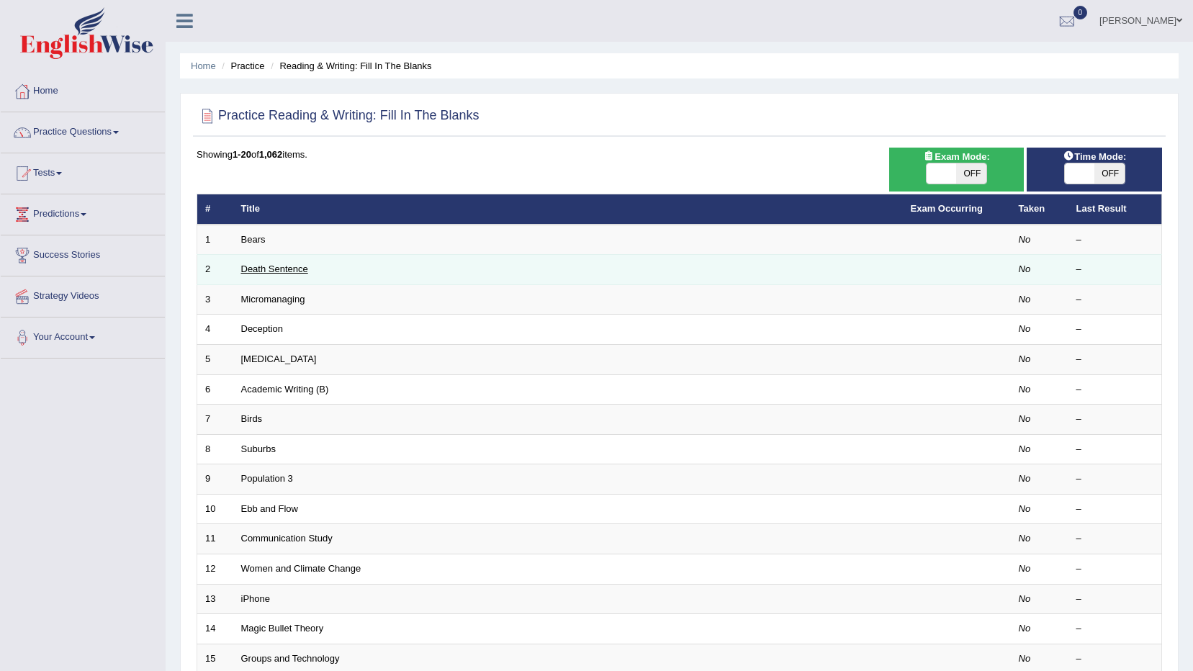
click at [292, 266] on link "Death Sentence" at bounding box center [274, 269] width 67 height 11
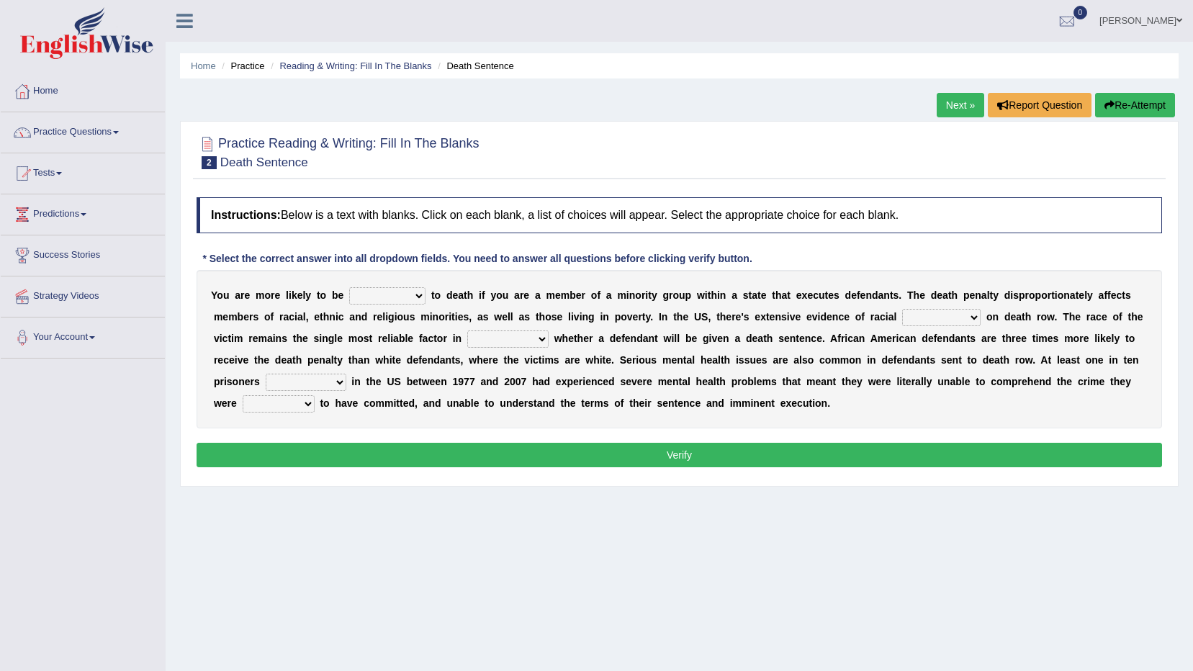
click at [409, 297] on select "penalized blamed complained sentenced" at bounding box center [387, 295] width 76 height 17
click at [349, 287] on select "penalized blamed complained sentenced" at bounding box center [387, 295] width 76 height 17
click at [404, 298] on select "penalized blamed complained sentenced" at bounding box center [387, 295] width 76 height 17
click at [349, 287] on select "penalized blamed complained sentenced" at bounding box center [387, 295] width 76 height 17
click at [402, 294] on select "penalized blamed complained sentenced" at bounding box center [387, 295] width 76 height 17
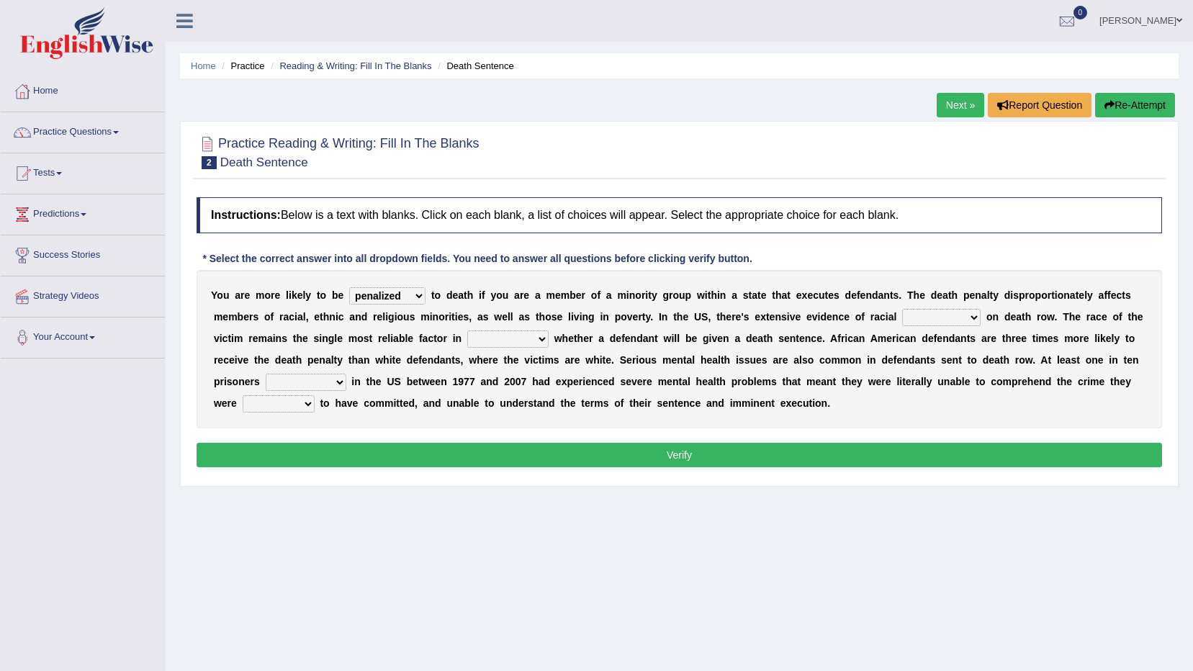
click at [349, 287] on select "penalized blamed complained sentenced" at bounding box center [387, 295] width 76 height 17
click at [408, 291] on select "penalized blamed complained sentenced" at bounding box center [387, 295] width 76 height 17
select select "penalized"
click at [349, 287] on select "penalized blamed complained sentenced" at bounding box center [387, 295] width 76 height 17
click at [902, 318] on select "bias equality appearance background" at bounding box center [941, 317] width 79 height 17
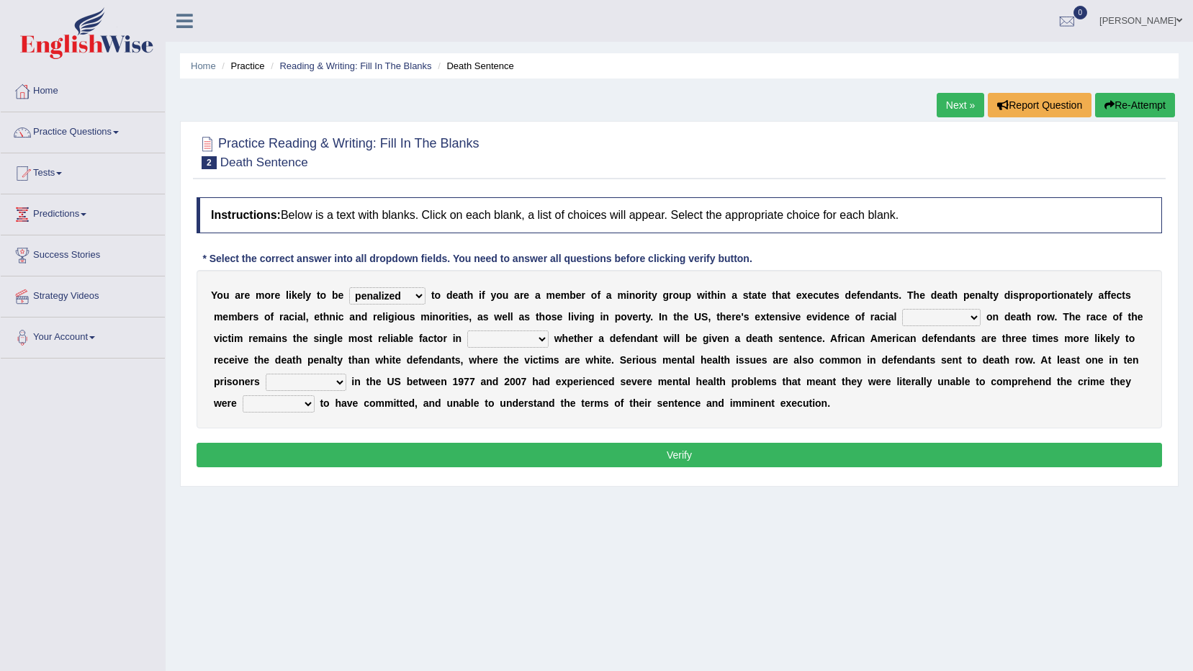
select select "bias"
click at [902, 309] on select "bias equality appearance background" at bounding box center [941, 317] width 79 height 17
click at [467, 338] on select "determining adjoining undermining examining" at bounding box center [507, 339] width 81 height 17
select select "determining"
click at [467, 331] on select "determining adjoining undermining examining" at bounding box center [507, 339] width 81 height 17
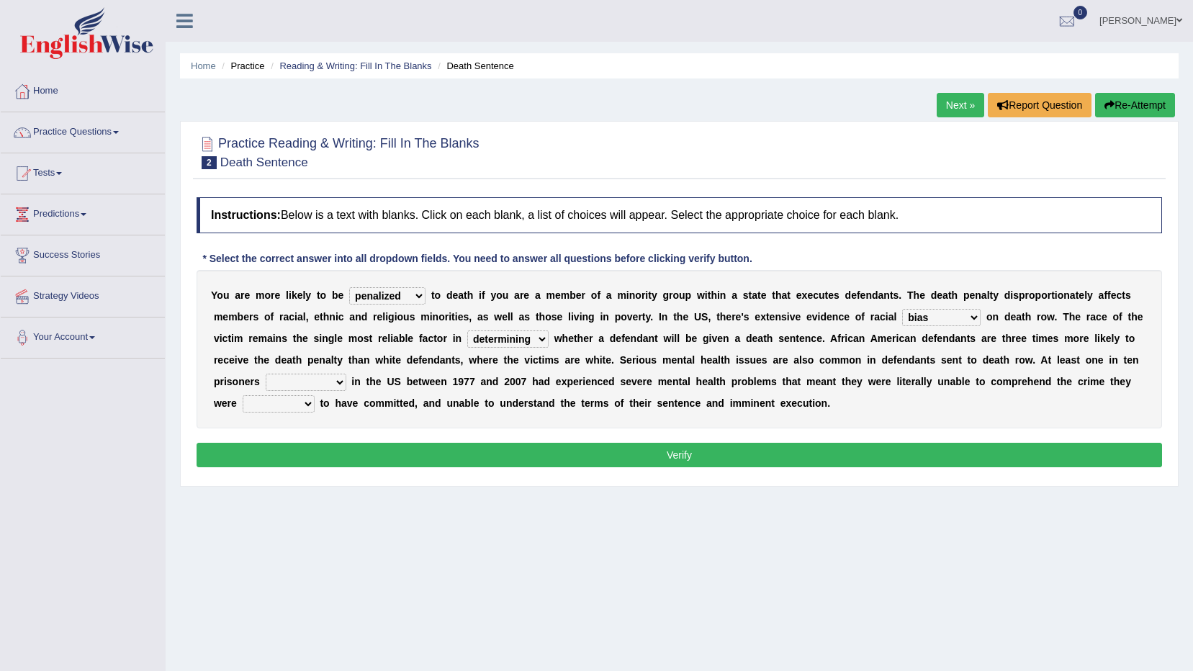
click at [346, 374] on select "electrocuted persecuted executed captured" at bounding box center [306, 382] width 81 height 17
select select "captured"
click at [346, 374] on select "electrocuted persecuted executed captured" at bounding box center [306, 382] width 81 height 17
click at [315, 395] on select "alleged acclaimed persuaded claimed" at bounding box center [279, 403] width 72 height 17
select select "claimed"
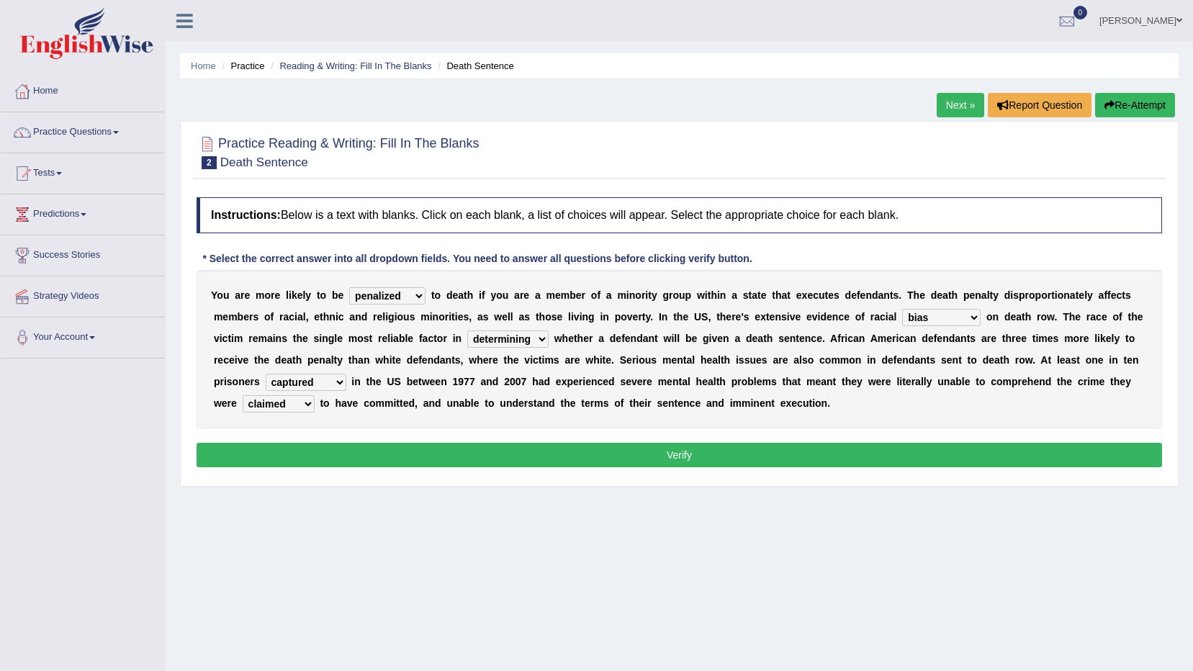
click at [315, 395] on select "alleged acclaimed persuaded claimed" at bounding box center [279, 403] width 72 height 17
click at [721, 456] on button "Verify" at bounding box center [680, 455] width 966 height 24
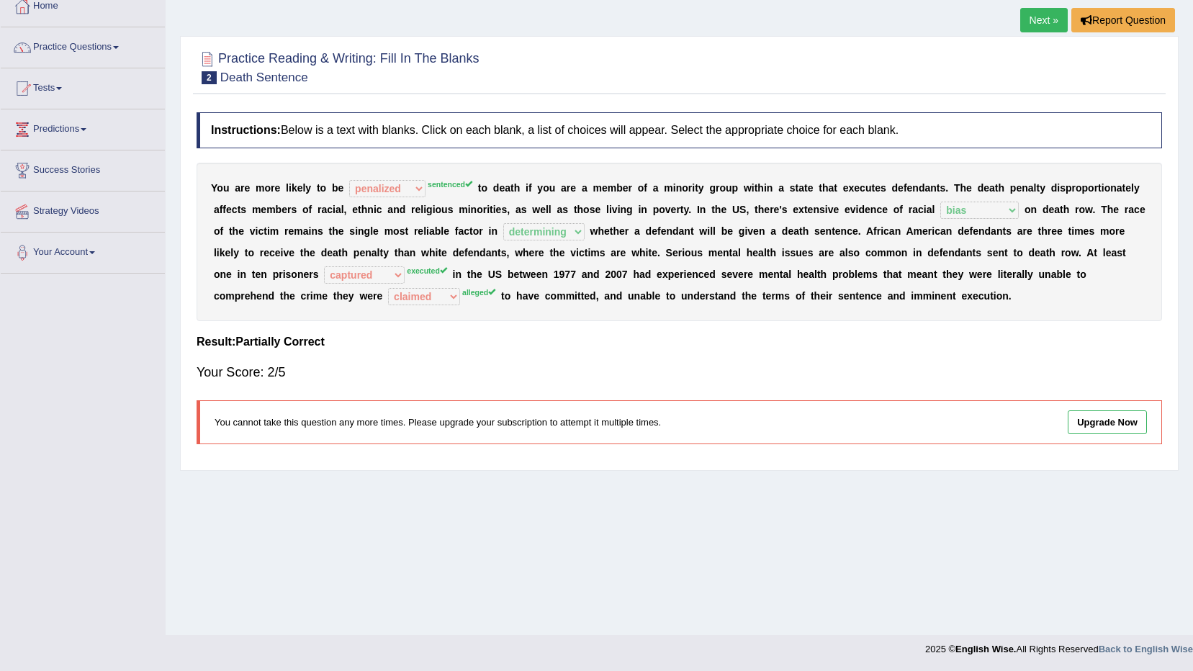
scroll to position [13, 0]
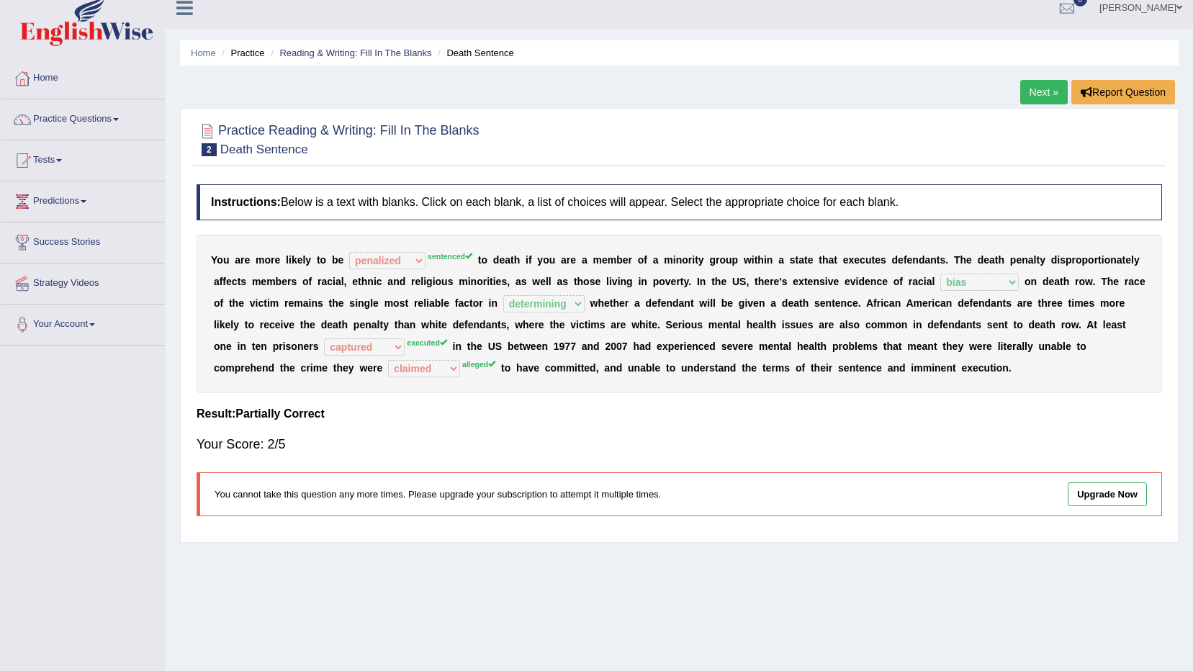
click at [1044, 91] on link "Next »" at bounding box center [1045, 92] width 48 height 24
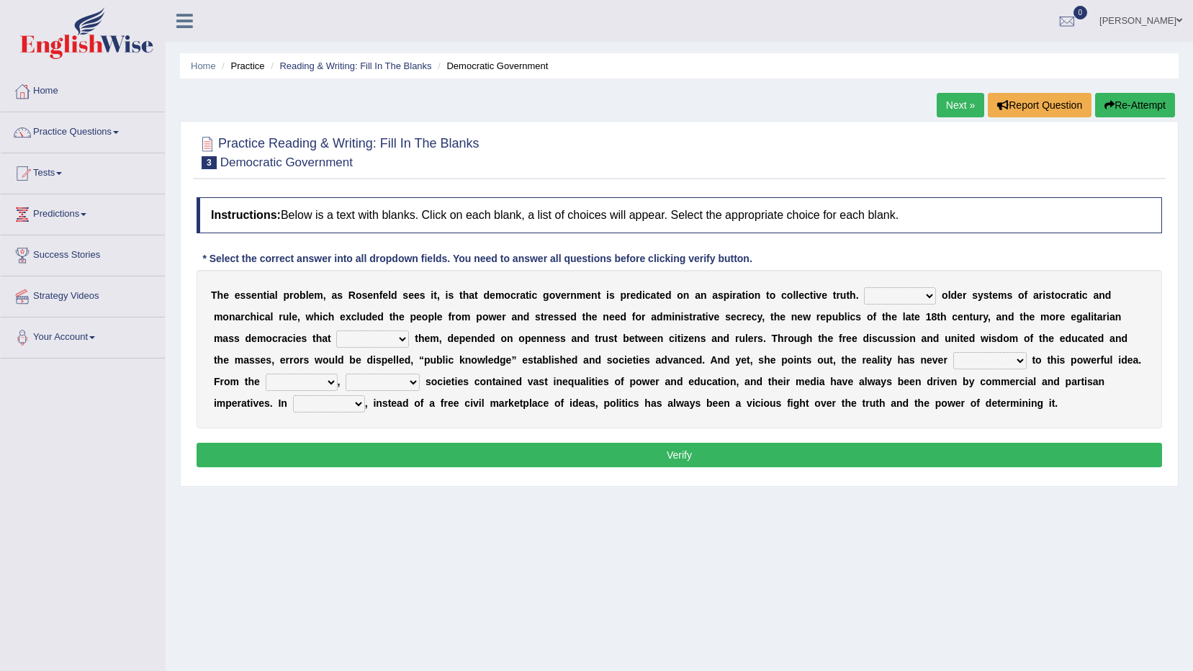
click at [887, 297] on select "Like Unlike Likely Safely" at bounding box center [900, 295] width 72 height 17
select select "Like"
click at [864, 287] on select "Like Unlike Likely Safely" at bounding box center [900, 295] width 72 height 17
click at [336, 339] on select "readed grated succeeded printed" at bounding box center [372, 339] width 73 height 17
select select "succeeded"
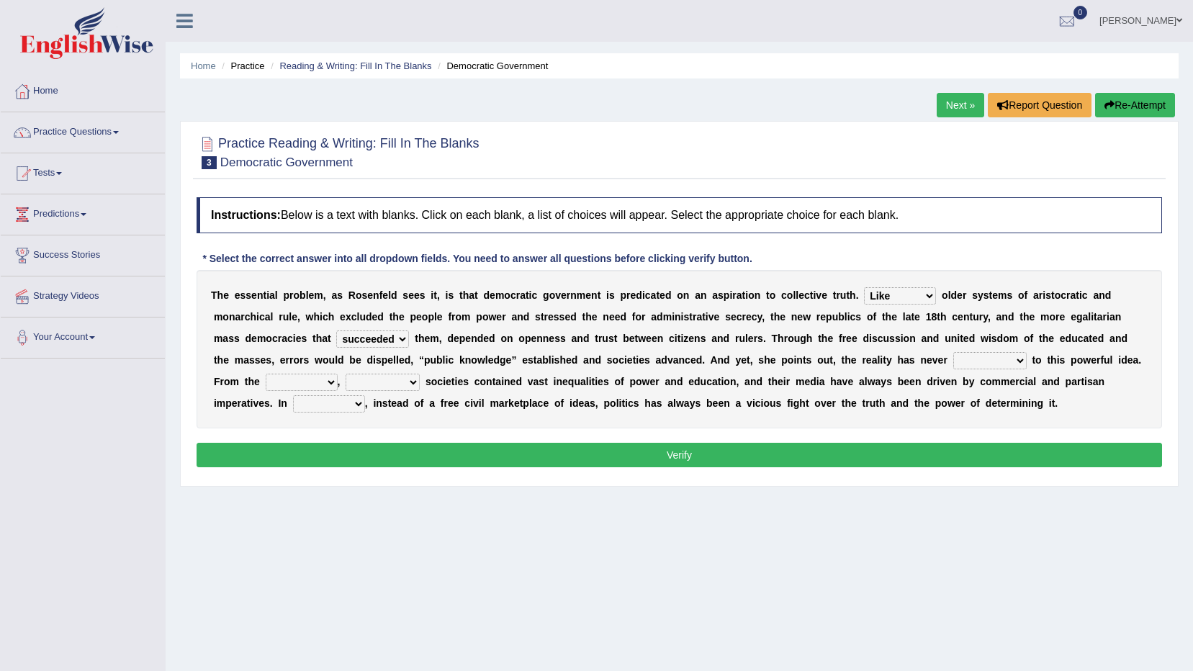
click at [336, 331] on select "readed grated succeeded printed" at bounding box center [372, 339] width 73 height 17
click at [954, 362] on select "saved up stood up brought up lived up" at bounding box center [990, 360] width 73 height 17
click at [954, 352] on select "saved up stood up brought up lived up" at bounding box center [990, 360] width 73 height 17
click at [954, 359] on select "saved up stood up brought up lived up" at bounding box center [990, 360] width 73 height 17
select select "saved up"
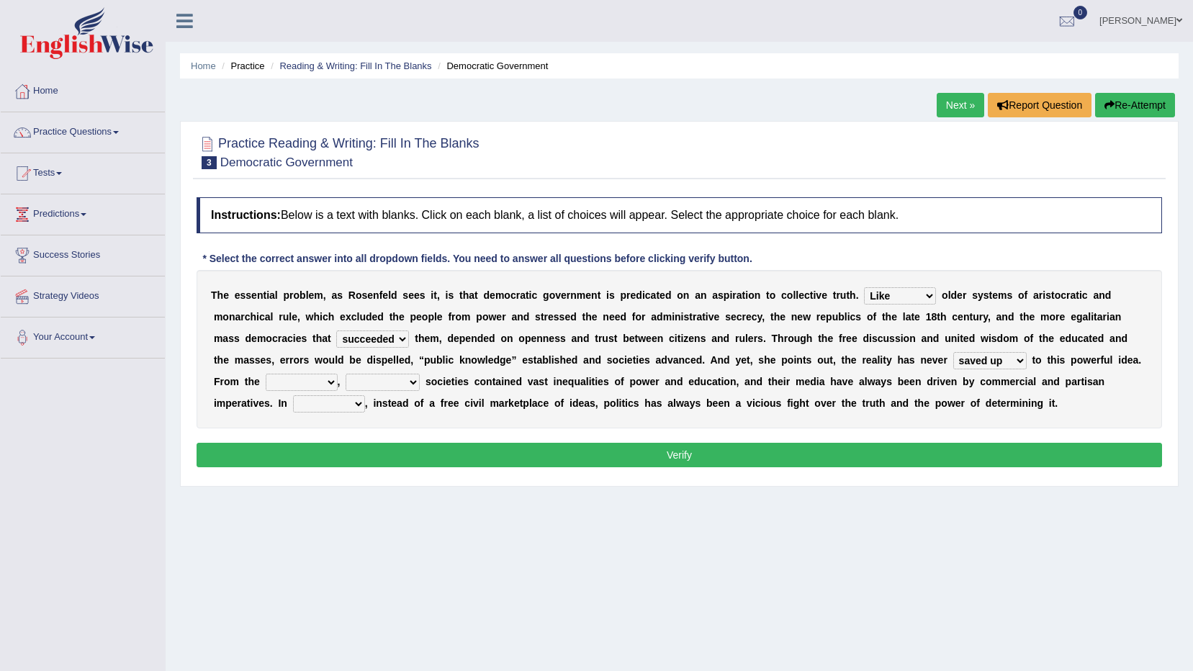
click at [954, 352] on select "saved up stood up brought up lived up" at bounding box center [990, 360] width 73 height 17
click at [338, 374] on select "outset ranged stood caught" at bounding box center [302, 382] width 72 height 17
select select "outset"
click at [338, 374] on select "outset ranged stood caught" at bounding box center [302, 382] width 72 height 17
click at [420, 374] on select "freedom democratic media stilled" at bounding box center [383, 382] width 74 height 17
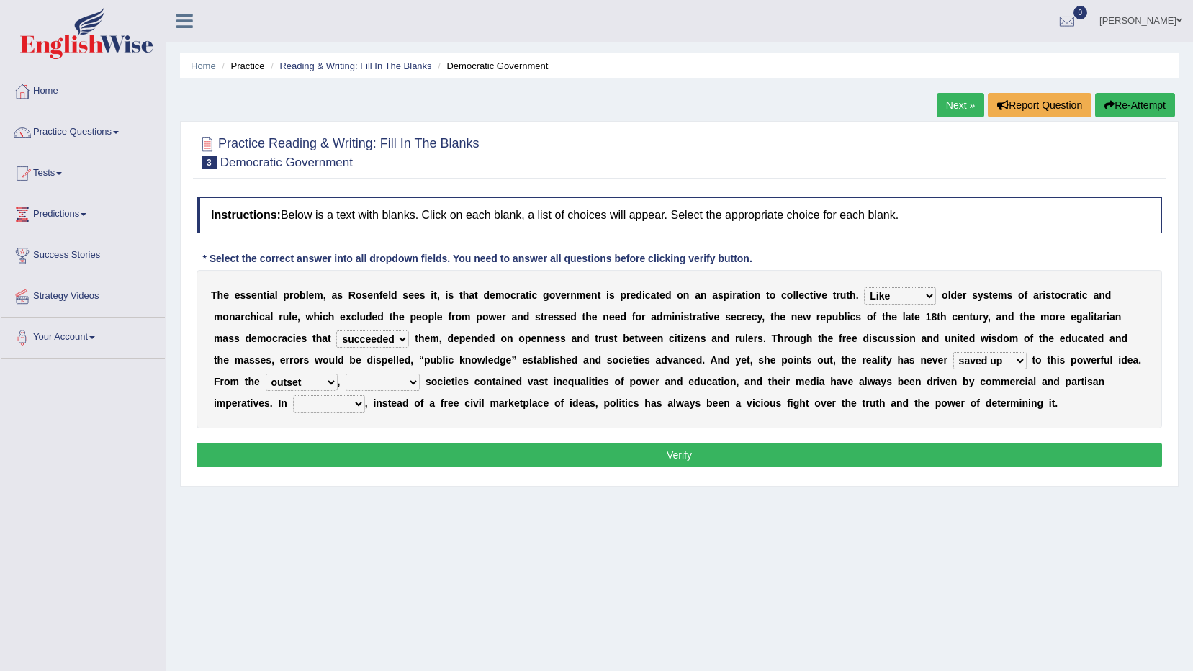
select select "media"
click at [420, 374] on select "freedom democratic media stilled" at bounding box center [383, 382] width 74 height 17
click at [365, 395] on select "power practice ideas fought" at bounding box center [329, 403] width 72 height 17
select select "practice"
click at [365, 395] on select "power practice ideas fought" at bounding box center [329, 403] width 72 height 17
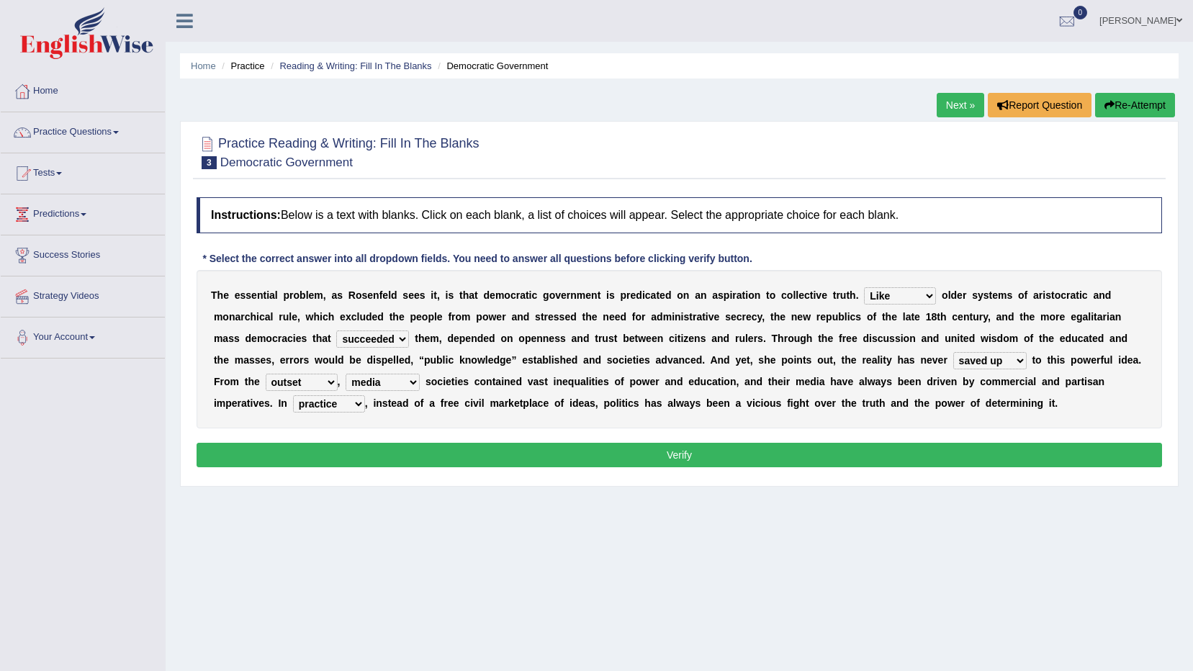
click at [712, 457] on button "Verify" at bounding box center [680, 455] width 966 height 24
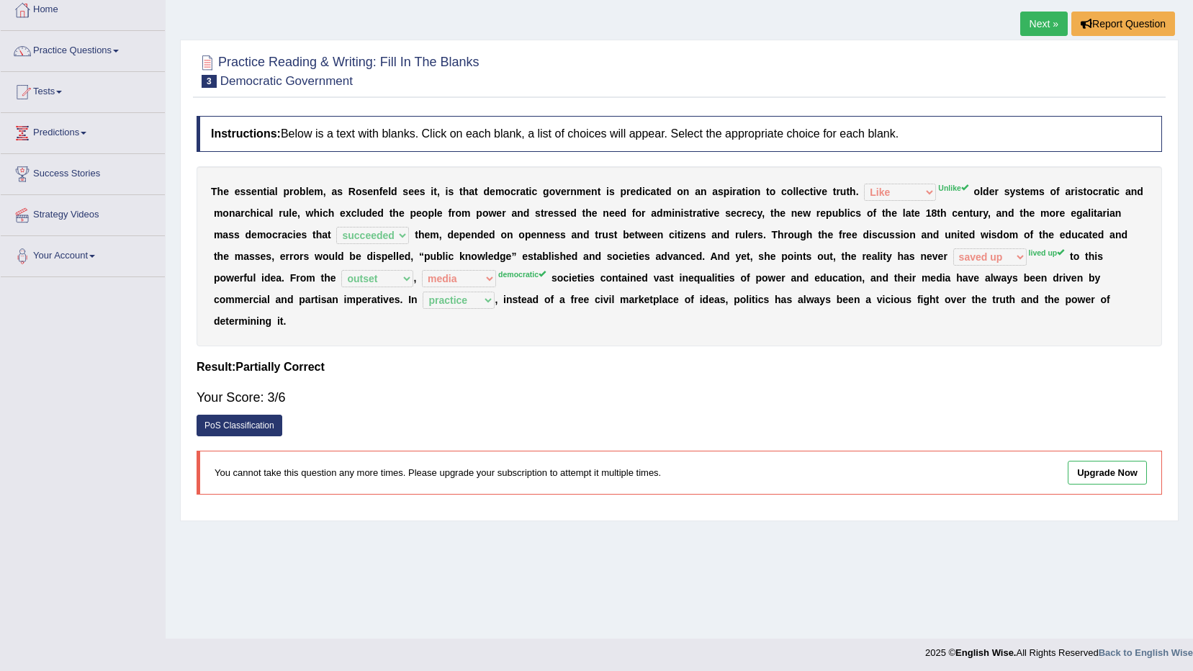
scroll to position [85, 0]
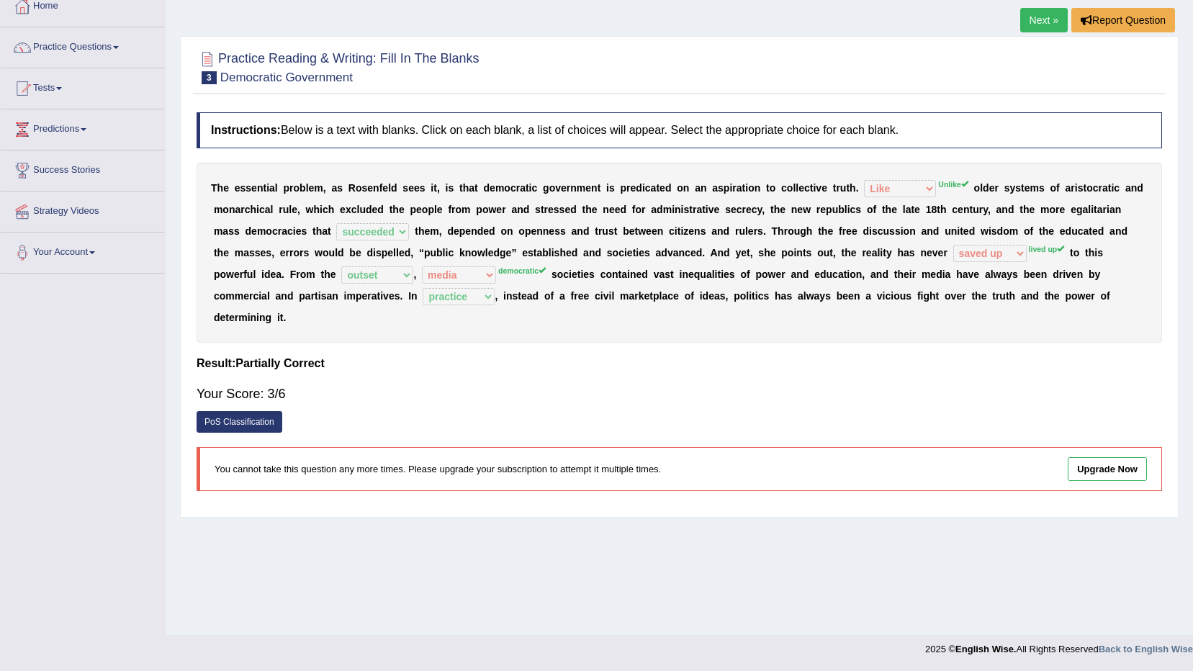
click at [1049, 22] on link "Next »" at bounding box center [1045, 20] width 48 height 24
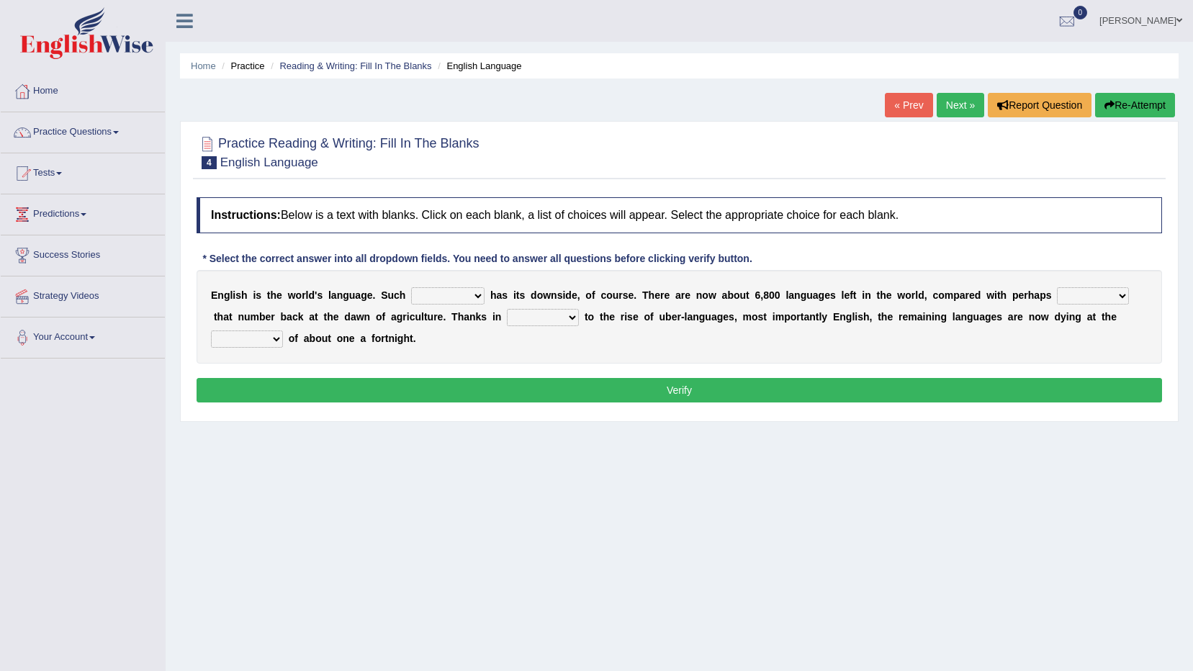
click at [455, 297] on select "power idea subject dominance" at bounding box center [447, 295] width 73 height 17
select select "subject"
click at [411, 287] on select "power idea subject dominance" at bounding box center [447, 295] width 73 height 17
click at [1074, 293] on select "rise twice firstly never" at bounding box center [1093, 295] width 72 height 17
select select "rise"
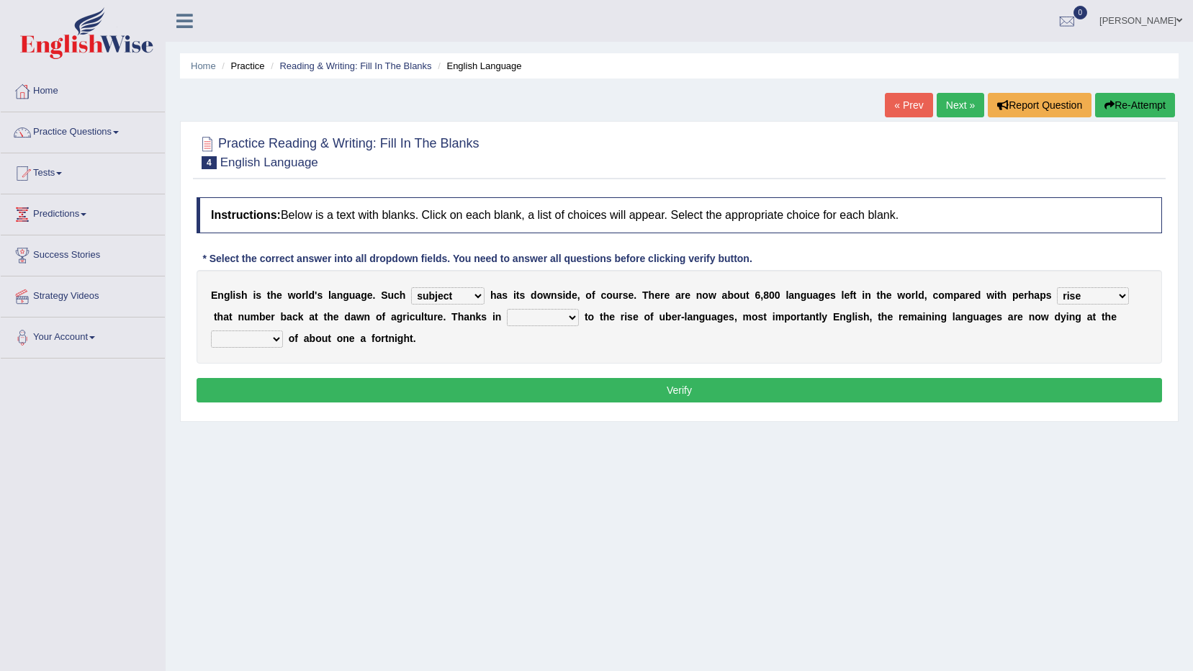
click at [1057, 287] on select "rise twice firstly never" at bounding box center [1093, 295] width 72 height 17
click at [507, 315] on select "rare start part bother" at bounding box center [543, 317] width 72 height 17
select select "start"
click at [507, 309] on select "rare start part bother" at bounding box center [543, 317] width 72 height 17
click at [283, 331] on select "state rate wait great" at bounding box center [247, 339] width 72 height 17
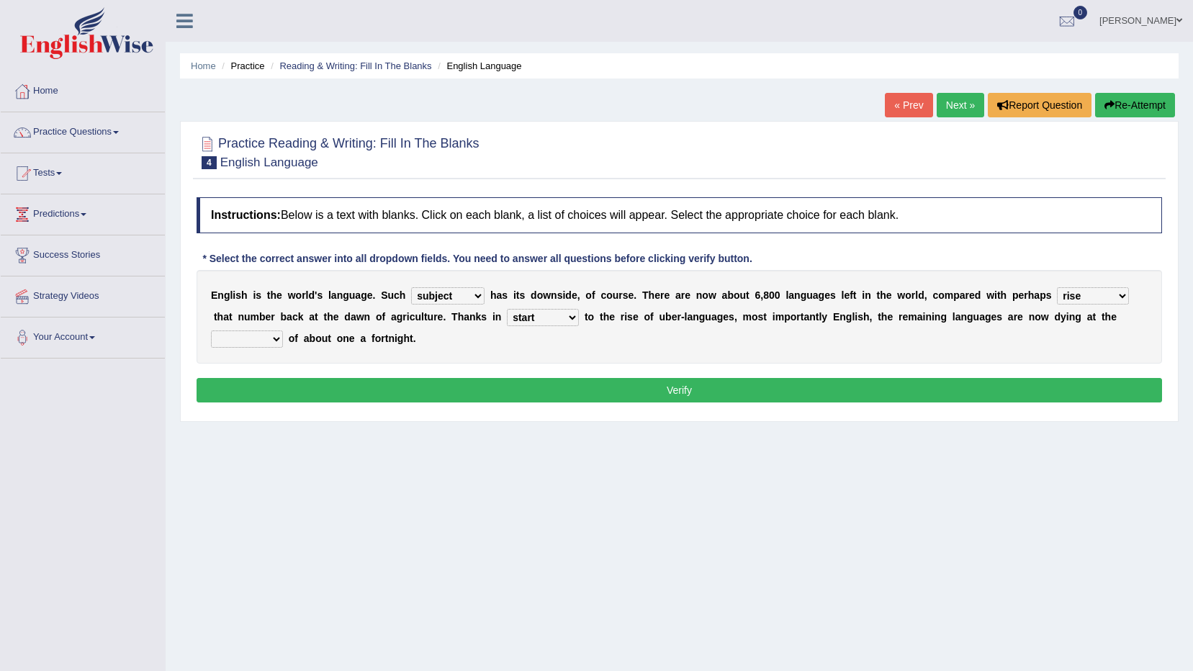
select select "rate"
click at [283, 331] on select "state rate wait great" at bounding box center [247, 339] width 72 height 17
click at [952, 382] on button "Verify" at bounding box center [680, 390] width 966 height 24
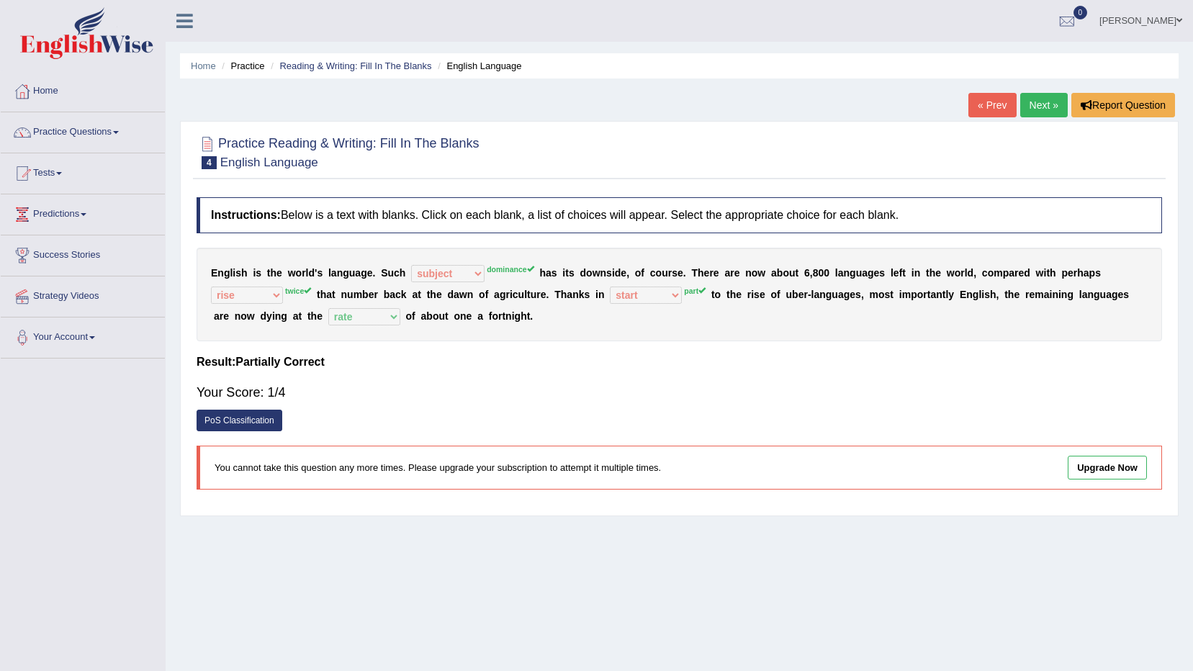
click at [1044, 107] on link "Next »" at bounding box center [1045, 105] width 48 height 24
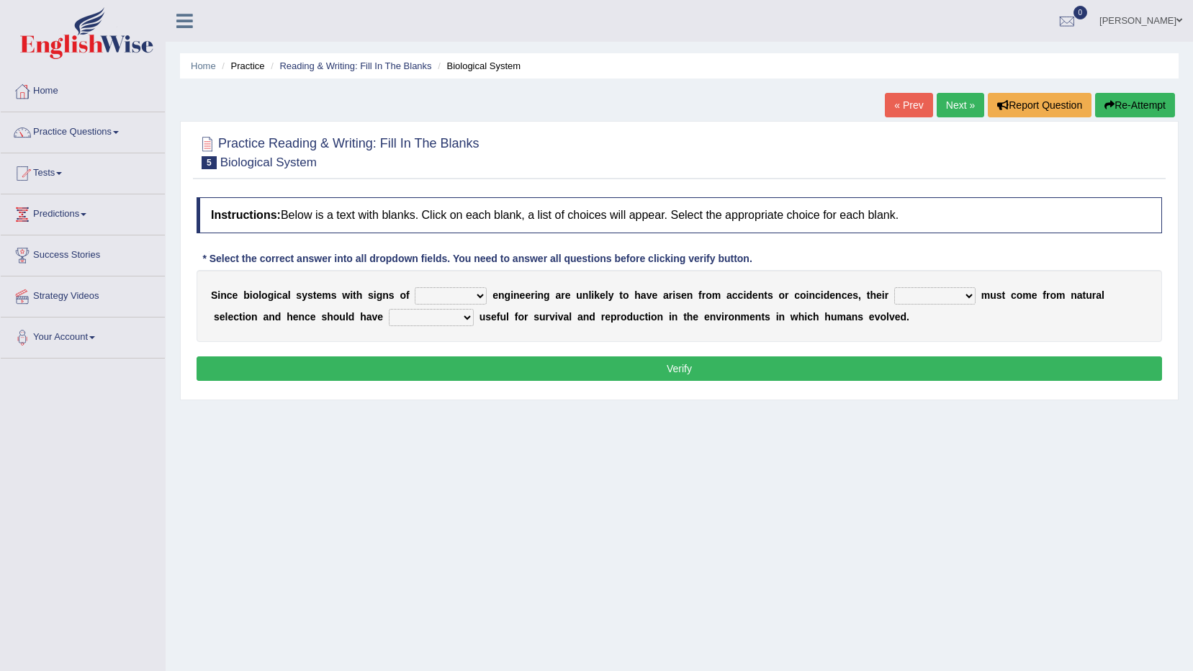
click at [466, 292] on select "system national extra complex" at bounding box center [451, 295] width 72 height 17
click at [929, 295] on select "presence organisation registration structures" at bounding box center [934, 295] width 81 height 17
click at [463, 292] on select "system national extra complex" at bounding box center [451, 295] width 72 height 17
select select "complex"
click at [415, 287] on select "system national extra complex" at bounding box center [451, 295] width 72 height 17
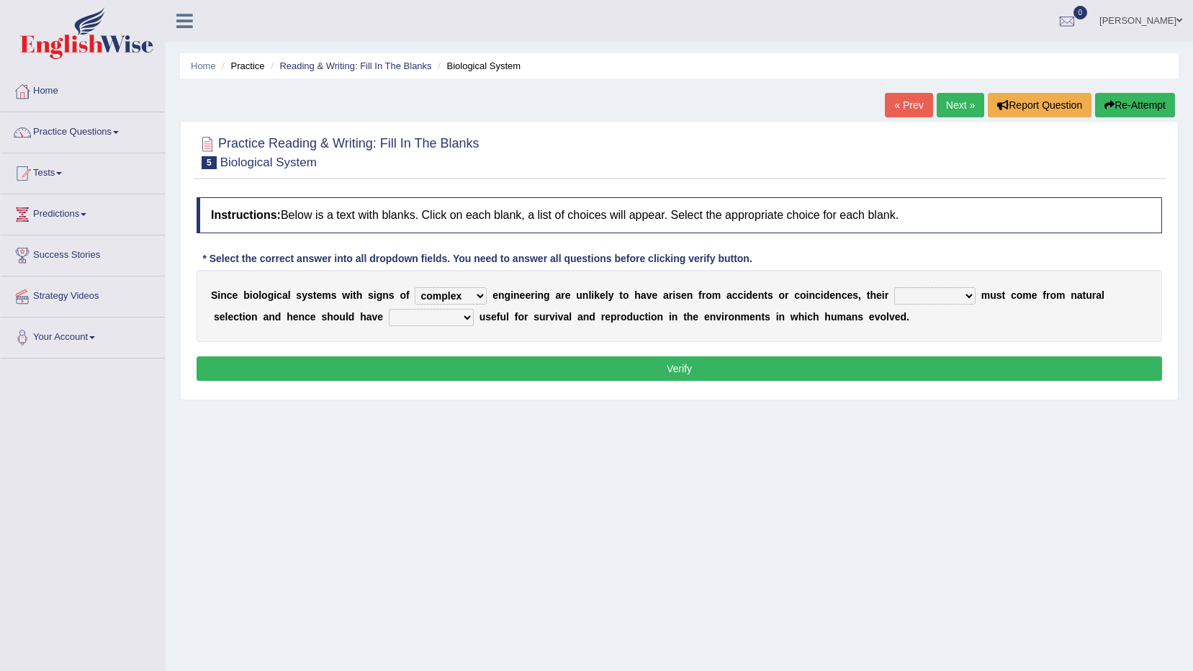
click at [918, 294] on select "presence organisation registration structures" at bounding box center [934, 295] width 81 height 17
select select "organisation"
click at [894, 287] on select "presence organisation registration structures" at bounding box center [934, 295] width 81 height 17
click at [923, 290] on select "presence organisation registration structures" at bounding box center [934, 295] width 81 height 17
click at [894, 287] on select "presence organisation registration structures" at bounding box center [934, 295] width 81 height 17
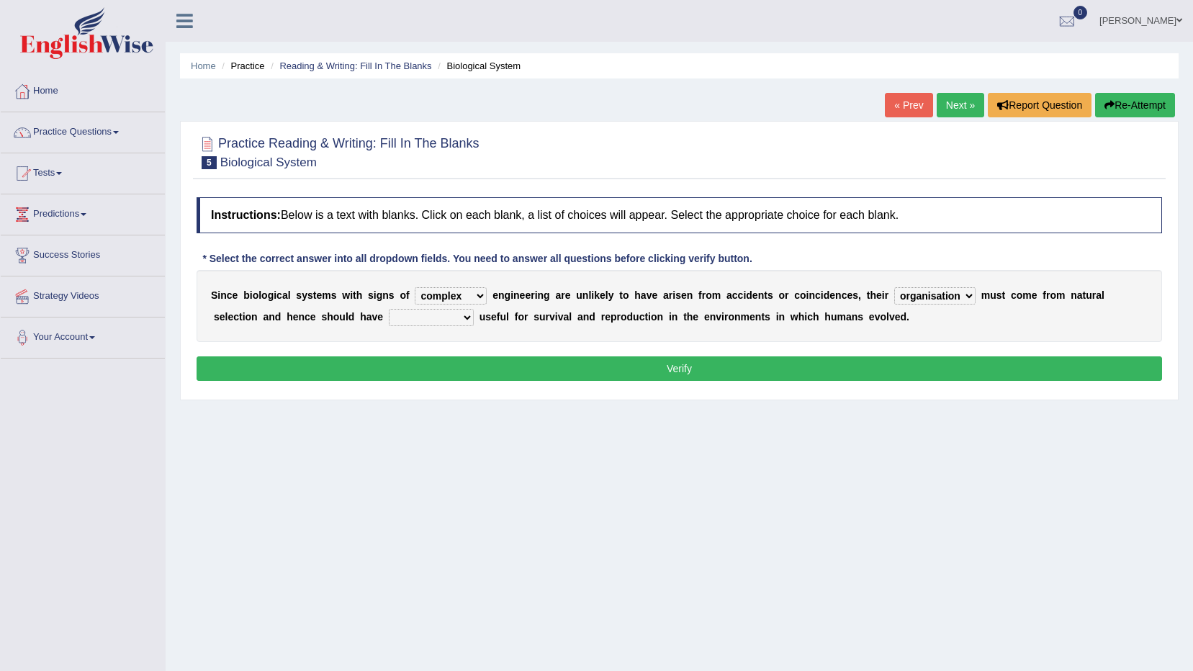
click at [389, 317] on select "functions cultures samples introductions" at bounding box center [431, 317] width 85 height 17
select select "cultures"
click at [389, 309] on select "functions cultures samples introductions" at bounding box center [431, 317] width 85 height 17
click at [703, 381] on div "Instructions: Below is a text with blanks. Click on each blank, a list of choic…" at bounding box center [679, 291] width 973 height 202
click at [703, 377] on button "Verify" at bounding box center [680, 368] width 966 height 24
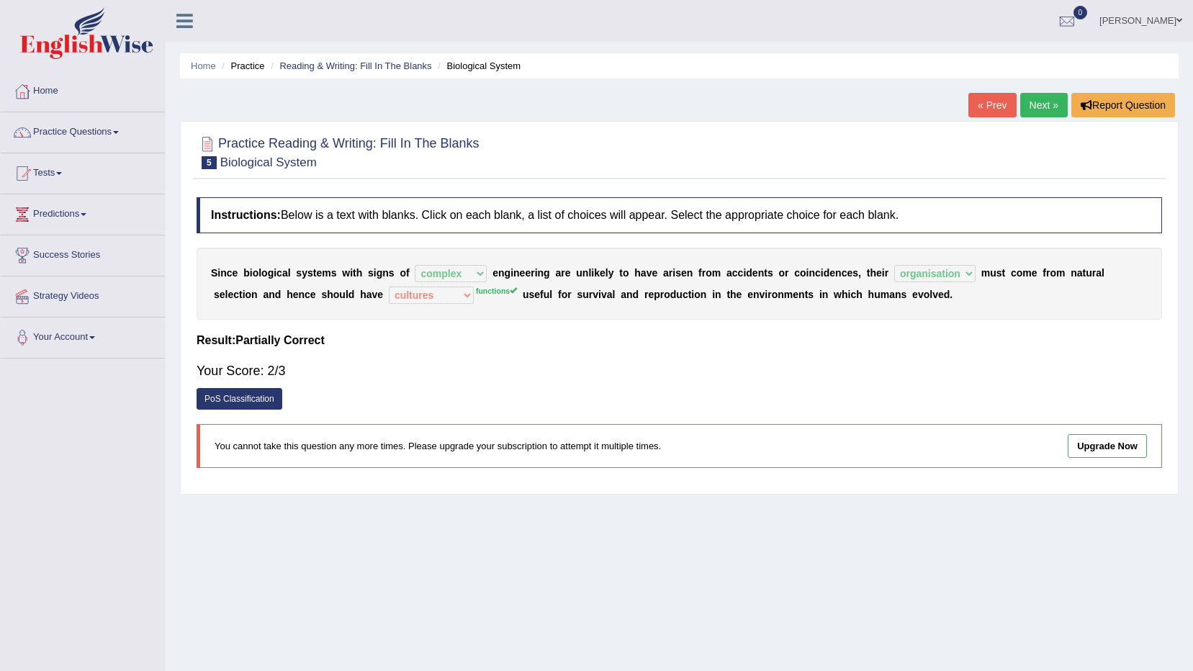
click at [1026, 103] on link "Next »" at bounding box center [1045, 105] width 48 height 24
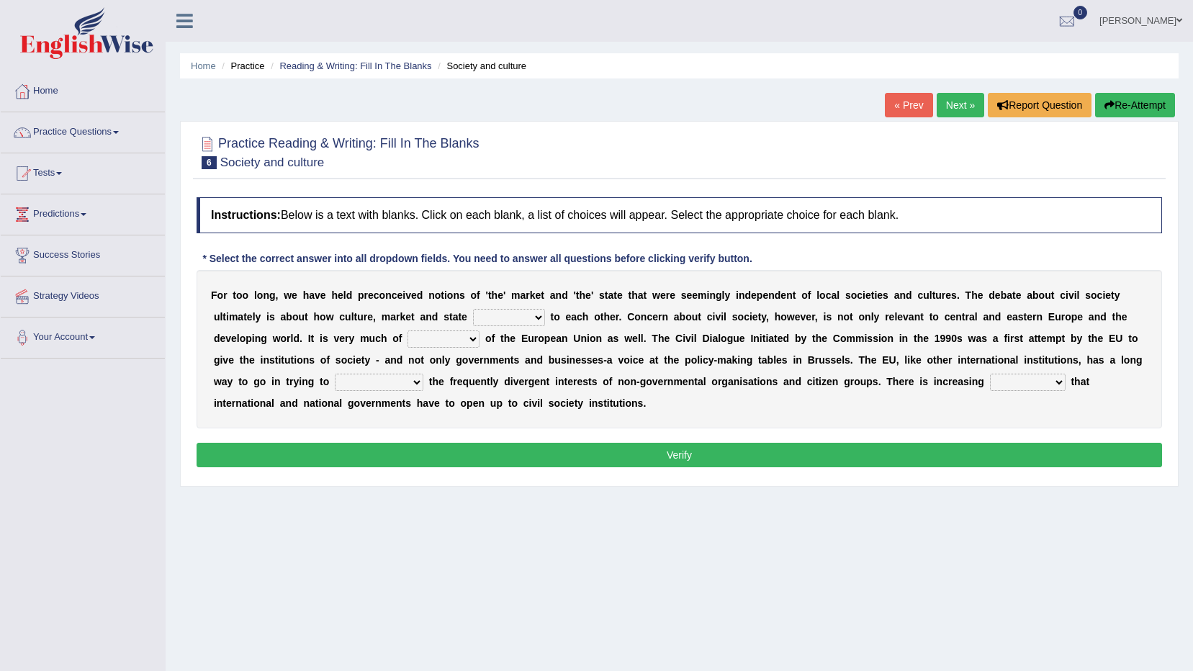
click at [473, 310] on select "stay relate bring telling" at bounding box center [509, 317] width 72 height 17
select select "relate"
click at [473, 309] on select "stay relate bring telling" at bounding box center [509, 317] width 72 height 17
click at [408, 339] on select "interest brought shown suspect" at bounding box center [444, 339] width 72 height 17
select select "suspect"
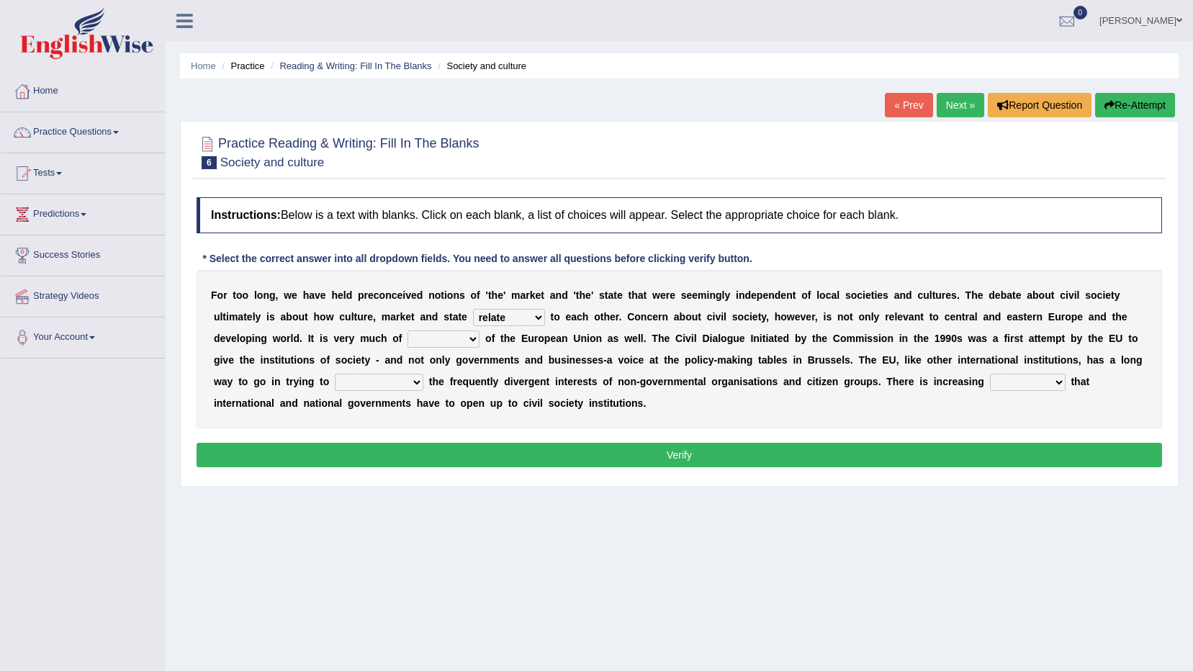
click at [408, 331] on select "interest brought shown suspect" at bounding box center [444, 339] width 72 height 17
click at [423, 374] on select "indulge express supreme accommodate" at bounding box center [379, 382] width 89 height 17
select select "indulge"
click at [423, 374] on select "indulge express supreme accommodate" at bounding box center [379, 382] width 89 height 17
click at [990, 382] on select "tolerance expression recognition sample" at bounding box center [1028, 382] width 76 height 17
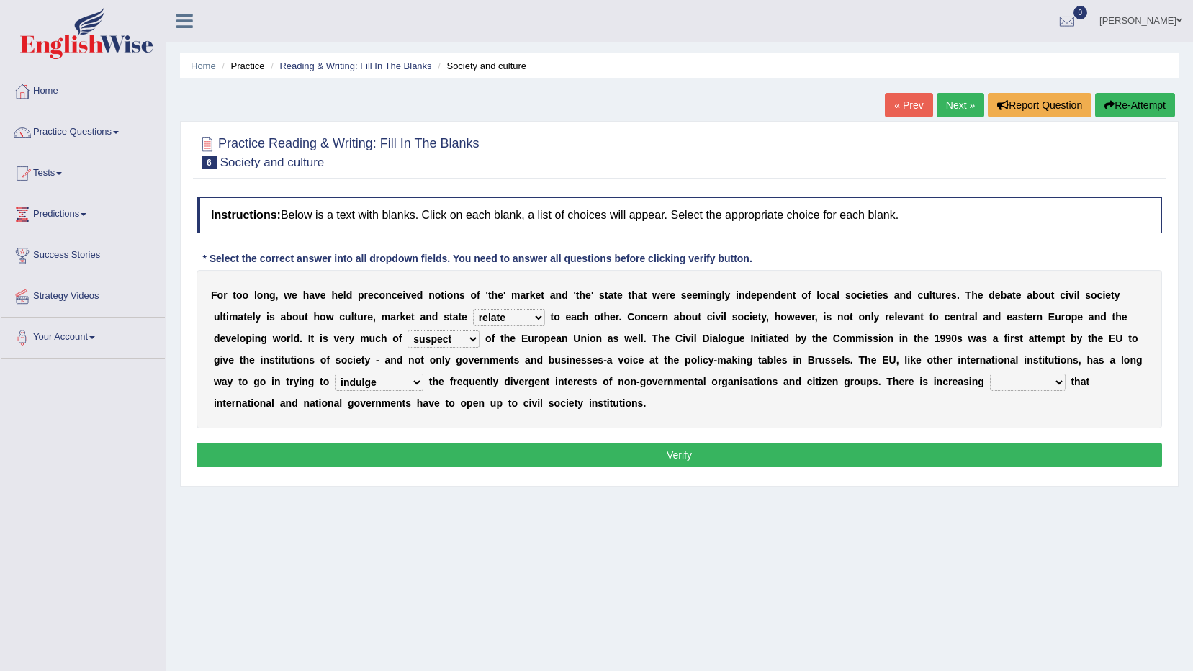
select select "tolerance"
click at [990, 374] on select "tolerance expression recognition sample" at bounding box center [1028, 382] width 76 height 17
click at [990, 382] on select "tolerance expression recognition sample" at bounding box center [1028, 382] width 76 height 17
click at [520, 570] on div "Home Practice Reading & Writing: Fill In The Blanks Society and culture « Prev …" at bounding box center [680, 360] width 1028 height 720
click at [636, 450] on button "Verify" at bounding box center [680, 455] width 966 height 24
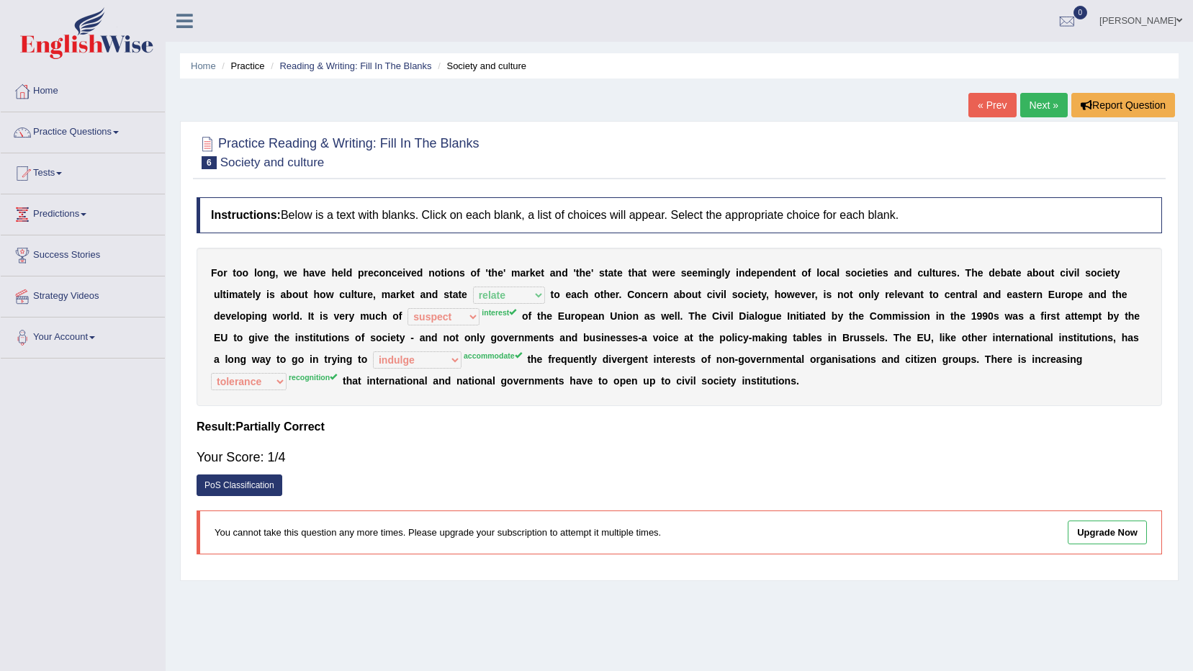
click at [1038, 106] on link "Next »" at bounding box center [1045, 105] width 48 height 24
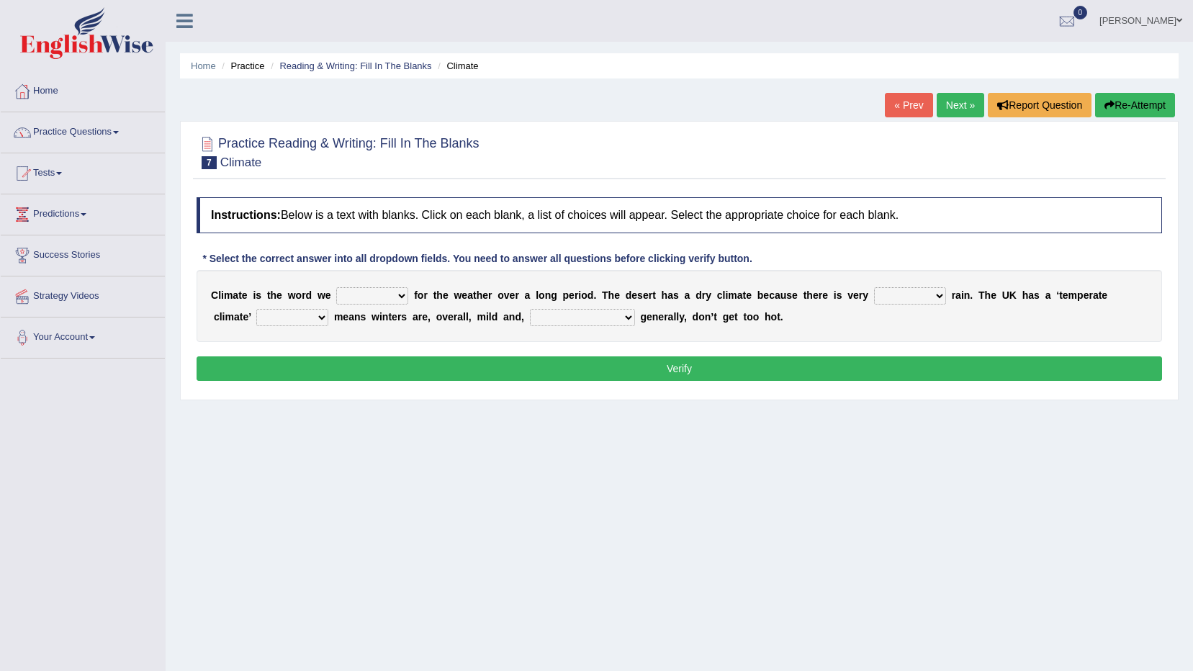
click at [390, 296] on select "give take use throw" at bounding box center [372, 295] width 72 height 17
select select "use"
click at [336, 287] on select "give take use throw" at bounding box center [372, 295] width 72 height 17
click at [907, 299] on select "much little least less" at bounding box center [910, 295] width 72 height 17
select select "less"
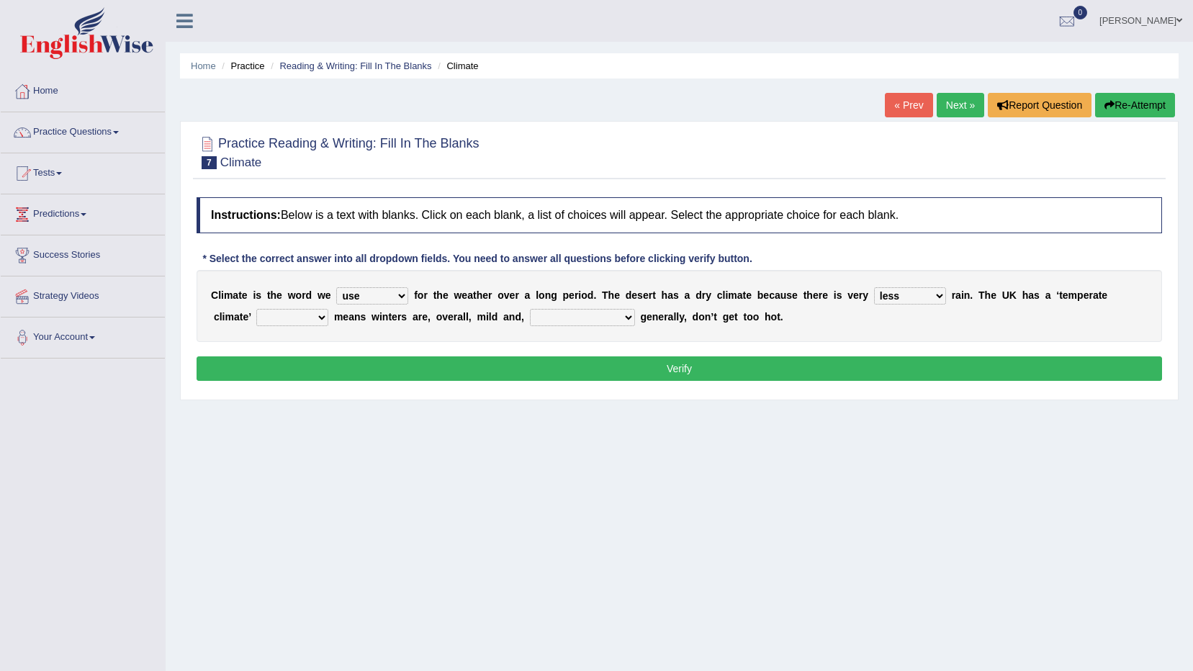
click at [874, 287] on select "much little least less" at bounding box center [910, 295] width 72 height 17
click at [897, 295] on select "much little least less" at bounding box center [910, 295] width 72 height 17
click at [328, 318] on b at bounding box center [331, 317] width 6 height 12
click at [279, 318] on select "when where which where" at bounding box center [292, 317] width 72 height 17
select select "where"
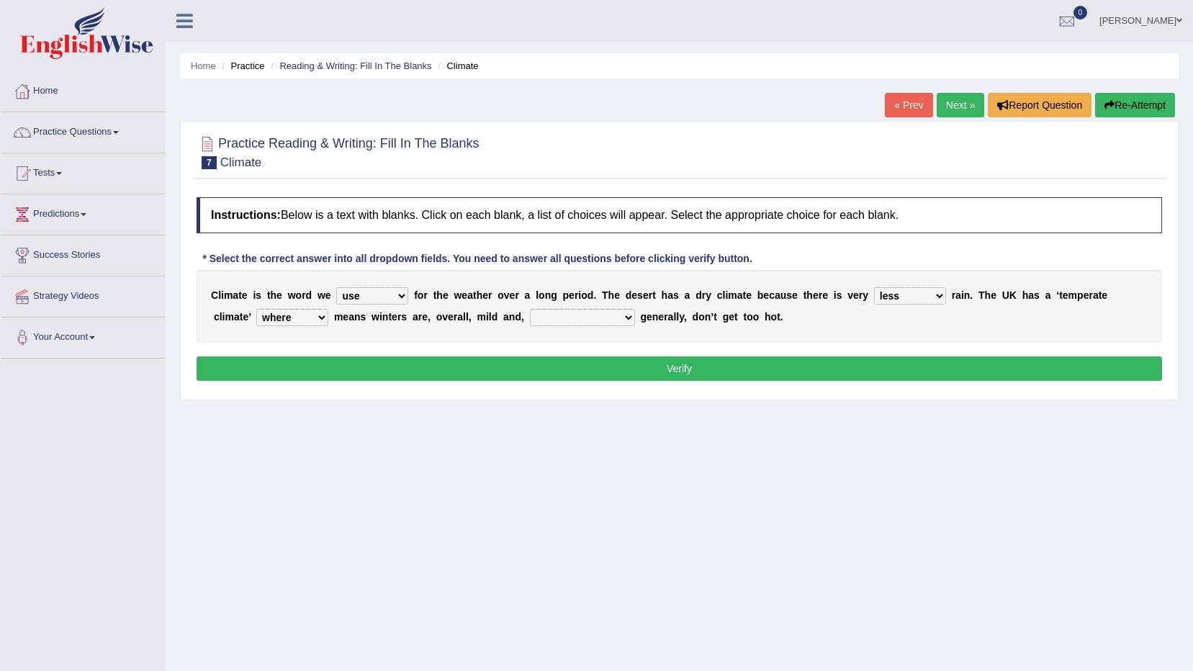
click at [256, 309] on select "when where which where" at bounding box center [292, 317] width 72 height 17
click at [537, 320] on select "weather winters summers warmer" at bounding box center [582, 317] width 105 height 17
select select "weather"
click at [530, 309] on select "weather winters summers warmer" at bounding box center [582, 317] width 105 height 17
click at [661, 356] on button "Verify" at bounding box center [680, 368] width 966 height 24
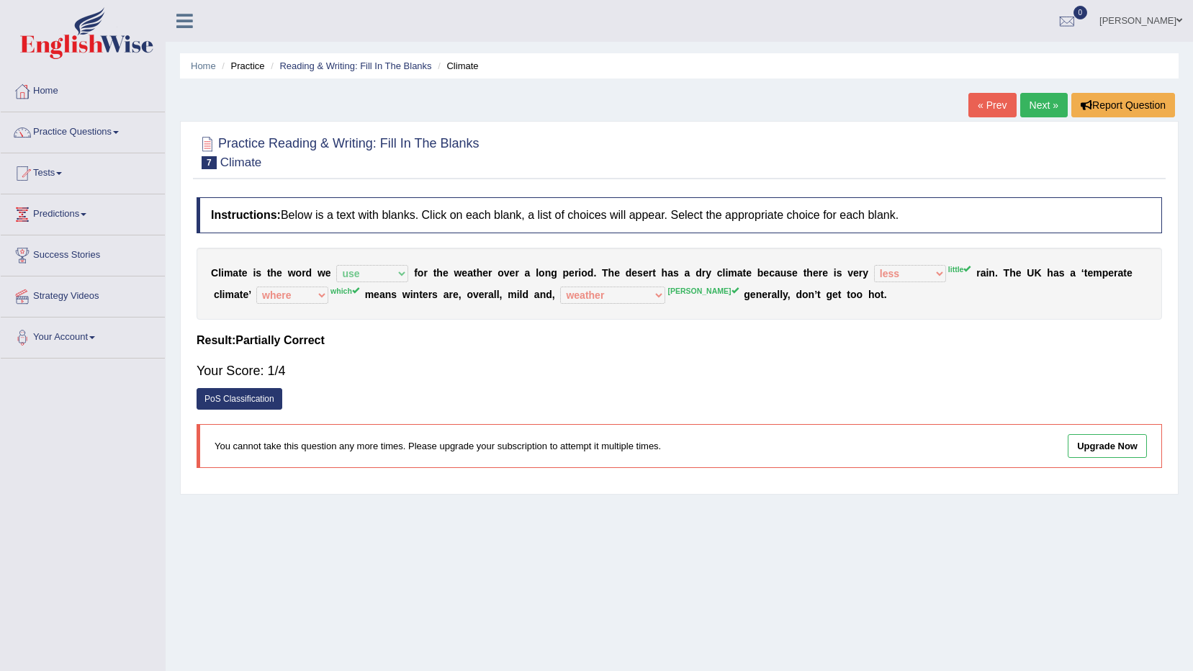
click at [1044, 109] on link "Next »" at bounding box center [1045, 105] width 48 height 24
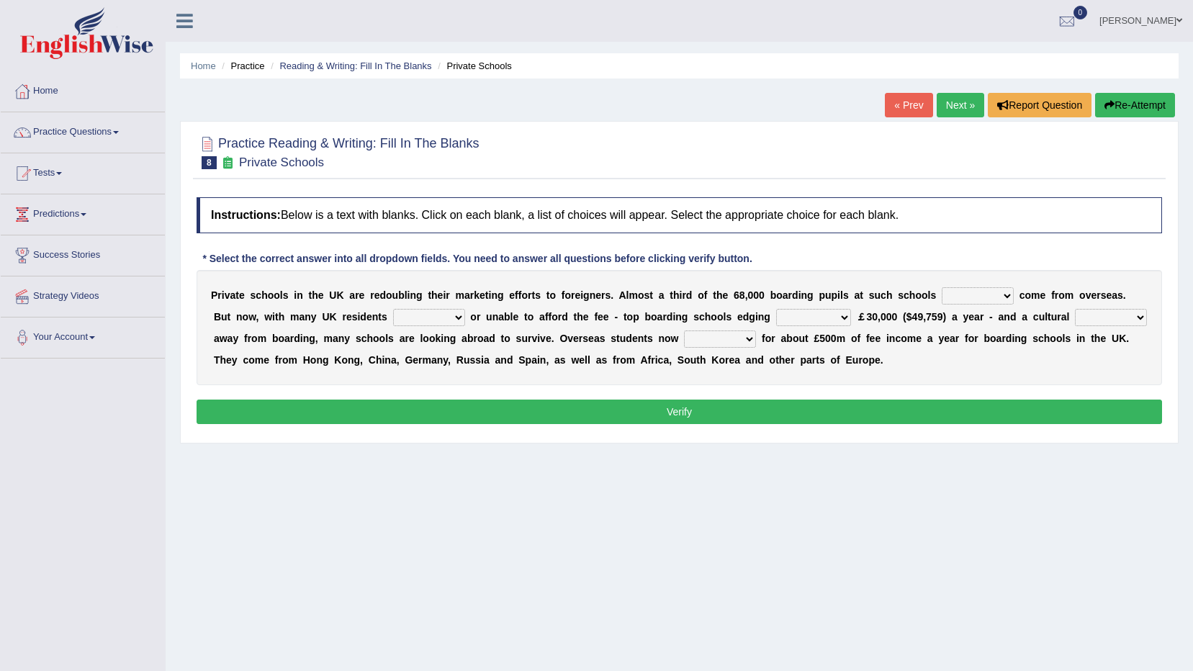
click at [961, 287] on select "all set already great news" at bounding box center [978, 295] width 72 height 17
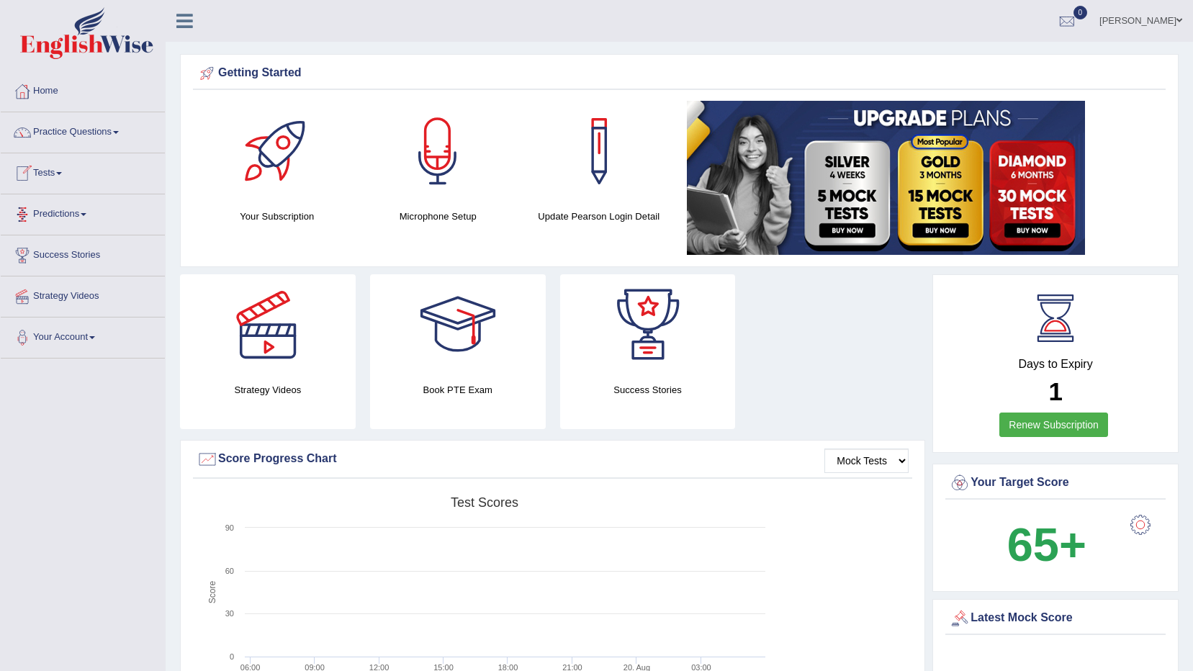
click at [58, 175] on link "Tests" at bounding box center [83, 171] width 164 height 36
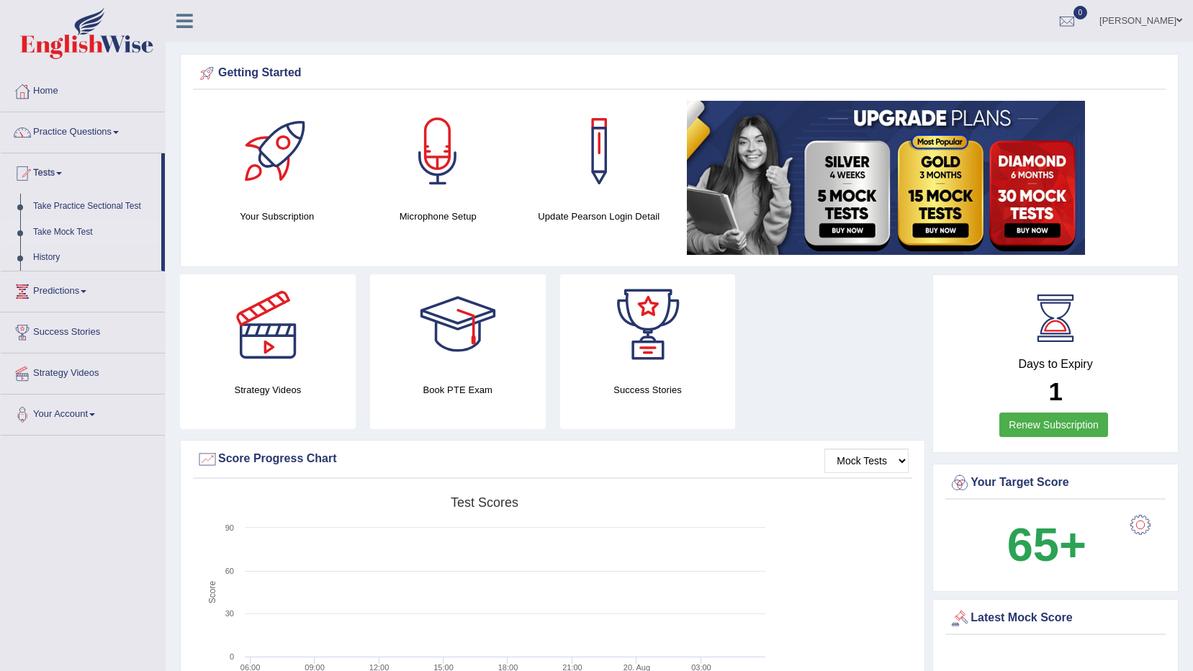
click at [89, 232] on link "Take Mock Test" at bounding box center [94, 233] width 135 height 26
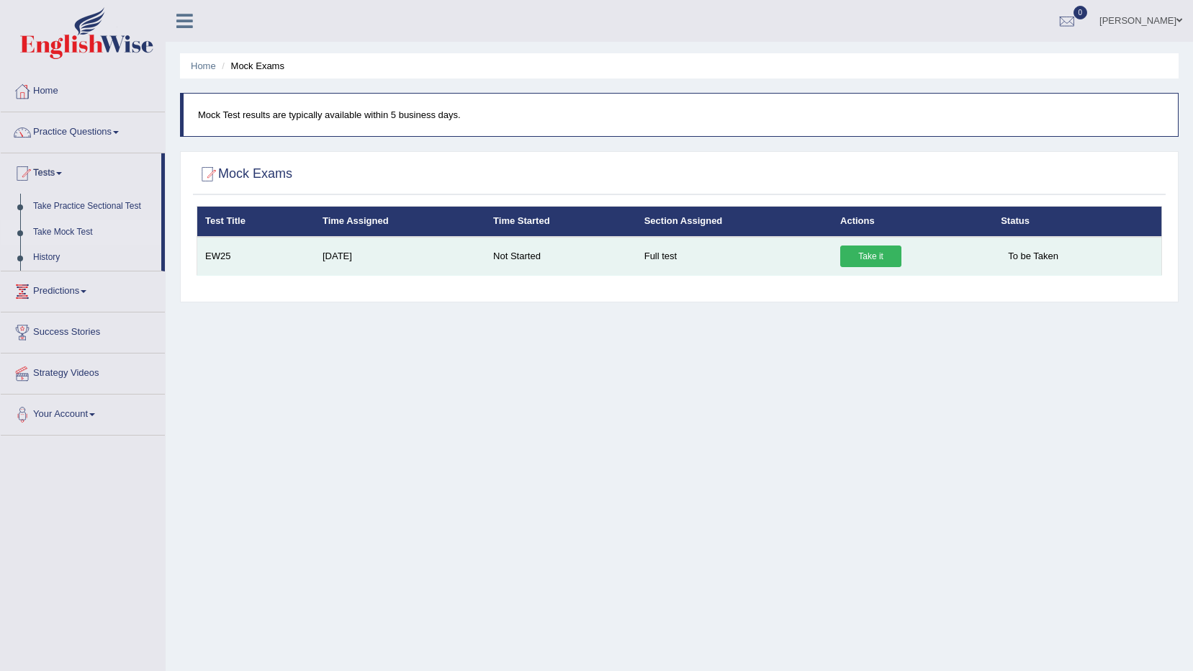
click at [858, 250] on link "Take it" at bounding box center [870, 257] width 61 height 22
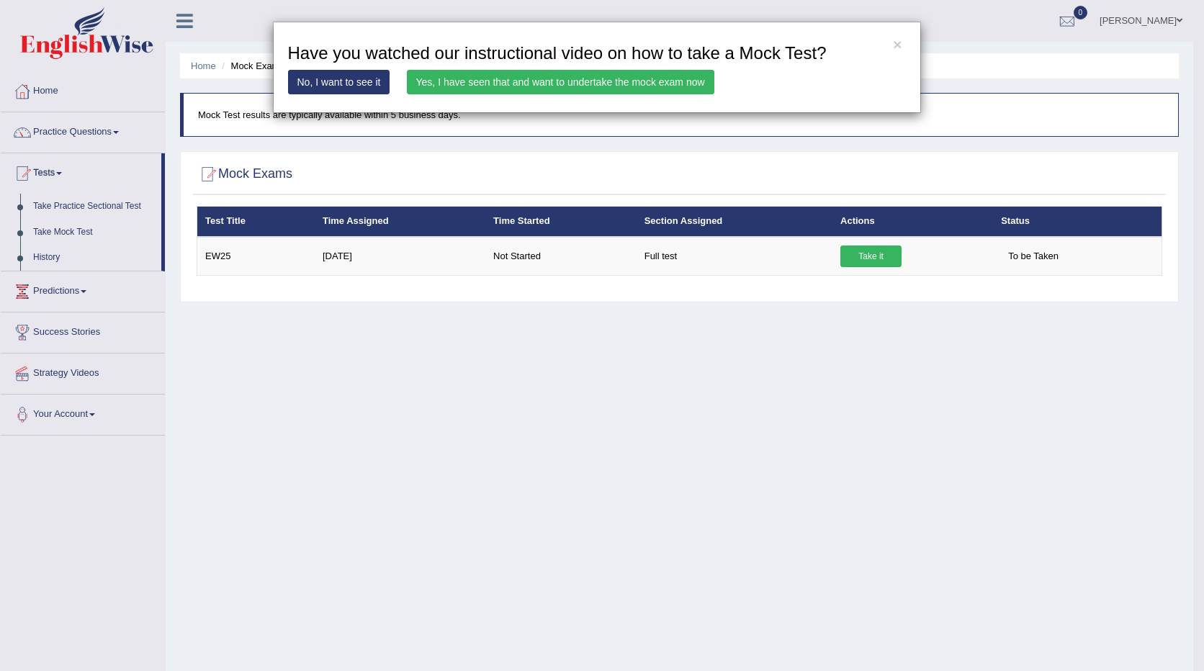
click at [552, 86] on link "Yes, I have seen that and want to undertake the mock exam now" at bounding box center [561, 82] width 308 height 24
